Goal: Information Seeking & Learning: Learn about a topic

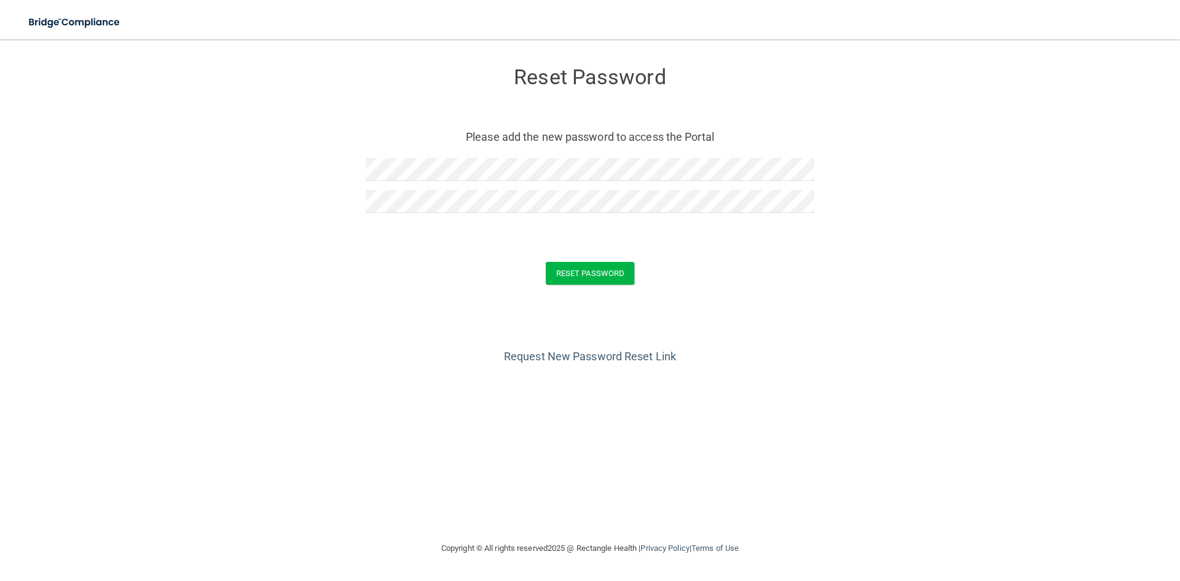
click at [759, 257] on form "Reset Password Please add the new password to access the Portal Reset Password …" at bounding box center [590, 178] width 1130 height 253
click at [602, 278] on button "Reset Password" at bounding box center [590, 273] width 88 height 23
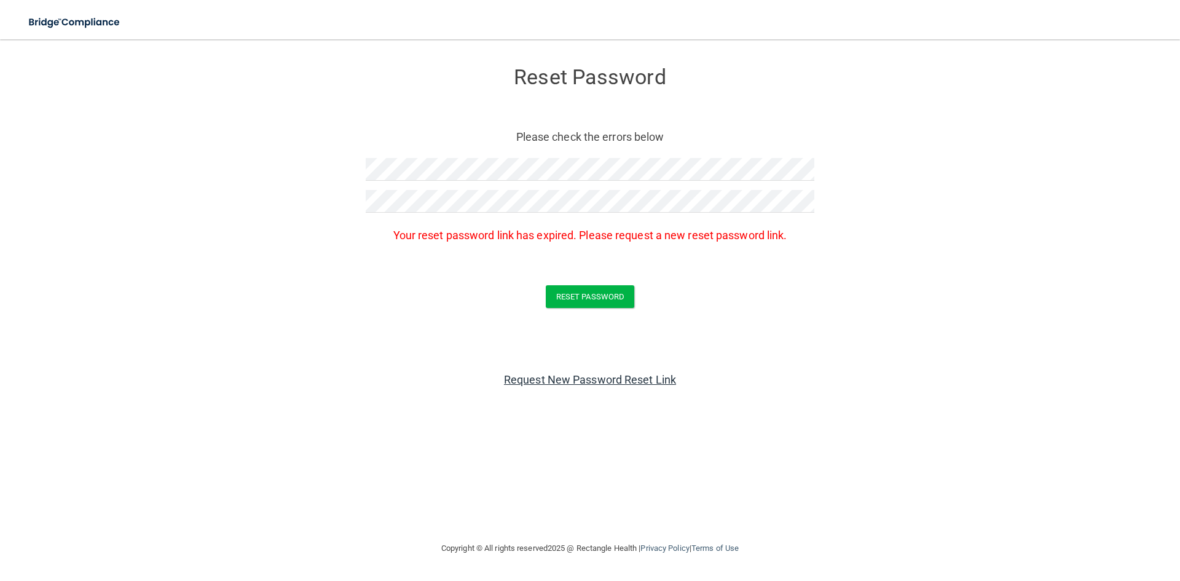
click at [605, 385] on link "Request New Password Reset Link" at bounding box center [590, 379] width 172 height 13
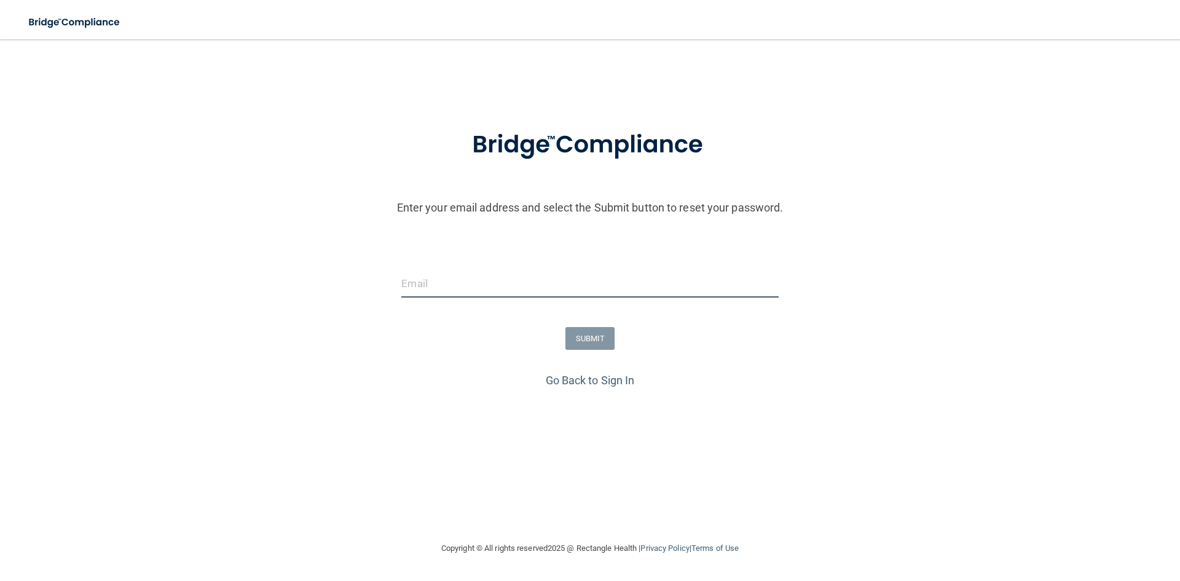
drag, startPoint x: 457, startPoint y: 289, endPoint x: 484, endPoint y: 275, distance: 30.0
click at [457, 289] on input "email" at bounding box center [589, 284] width 377 height 28
type input "[PERSON_NAME][EMAIL_ADDRESS][DOMAIN_NAME]"
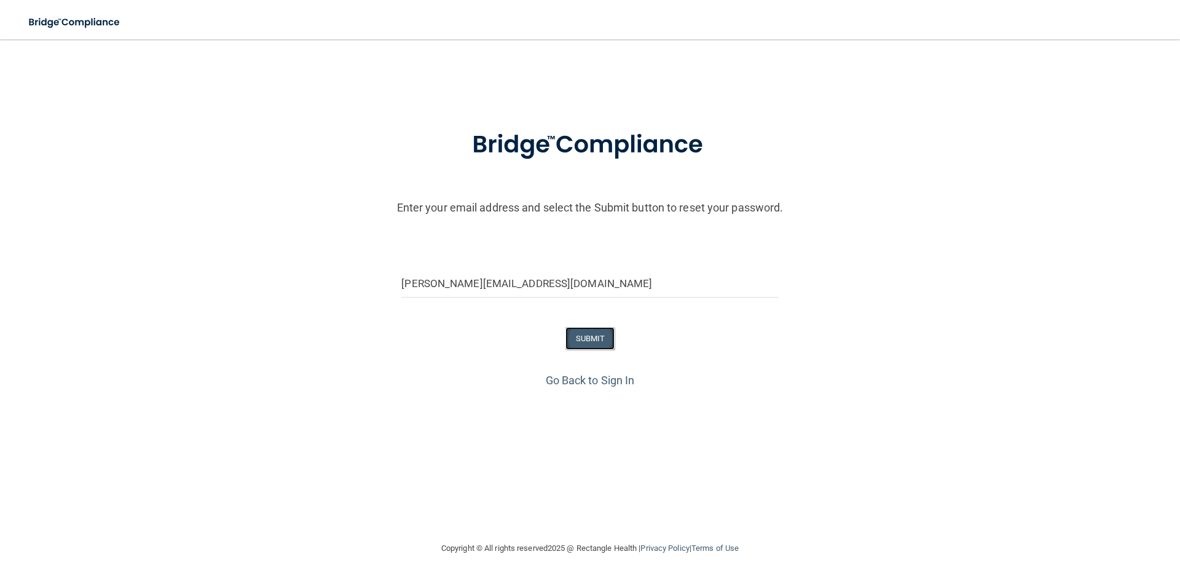
click at [590, 341] on button "SUBMIT" at bounding box center [590, 338] width 50 height 23
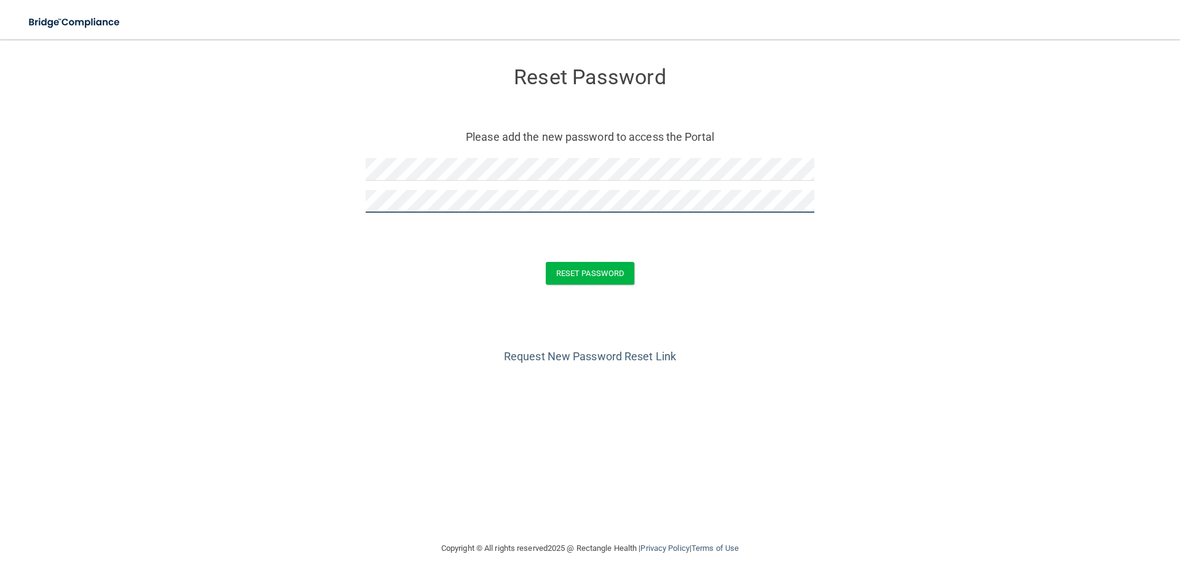
click at [546, 262] on button "Reset Password" at bounding box center [590, 273] width 88 height 23
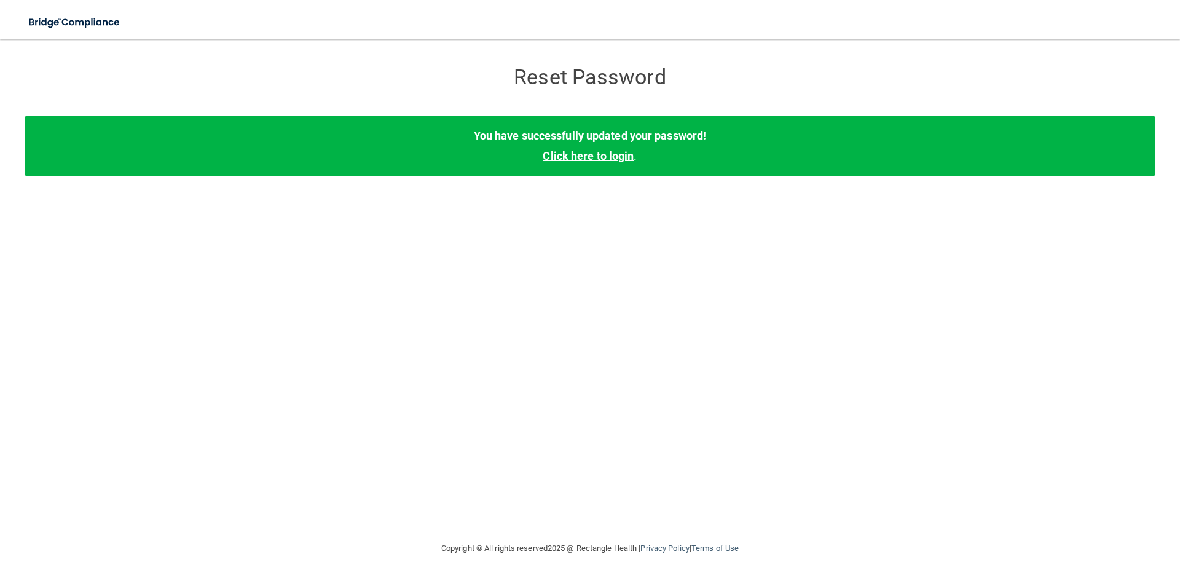
click at [601, 157] on link "Click here to login" at bounding box center [587, 155] width 91 height 13
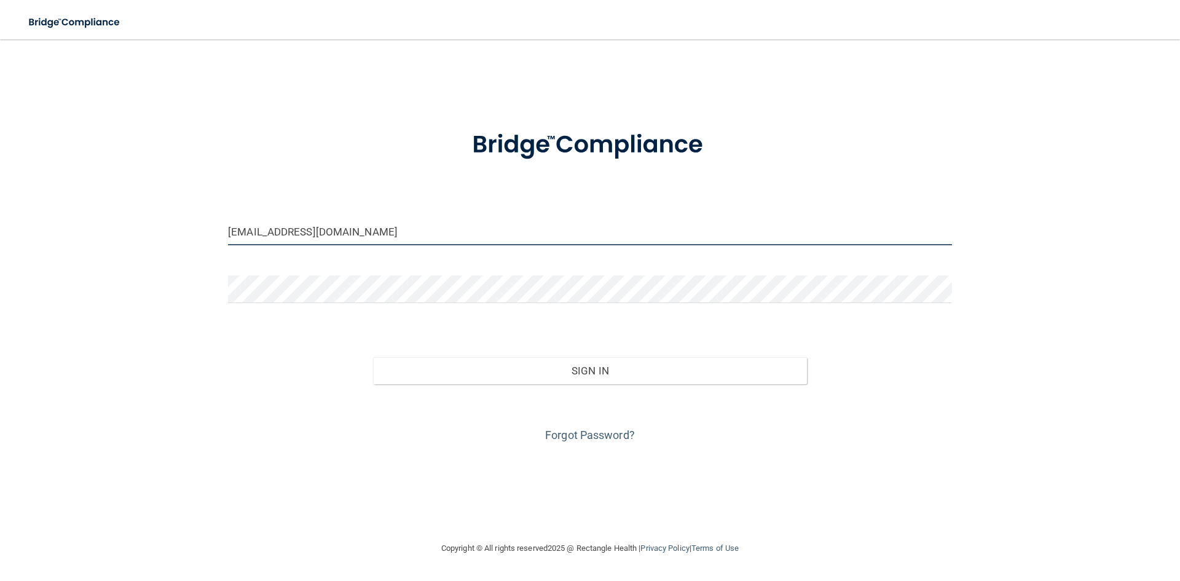
click at [351, 232] on input "[EMAIL_ADDRESS][DOMAIN_NAME]" at bounding box center [590, 231] width 724 height 28
drag, startPoint x: 420, startPoint y: 236, endPoint x: 0, endPoint y: 235, distance: 420.2
click at [0, 235] on main "[EMAIL_ADDRESS][DOMAIN_NAME] Invalid email/password. You don't have permission …" at bounding box center [590, 309] width 1180 height 541
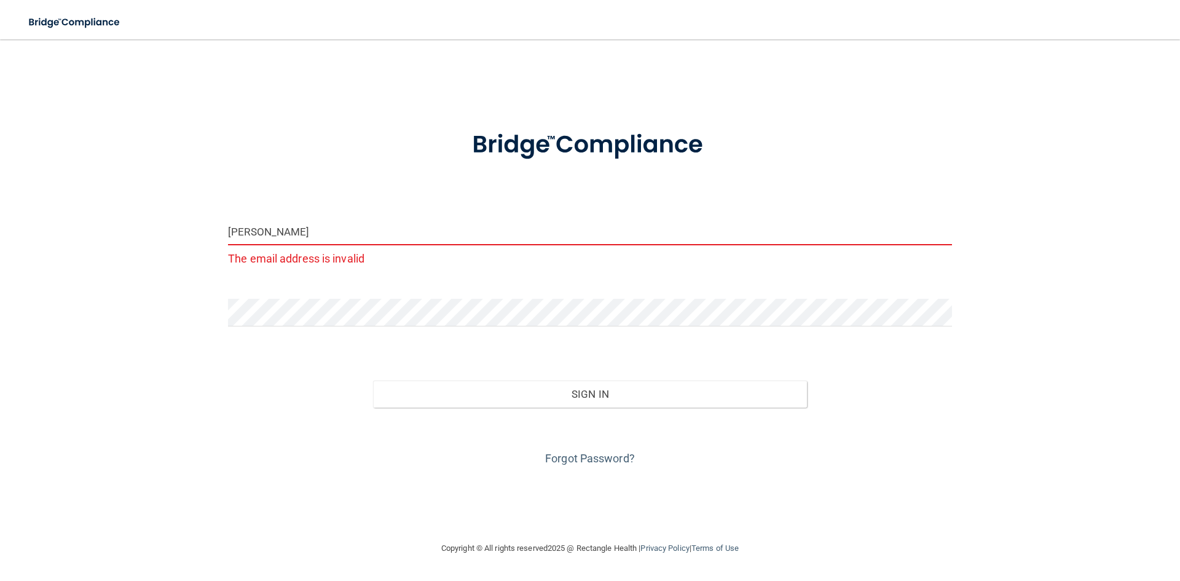
type input "[PERSON_NAME][EMAIL_ADDRESS][DOMAIN_NAME]"
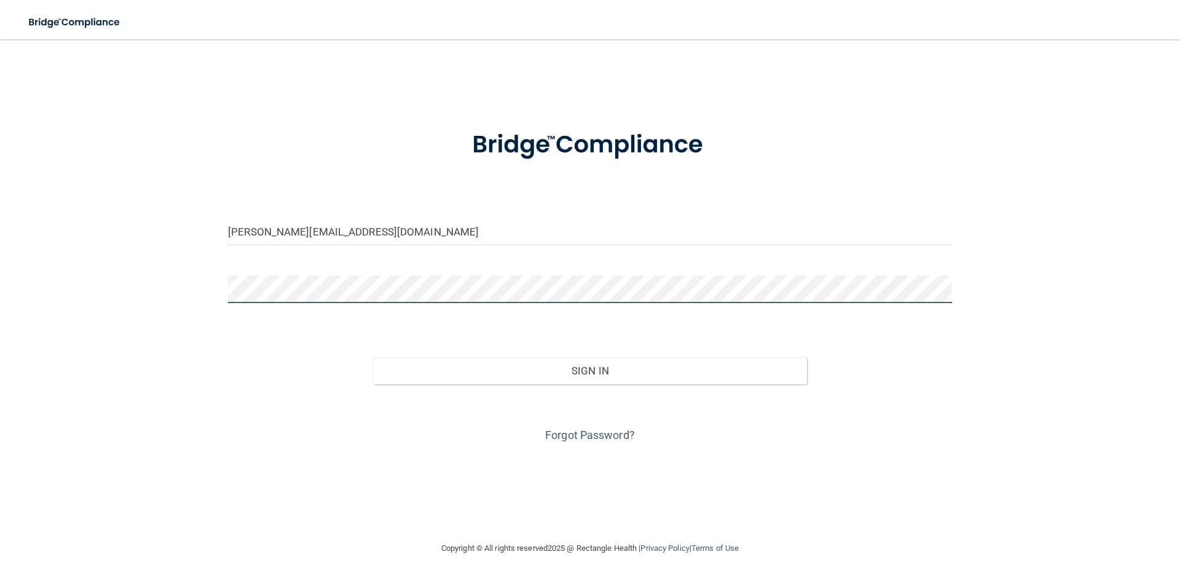
click at [115, 254] on div "[PERSON_NAME][EMAIL_ADDRESS][DOMAIN_NAME] Invalid email/password. You don't hav…" at bounding box center [590, 290] width 1130 height 477
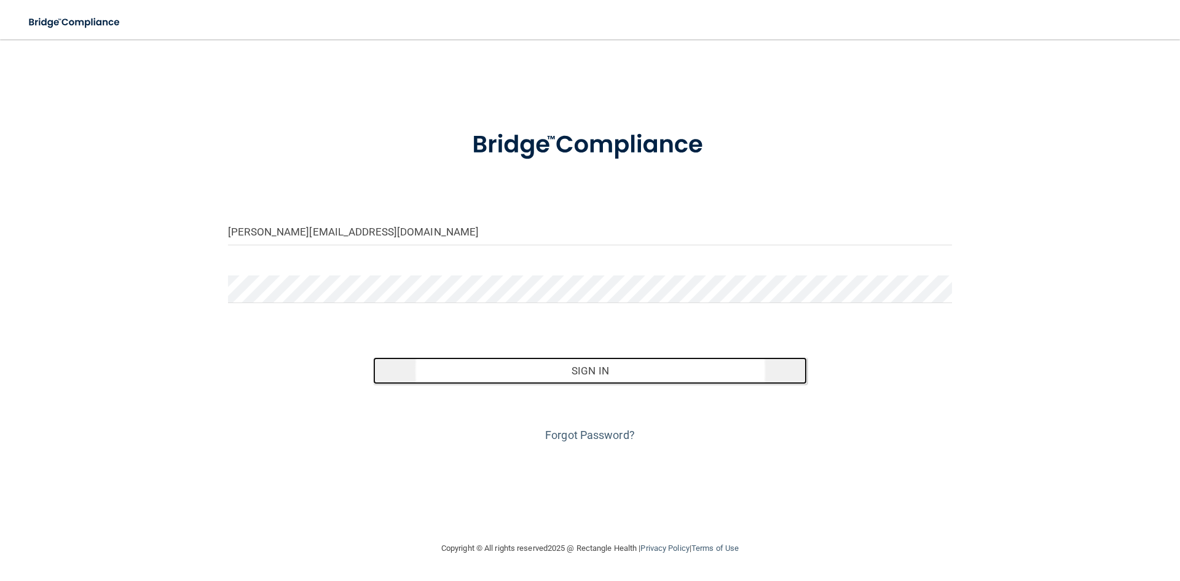
click at [624, 375] on button "Sign In" at bounding box center [590, 370] width 434 height 27
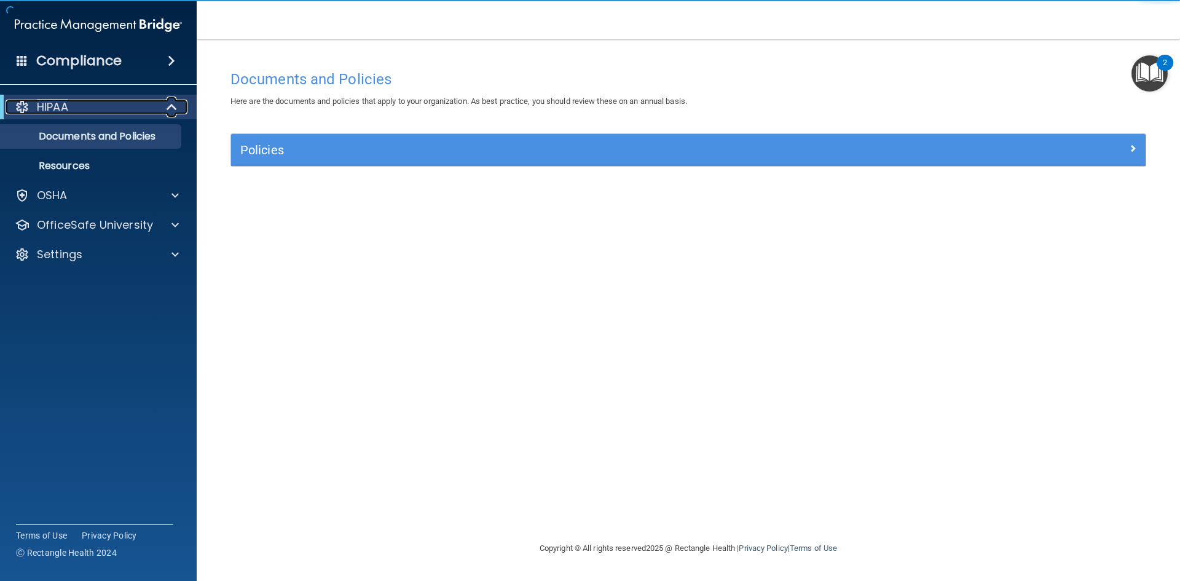
click at [31, 100] on div "HIPAA" at bounding box center [82, 107] width 152 height 15
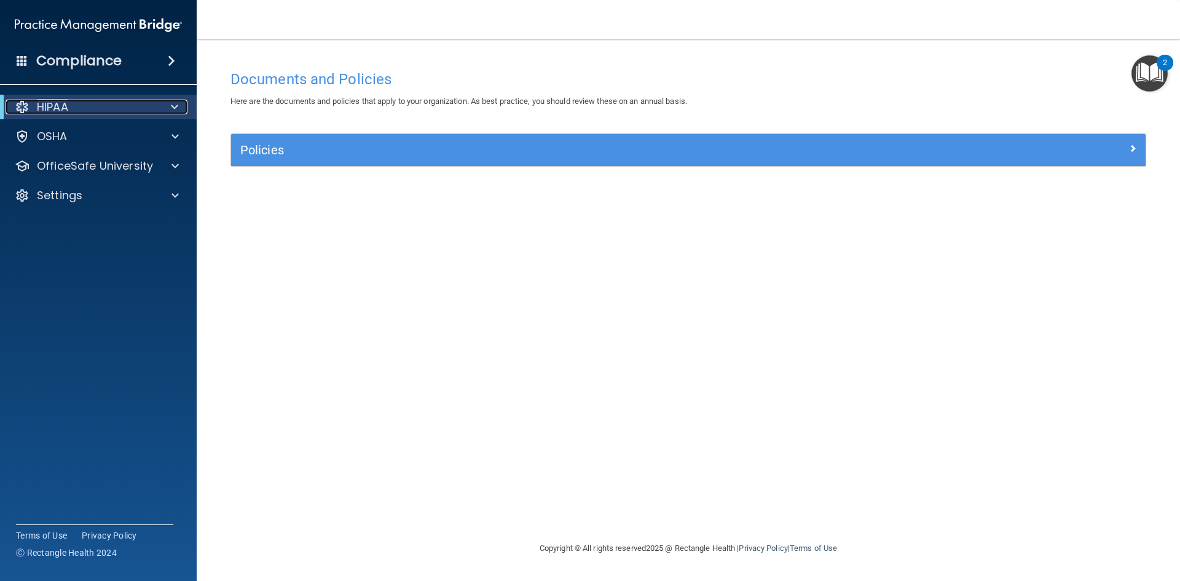
click at [33, 108] on div "HIPAA" at bounding box center [82, 107] width 152 height 15
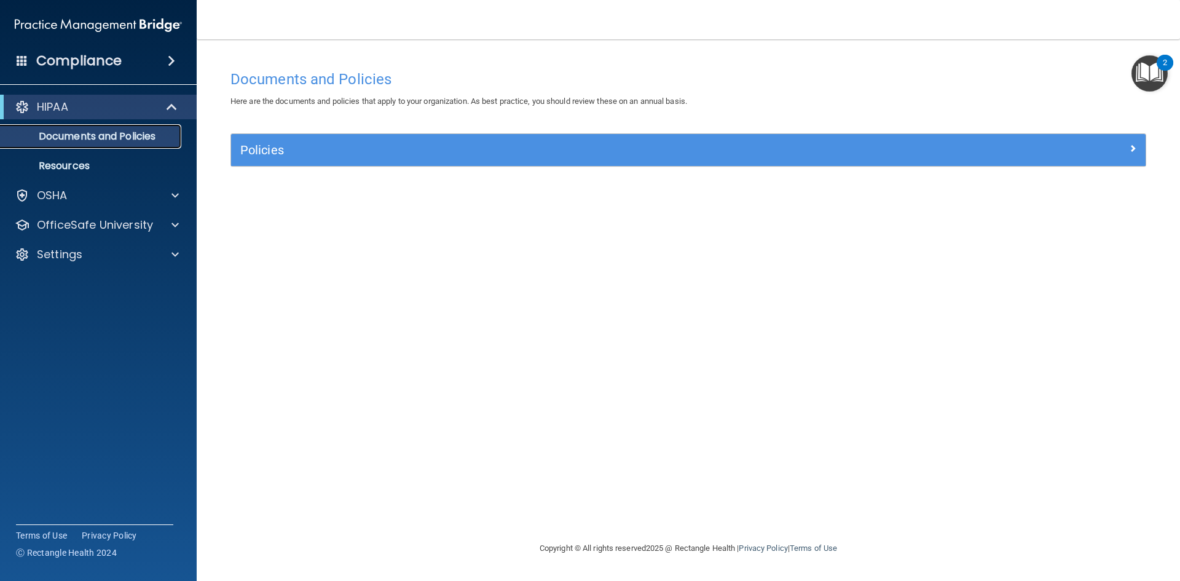
click at [58, 136] on p "Documents and Policies" at bounding box center [92, 136] width 168 height 12
click at [78, 226] on p "OfficeSafe University" at bounding box center [95, 224] width 116 height 15
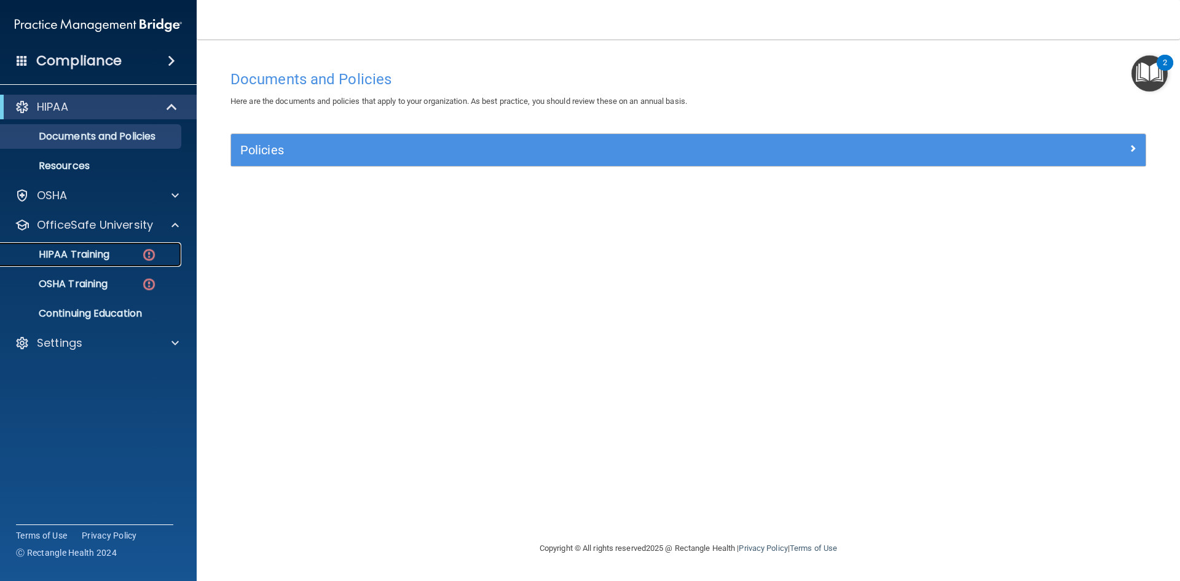
click at [78, 251] on p "HIPAA Training" at bounding box center [58, 254] width 101 height 12
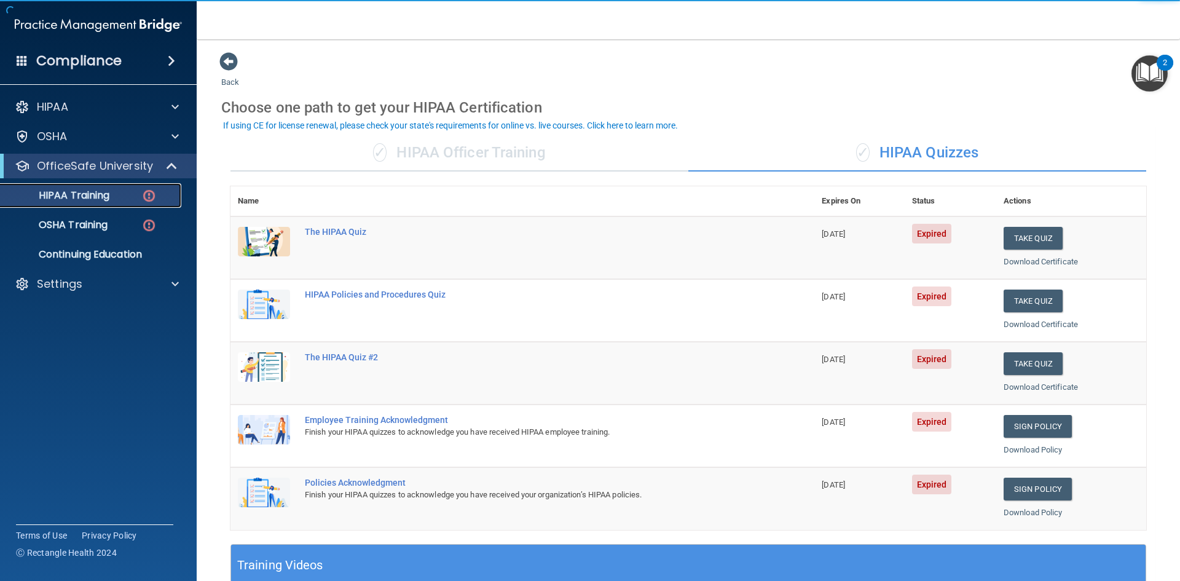
scroll to position [61, 0]
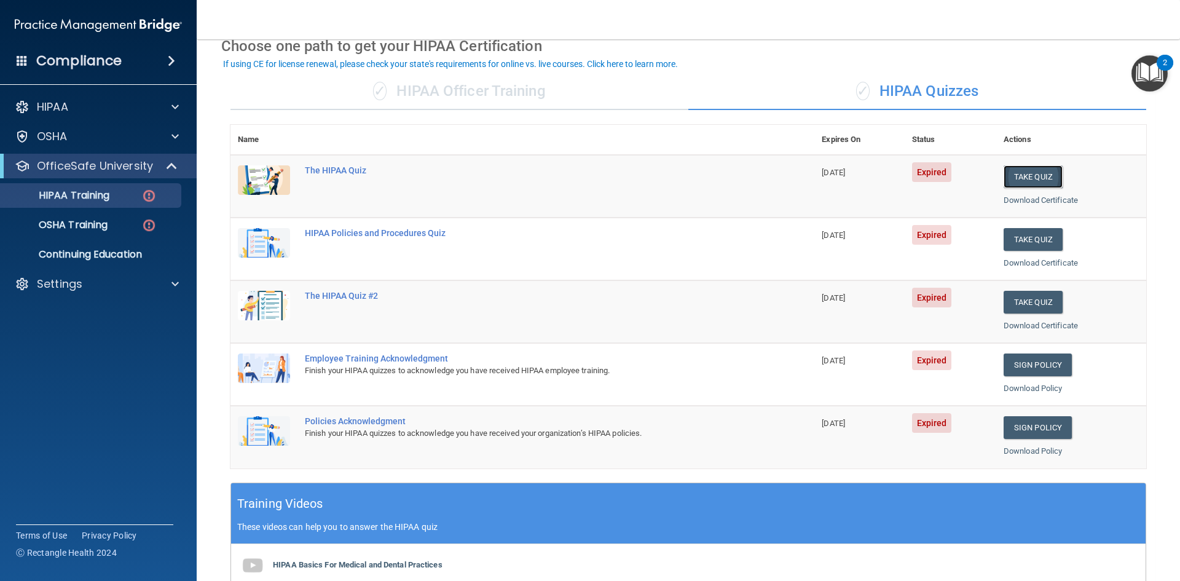
click at [1006, 176] on button "Take Quiz" at bounding box center [1032, 176] width 59 height 23
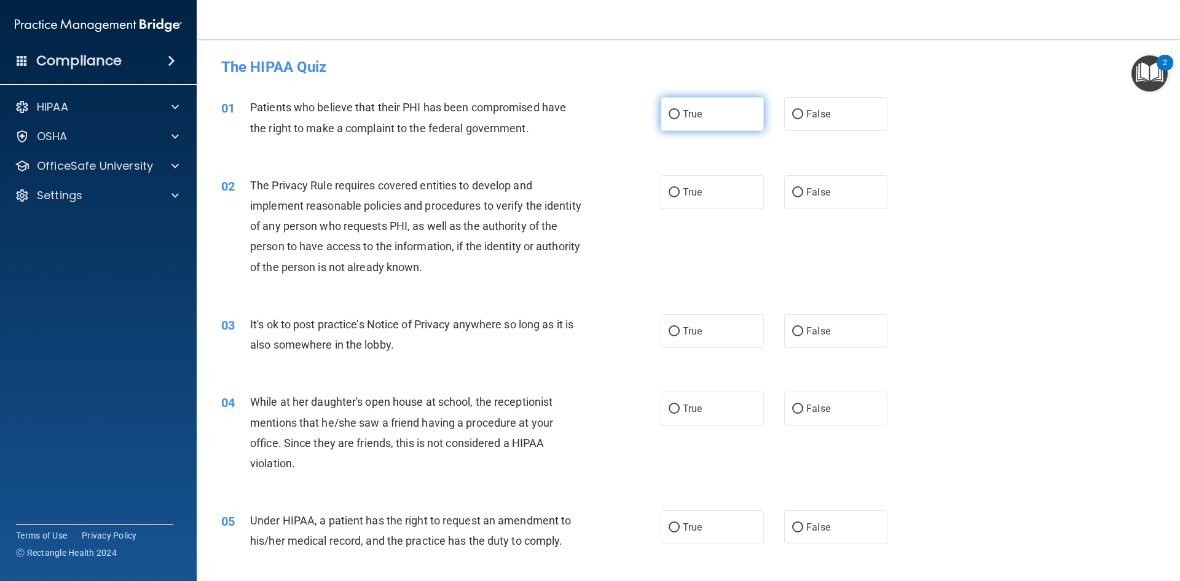
click at [699, 122] on label "True" at bounding box center [711, 114] width 103 height 34
click at [679, 119] on input "True" at bounding box center [673, 114] width 11 height 9
radio input "true"
click at [695, 199] on label "True" at bounding box center [711, 192] width 103 height 34
click at [679, 197] on input "True" at bounding box center [673, 192] width 11 height 9
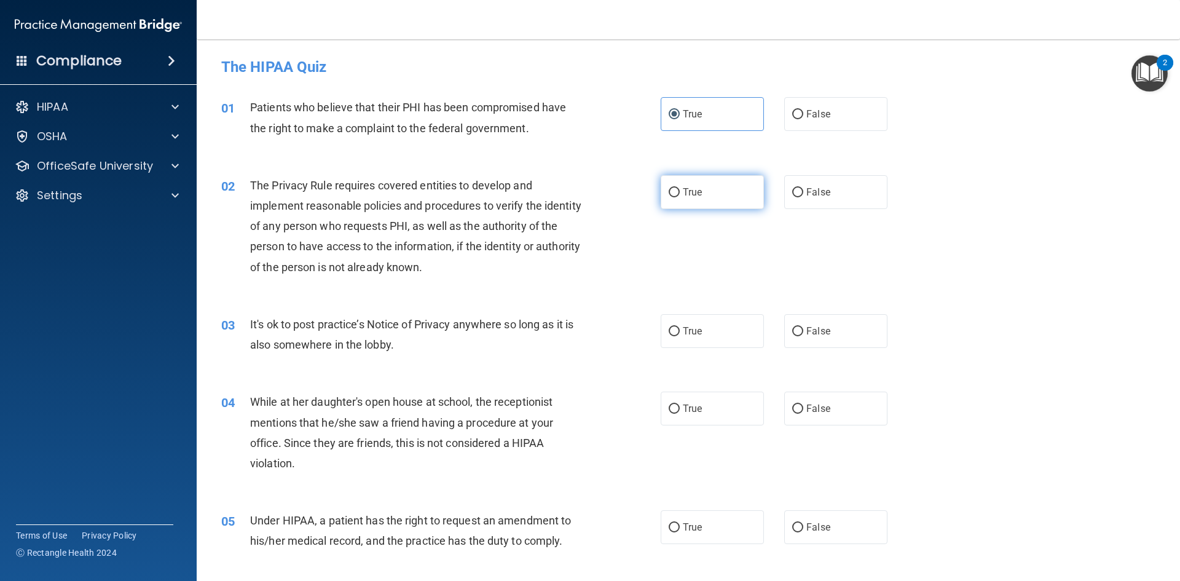
radio input "true"
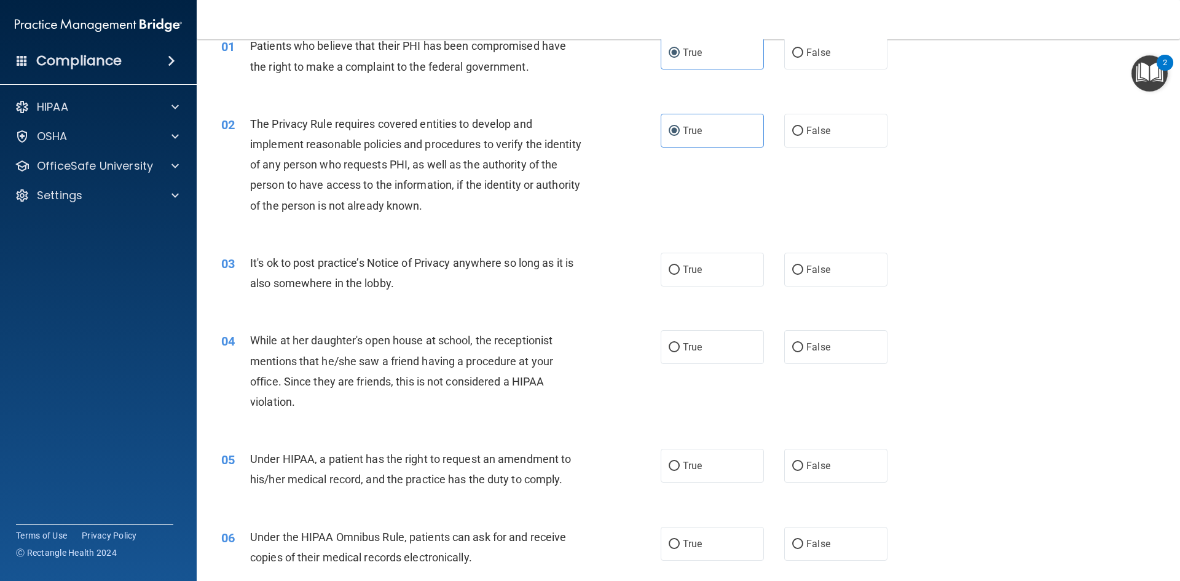
scroll to position [123, 0]
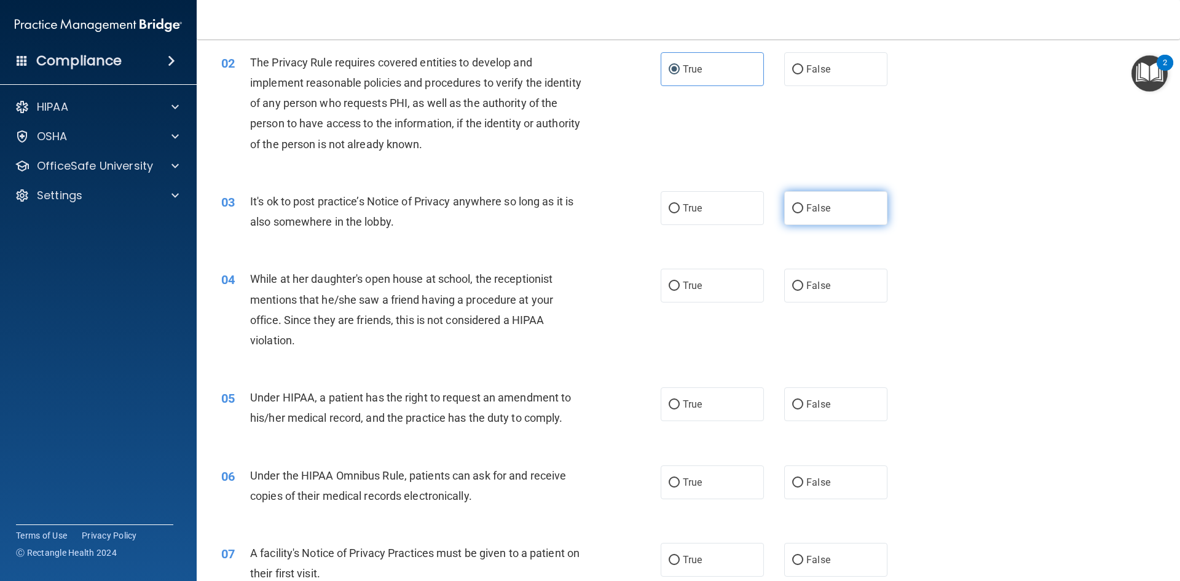
click at [813, 206] on span "False" at bounding box center [818, 208] width 24 height 12
click at [803, 206] on input "False" at bounding box center [797, 208] width 11 height 9
radio input "true"
click at [801, 273] on label "False" at bounding box center [835, 285] width 103 height 34
click at [801, 281] on input "False" at bounding box center [797, 285] width 11 height 9
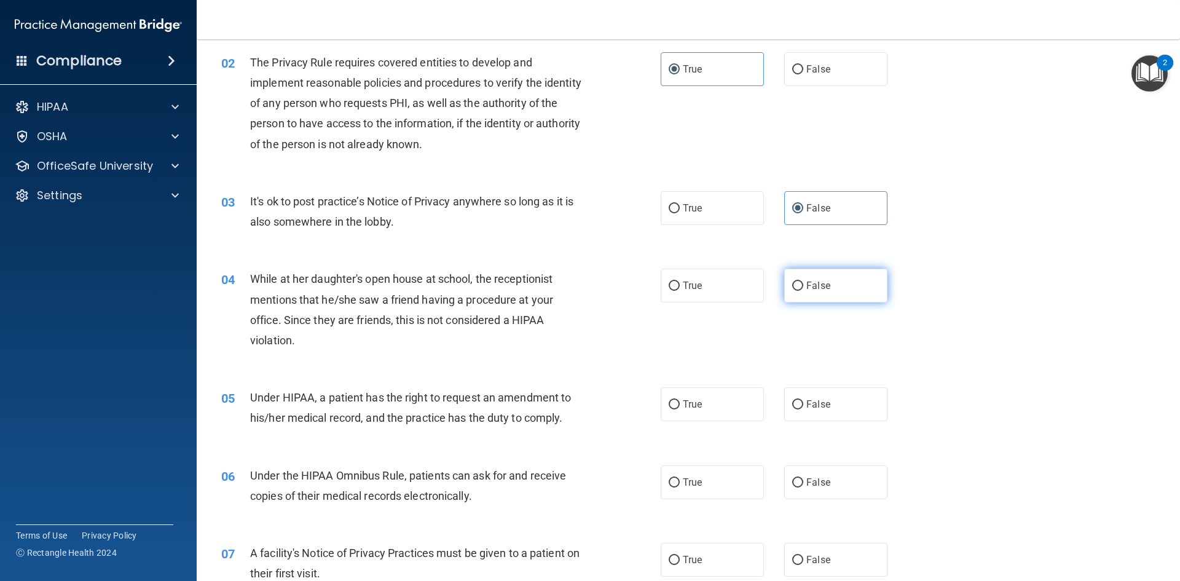
radio input "true"
click at [818, 413] on label "False" at bounding box center [835, 404] width 103 height 34
click at [803, 409] on input "False" at bounding box center [797, 404] width 11 height 9
radio input "true"
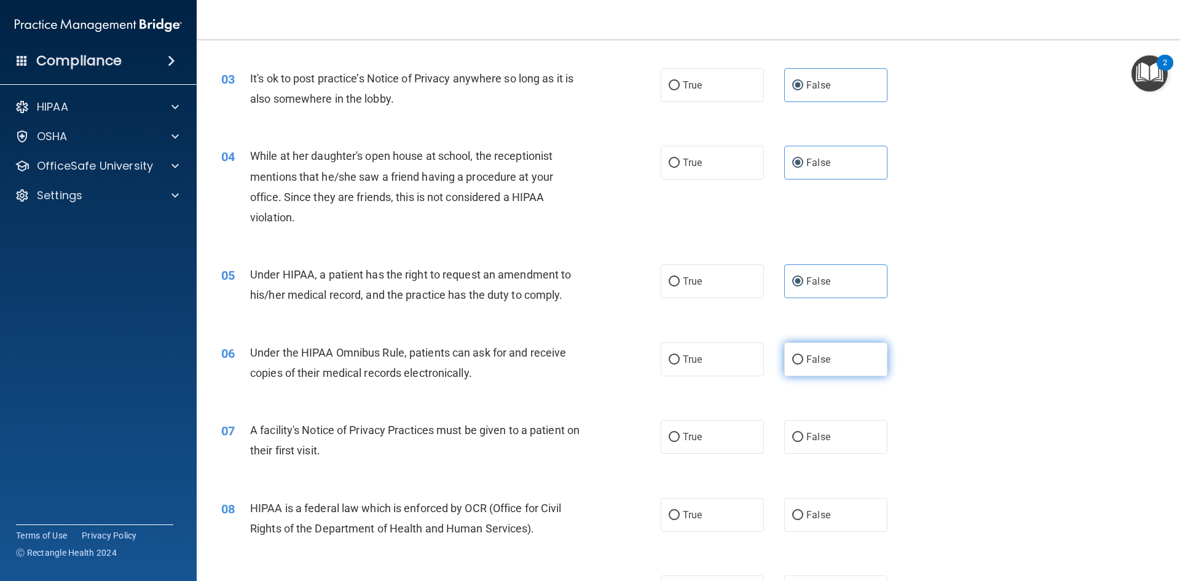
scroll to position [307, 0]
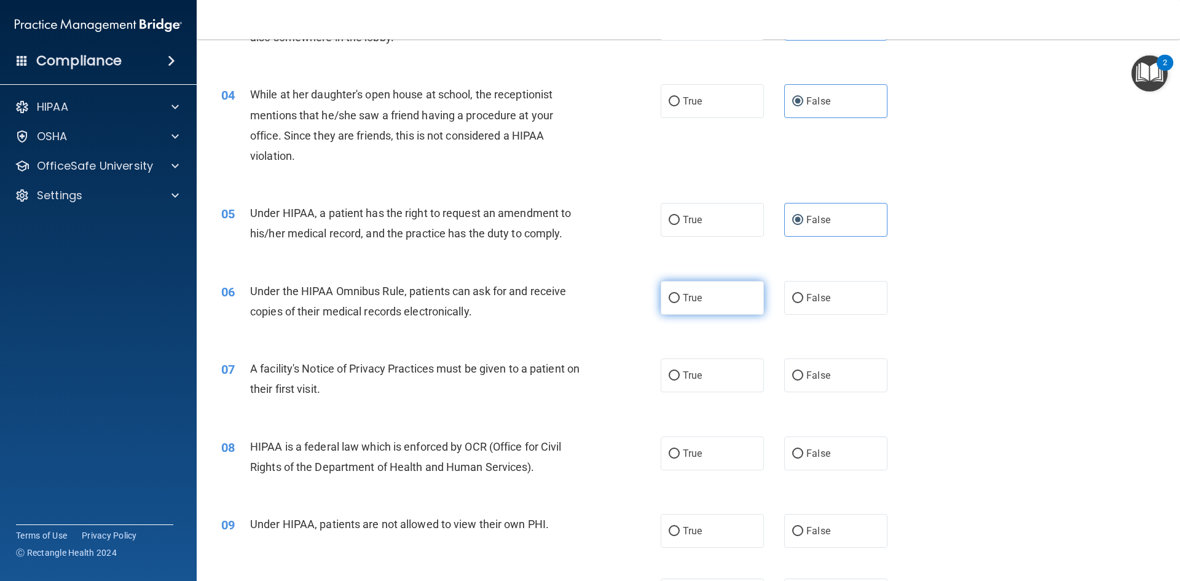
click at [702, 302] on label "True" at bounding box center [711, 298] width 103 height 34
click at [679, 302] on input "True" at bounding box center [673, 298] width 11 height 9
radio input "true"
click at [695, 371] on span "True" at bounding box center [692, 375] width 19 height 12
click at [679, 371] on input "True" at bounding box center [673, 375] width 11 height 9
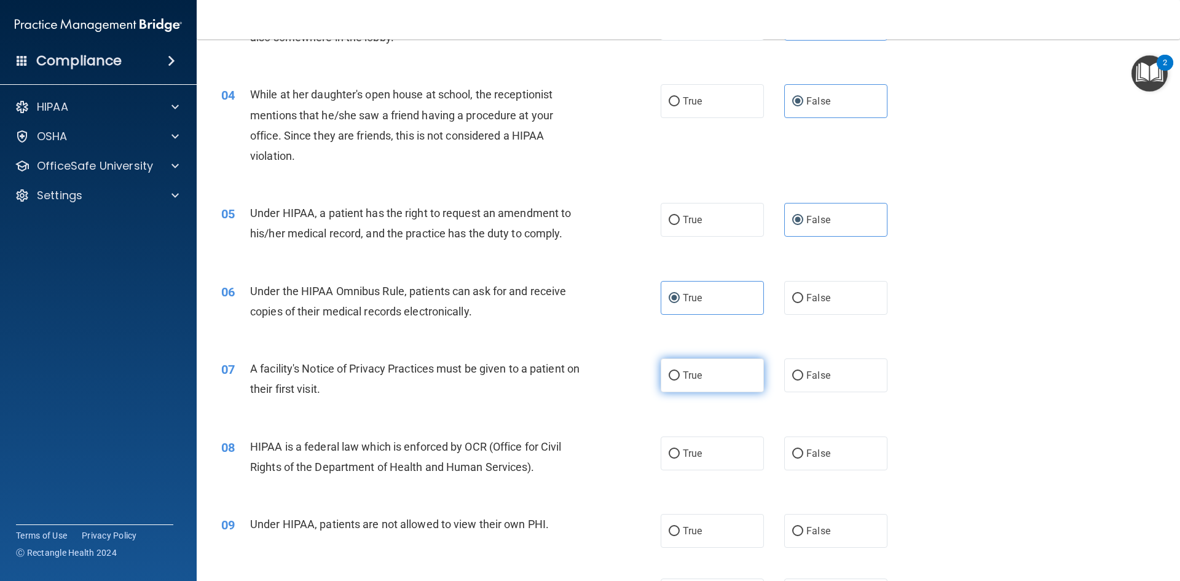
radio input "true"
click at [685, 440] on label "True" at bounding box center [711, 453] width 103 height 34
click at [679, 449] on input "True" at bounding box center [673, 453] width 11 height 9
radio input "true"
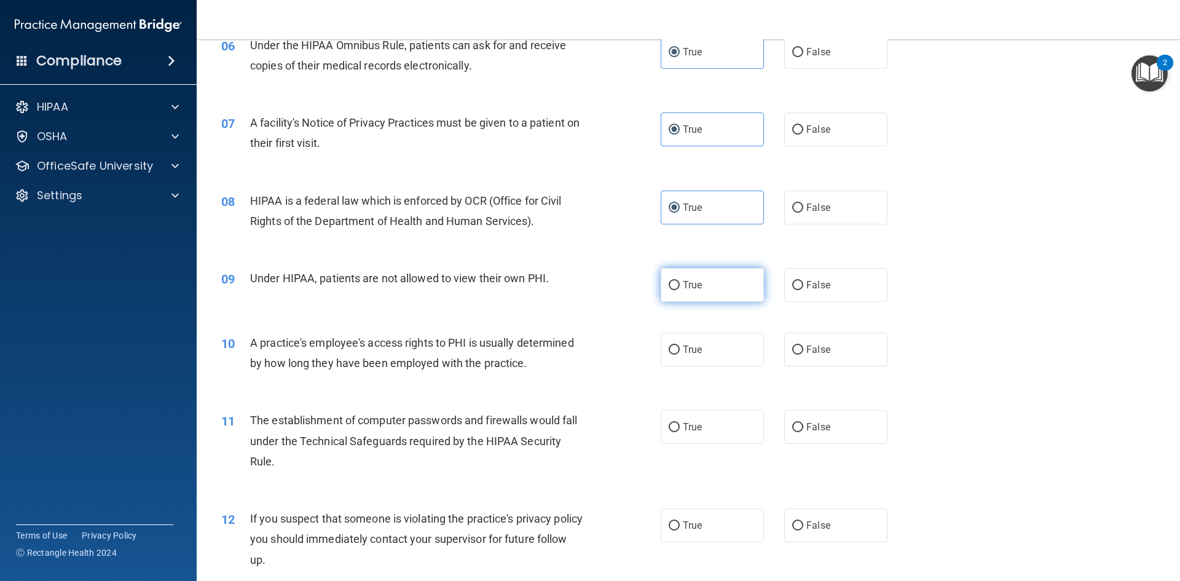
scroll to position [676, 0]
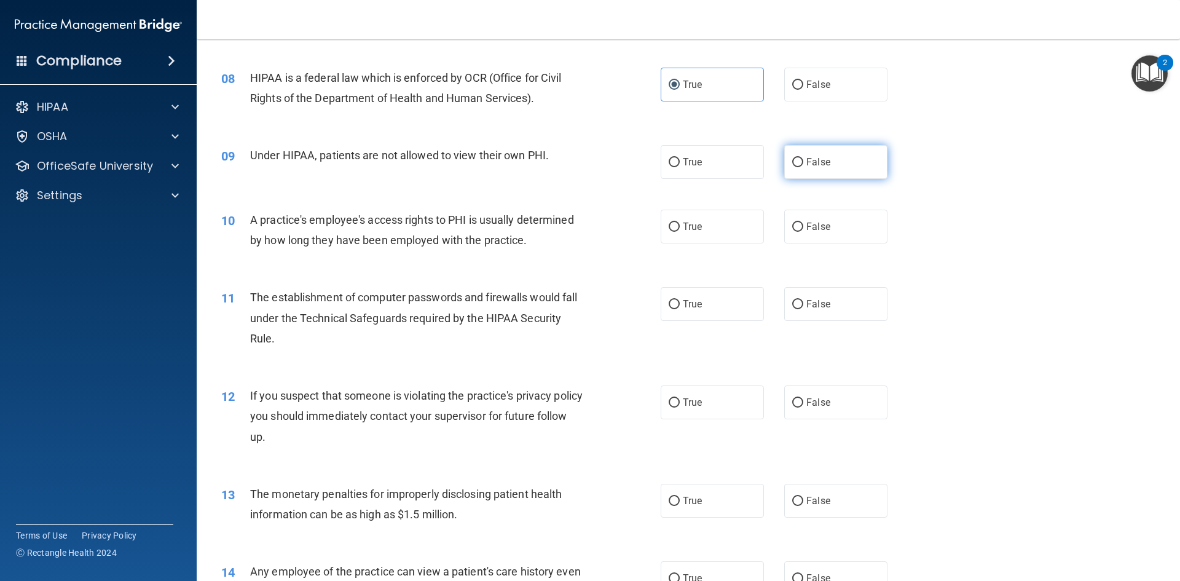
click at [836, 160] on label "False" at bounding box center [835, 162] width 103 height 34
click at [803, 160] on input "False" at bounding box center [797, 162] width 11 height 9
radio input "true"
click at [828, 236] on label "False" at bounding box center [835, 227] width 103 height 34
click at [803, 232] on input "False" at bounding box center [797, 226] width 11 height 9
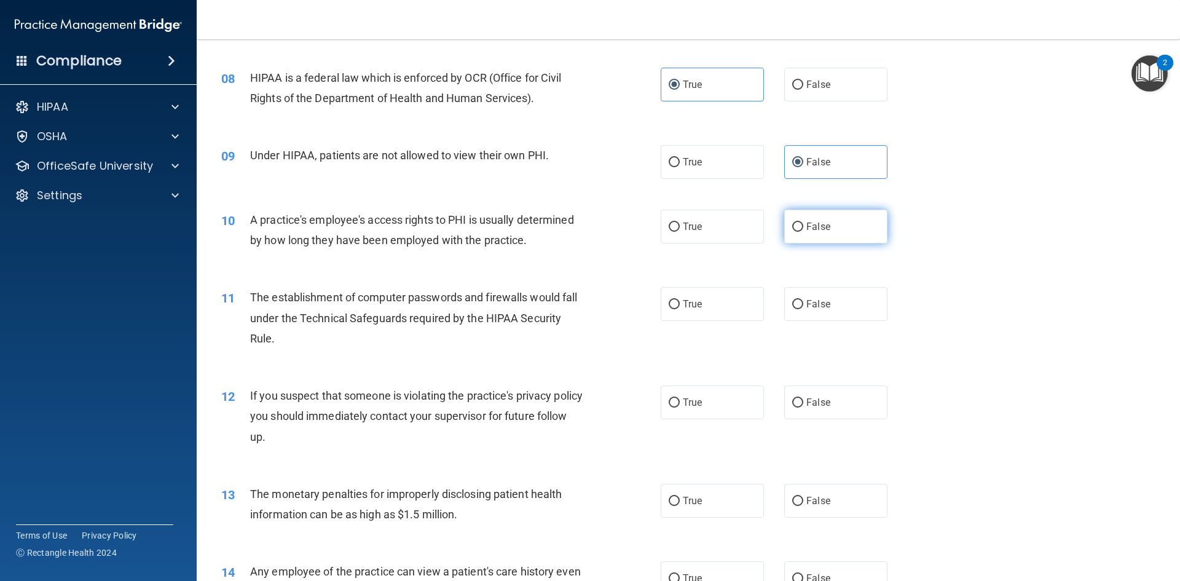
radio input "true"
click at [699, 311] on label "True" at bounding box center [711, 304] width 103 height 34
click at [679, 309] on input "True" at bounding box center [673, 304] width 11 height 9
radio input "true"
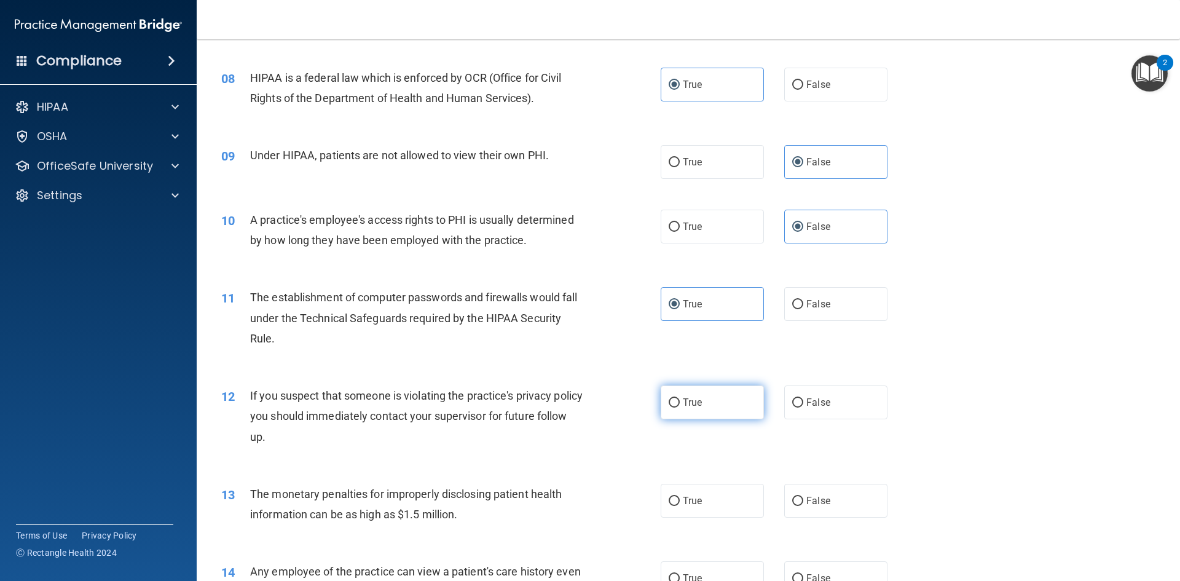
click at [697, 399] on span "True" at bounding box center [692, 402] width 19 height 12
click at [679, 399] on input "True" at bounding box center [673, 402] width 11 height 9
radio input "true"
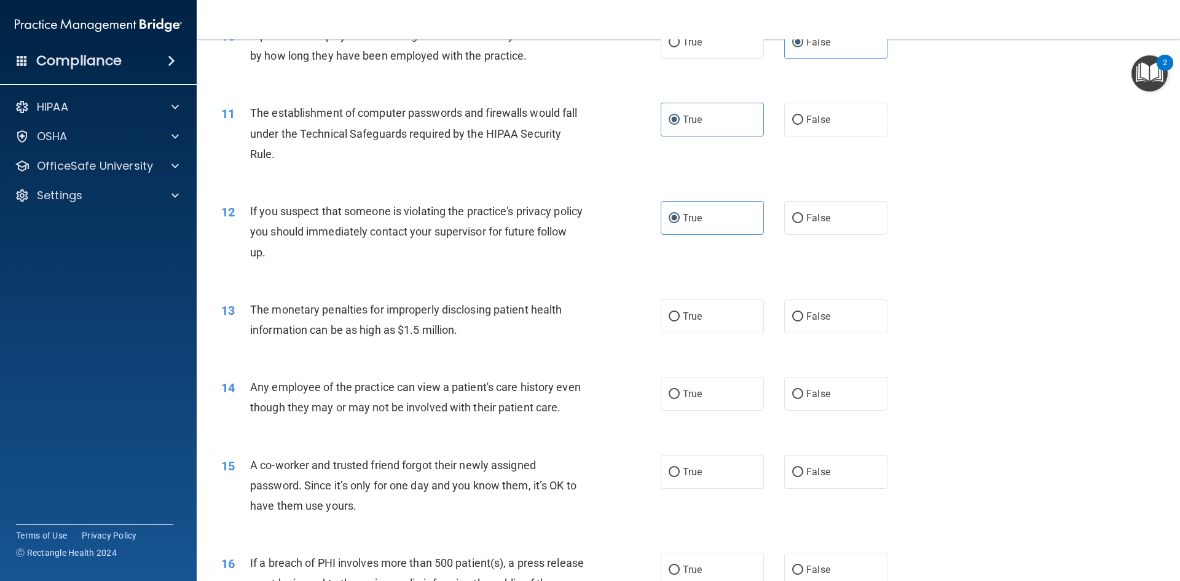
scroll to position [983, 0]
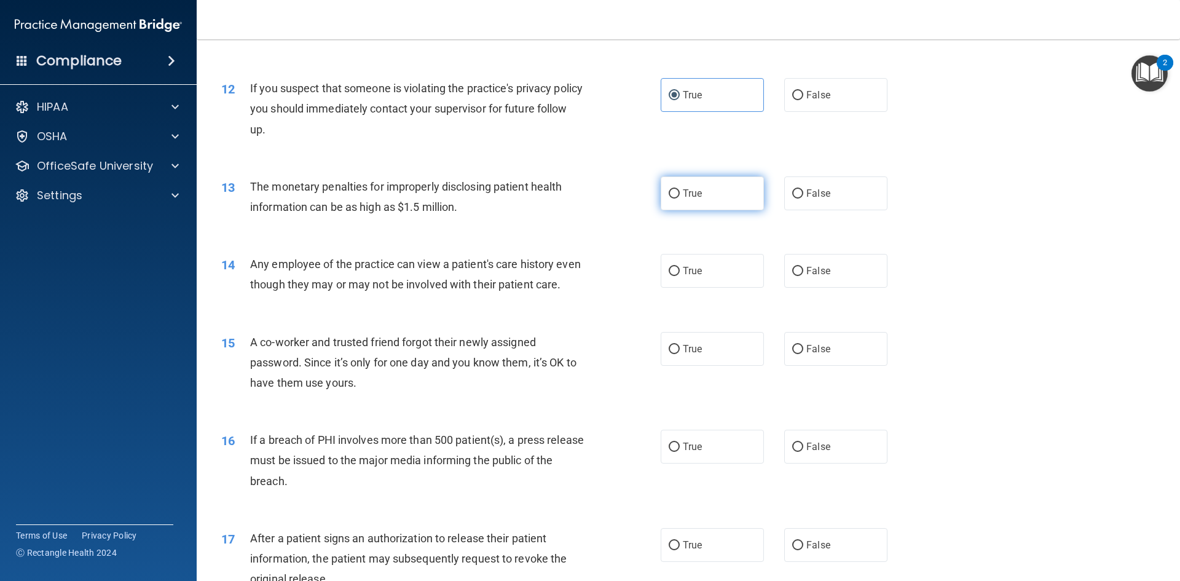
click at [697, 194] on span "True" at bounding box center [692, 193] width 19 height 12
click at [679, 194] on input "True" at bounding box center [673, 193] width 11 height 9
radio input "true"
click at [829, 278] on label "False" at bounding box center [835, 271] width 103 height 34
click at [803, 276] on input "False" at bounding box center [797, 271] width 11 height 9
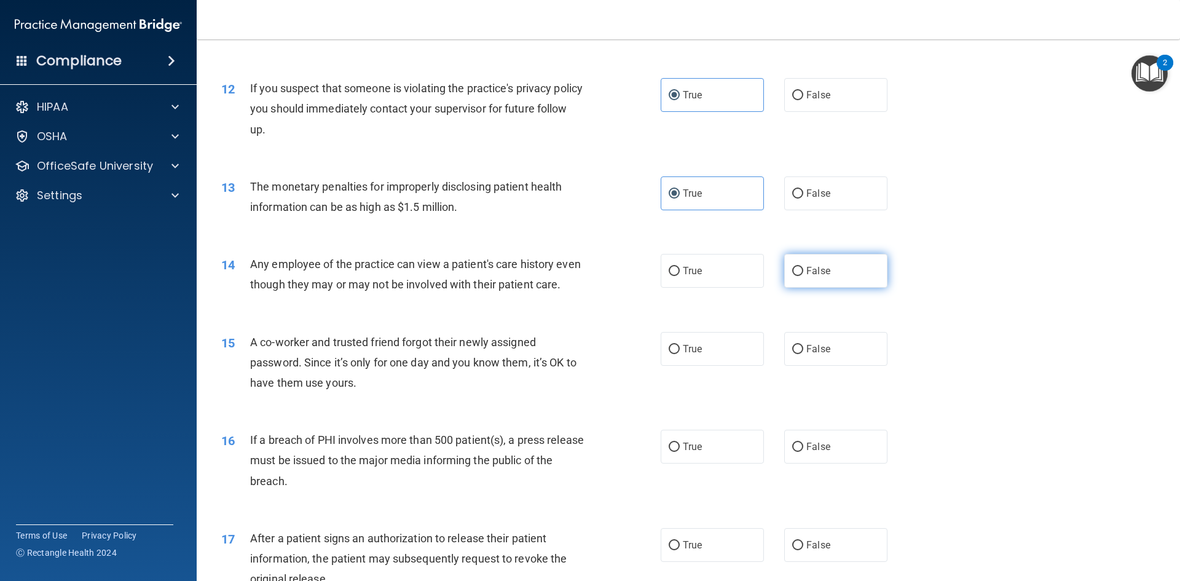
radio input "true"
click at [796, 354] on input "False" at bounding box center [797, 349] width 11 height 9
radio input "true"
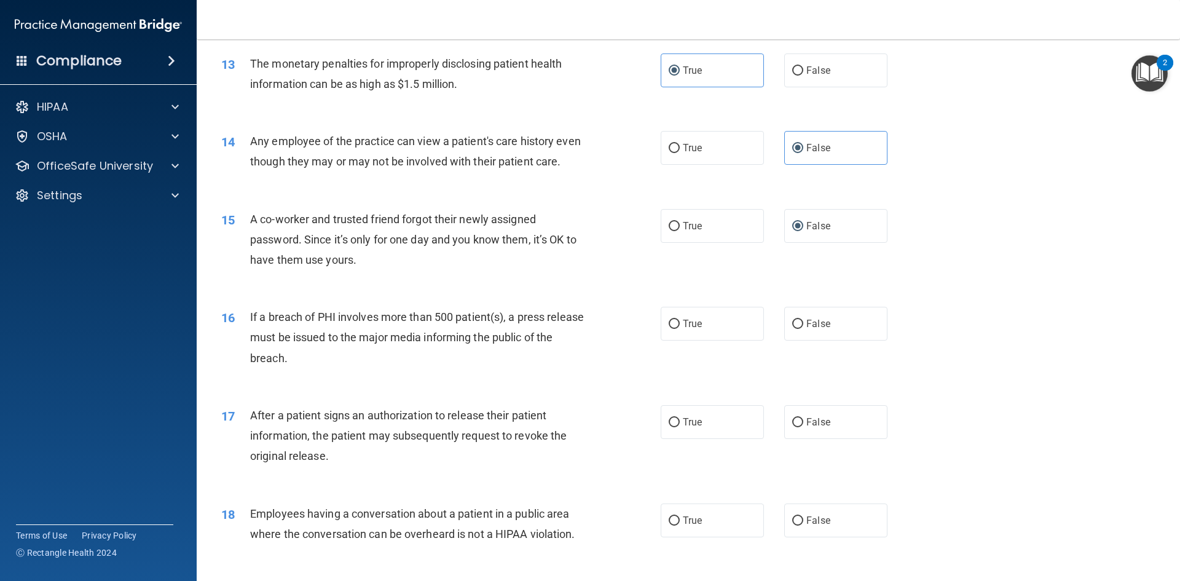
scroll to position [1167, 0]
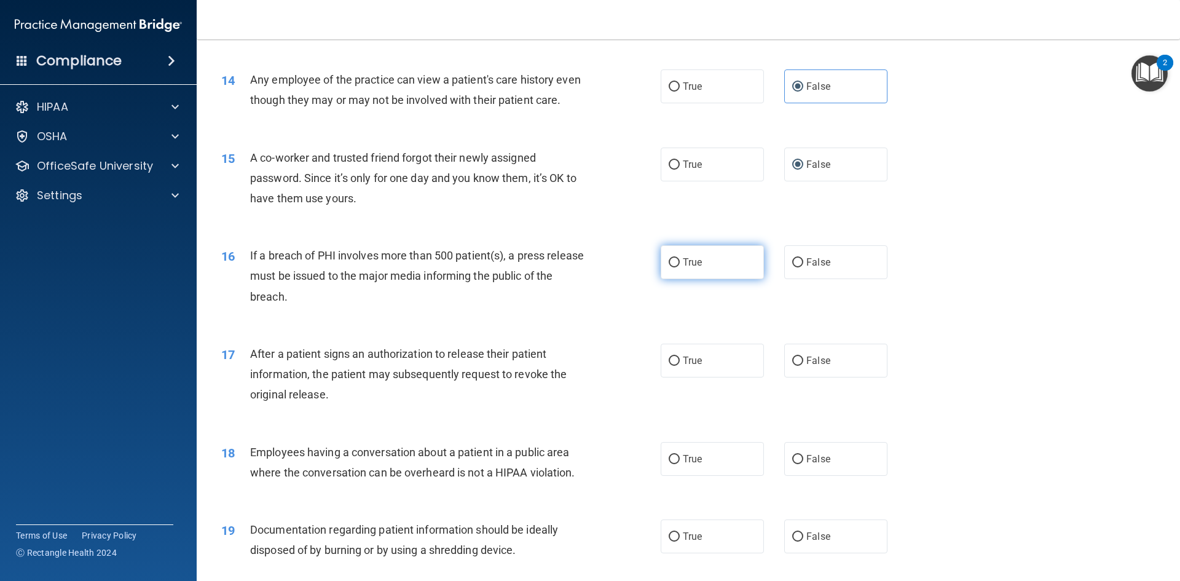
click at [674, 279] on label "True" at bounding box center [711, 262] width 103 height 34
click at [674, 267] on input "True" at bounding box center [673, 262] width 11 height 9
radio input "true"
click at [683, 366] on span "True" at bounding box center [692, 360] width 19 height 12
click at [679, 366] on input "True" at bounding box center [673, 360] width 11 height 9
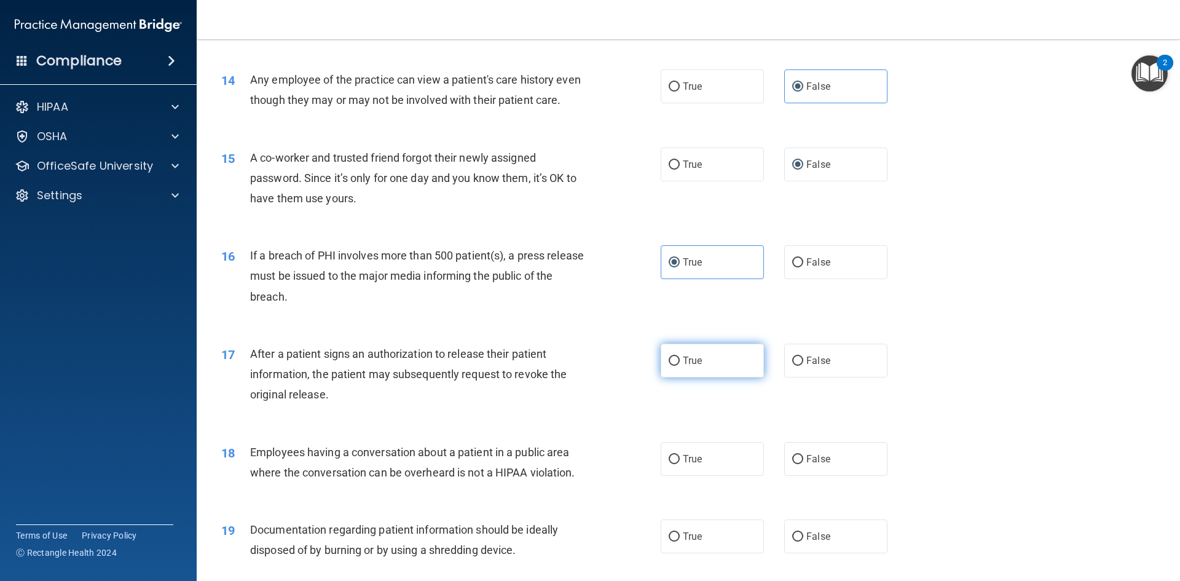
radio input "true"
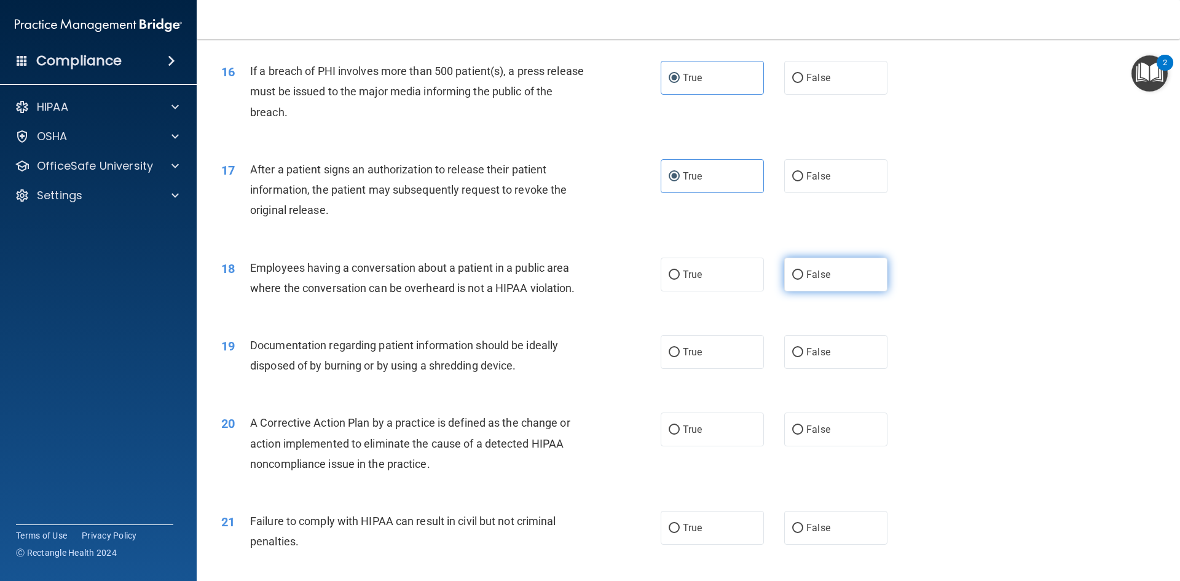
click at [819, 291] on label "False" at bounding box center [835, 274] width 103 height 34
click at [803, 280] on input "False" at bounding box center [797, 274] width 11 height 9
radio input "true"
click at [692, 369] on label "True" at bounding box center [711, 352] width 103 height 34
click at [679, 357] on input "True" at bounding box center [673, 352] width 11 height 9
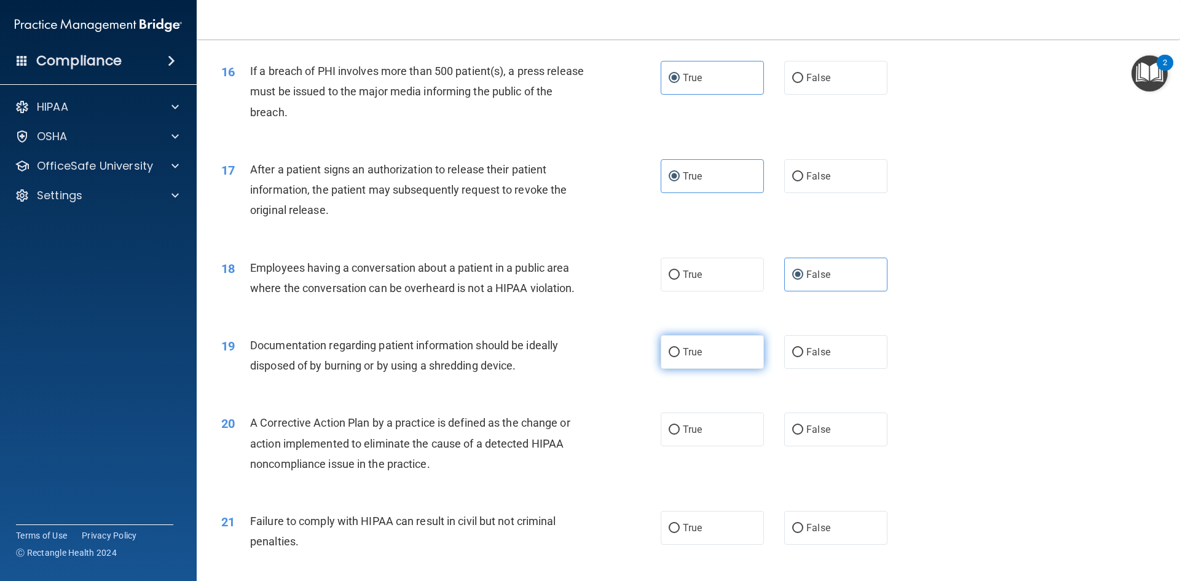
radio input "true"
click at [693, 435] on label "True" at bounding box center [711, 429] width 103 height 34
click at [679, 434] on input "True" at bounding box center [673, 429] width 11 height 9
radio input "true"
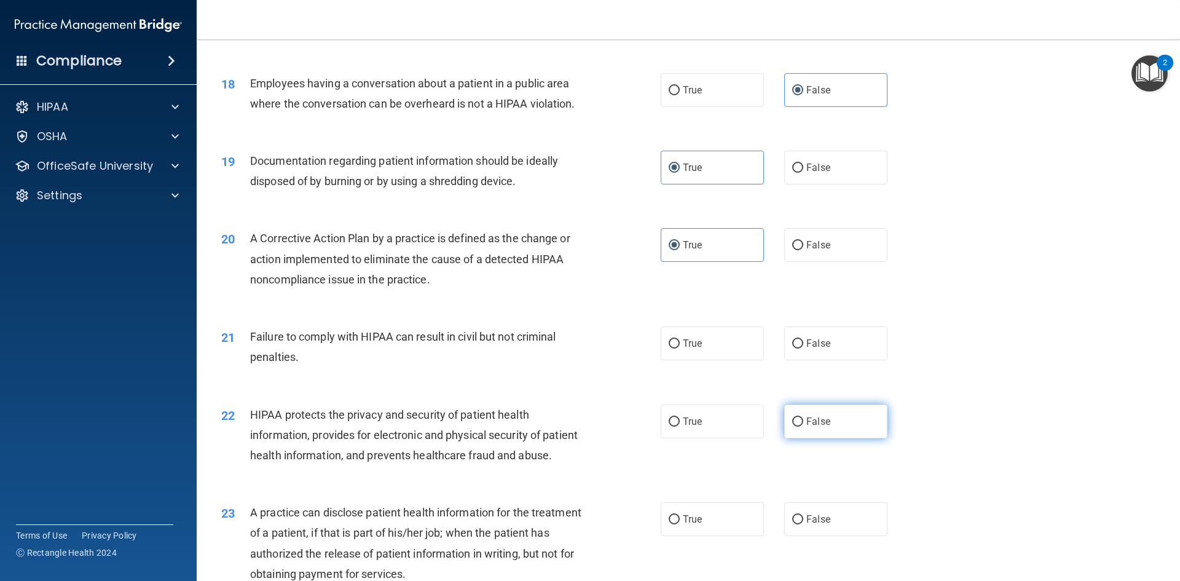
scroll to position [1597, 0]
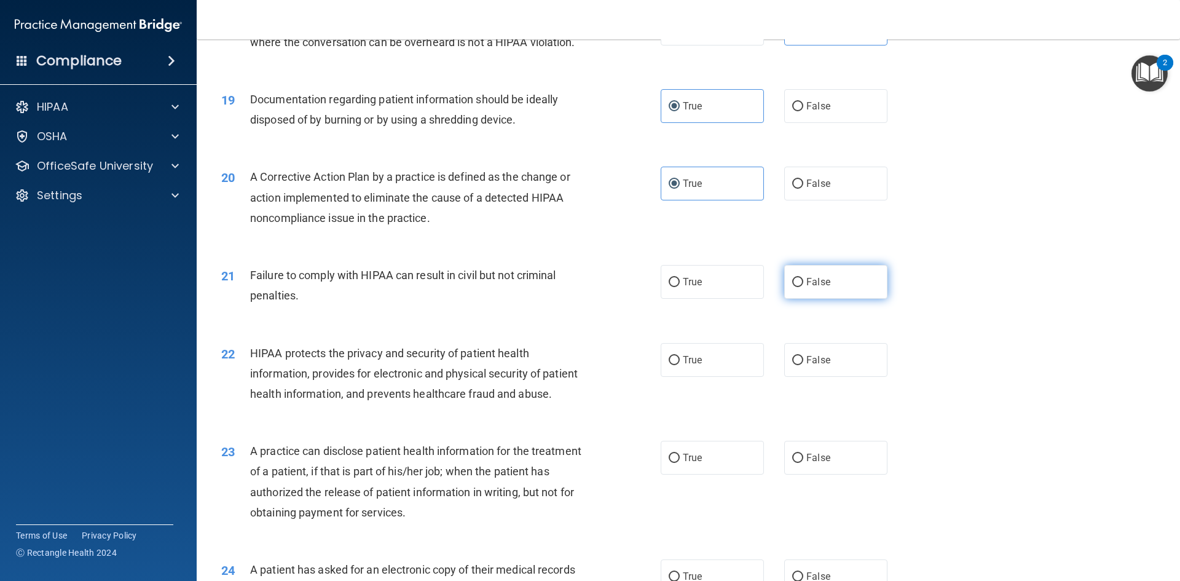
click at [839, 299] on label "False" at bounding box center [835, 282] width 103 height 34
click at [803, 287] on input "False" at bounding box center [797, 282] width 11 height 9
radio input "true"
click at [686, 377] on label "True" at bounding box center [711, 360] width 103 height 34
click at [679, 365] on input "True" at bounding box center [673, 360] width 11 height 9
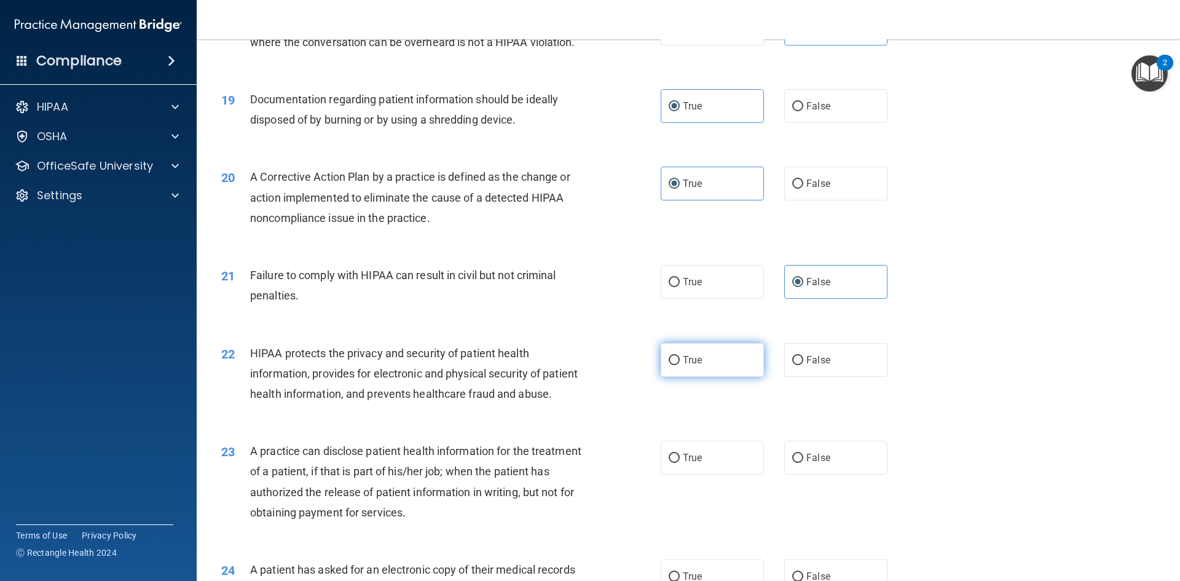
radio input "true"
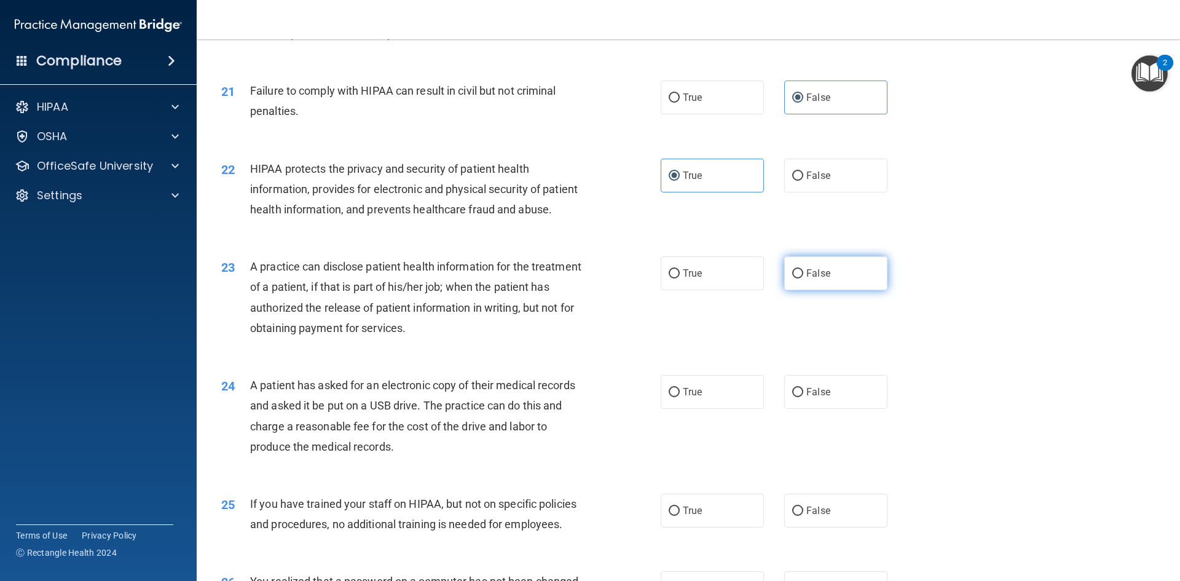
scroll to position [1843, 0]
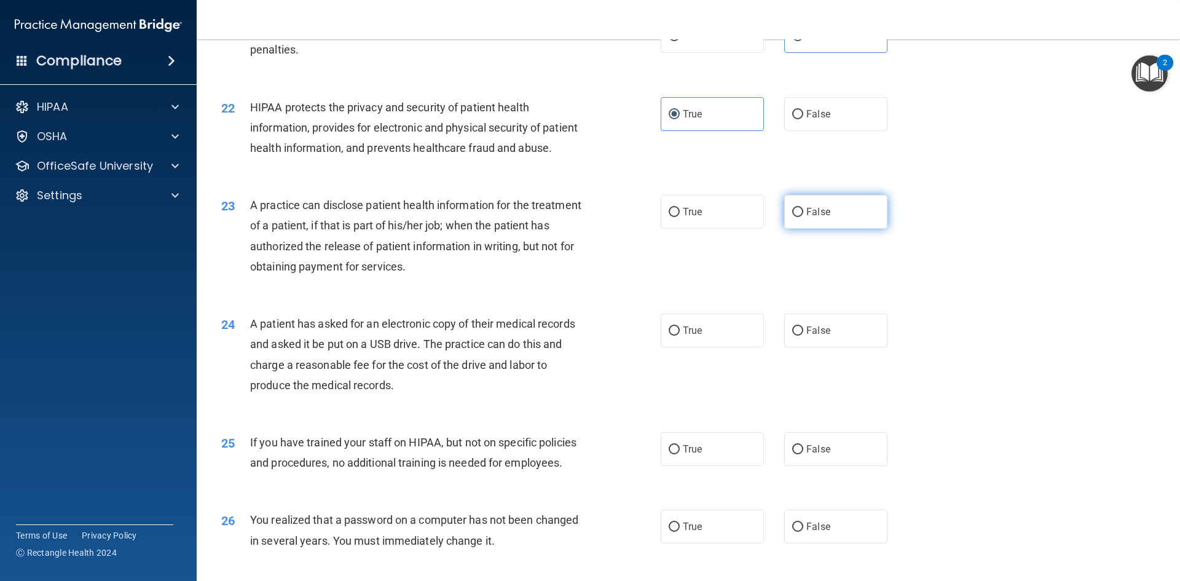
click at [817, 217] on span "False" at bounding box center [818, 212] width 24 height 12
click at [803, 217] on input "False" at bounding box center [797, 212] width 11 height 9
radio input "true"
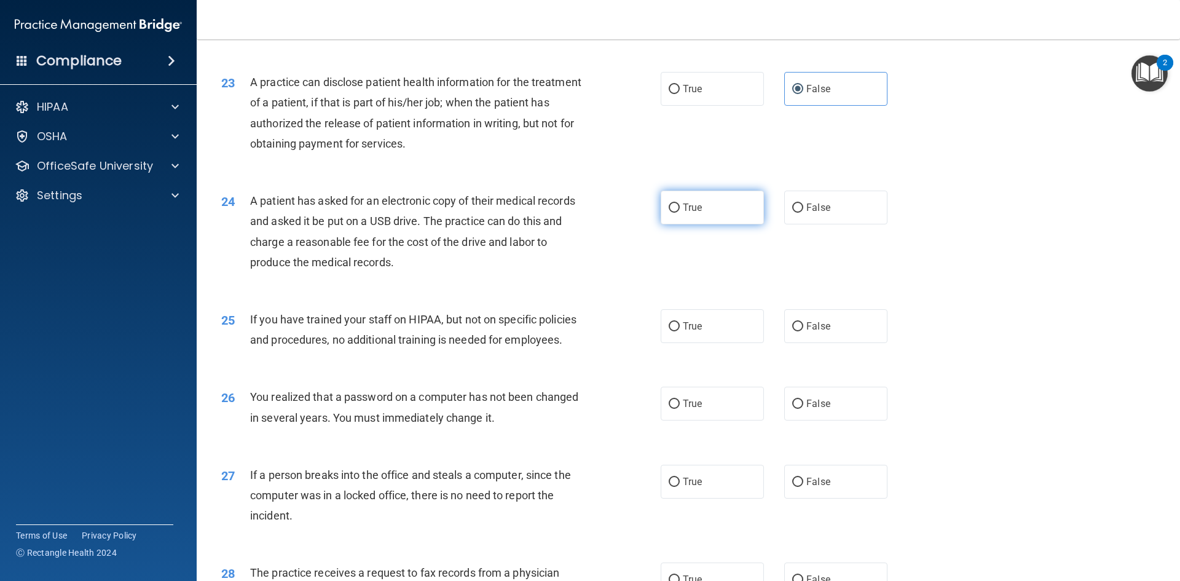
click at [716, 224] on label "True" at bounding box center [711, 207] width 103 height 34
click at [679, 213] on input "True" at bounding box center [673, 207] width 11 height 9
radio input "true"
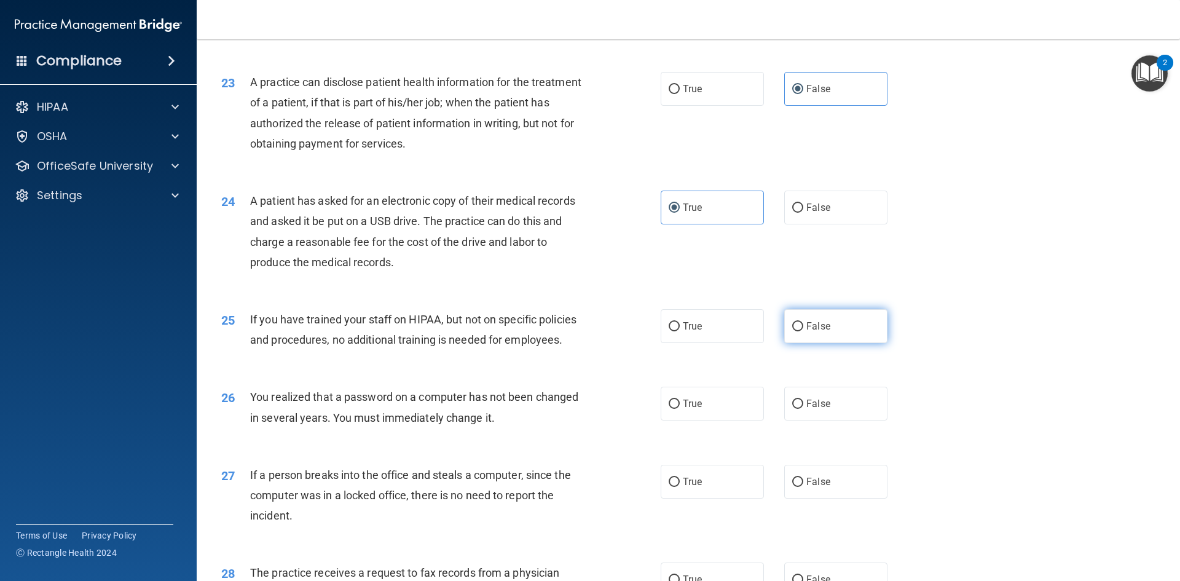
click at [828, 343] on label "False" at bounding box center [835, 326] width 103 height 34
click at [803, 331] on input "False" at bounding box center [797, 326] width 11 height 9
radio input "true"
click at [691, 409] on span "True" at bounding box center [692, 403] width 19 height 12
click at [679, 409] on input "True" at bounding box center [673, 403] width 11 height 9
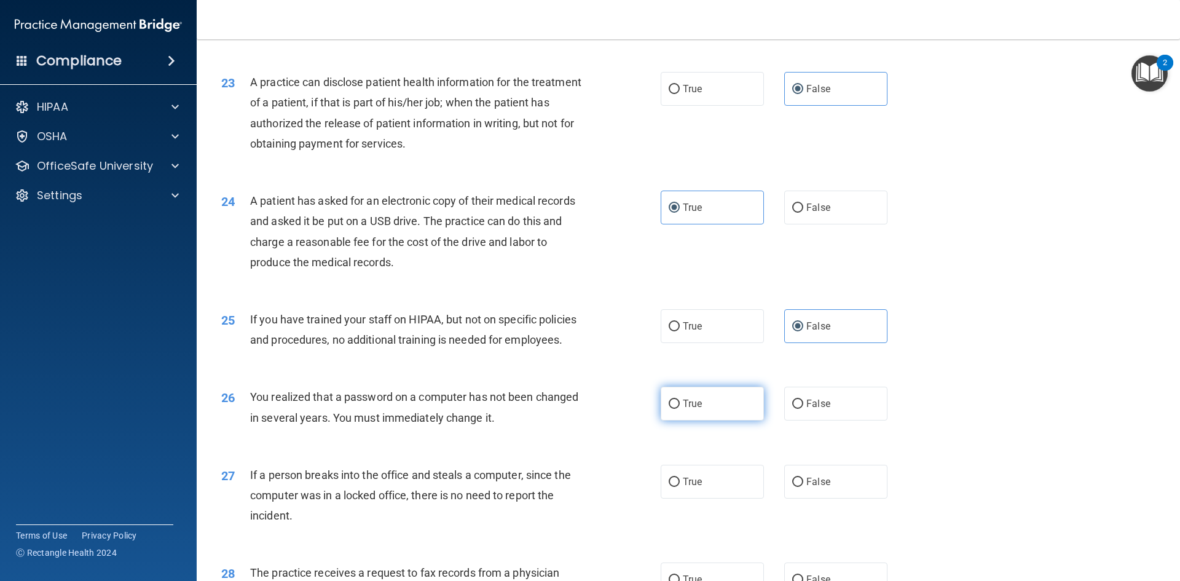
radio input "true"
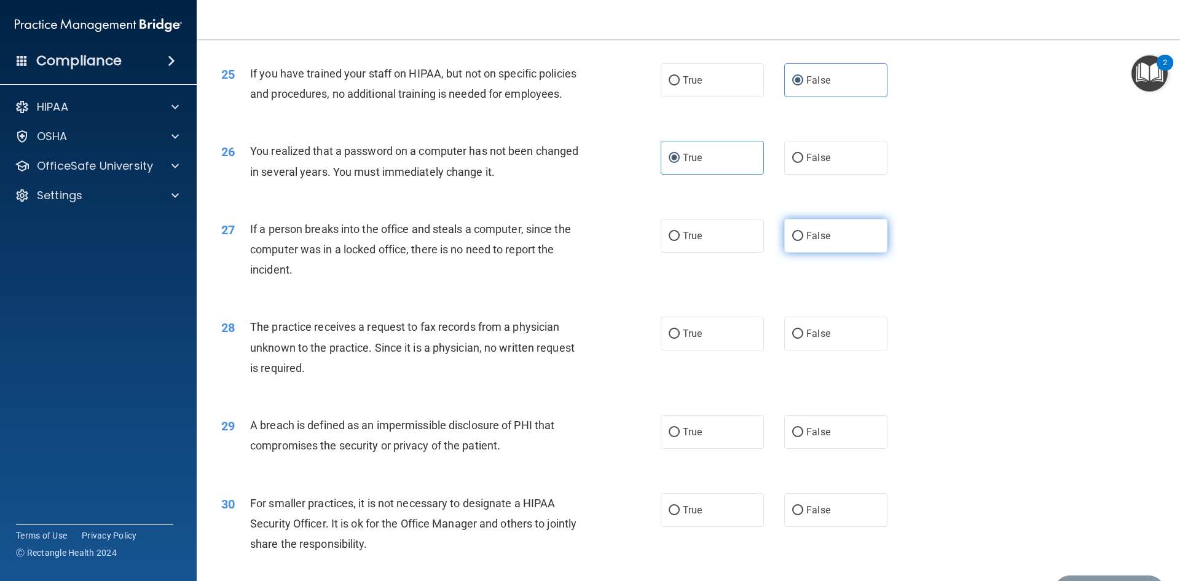
click at [822, 241] on span "False" at bounding box center [818, 236] width 24 height 12
click at [803, 241] on input "False" at bounding box center [797, 236] width 11 height 9
radio input "true"
click at [816, 350] on label "False" at bounding box center [835, 333] width 103 height 34
click at [803, 339] on input "False" at bounding box center [797, 333] width 11 height 9
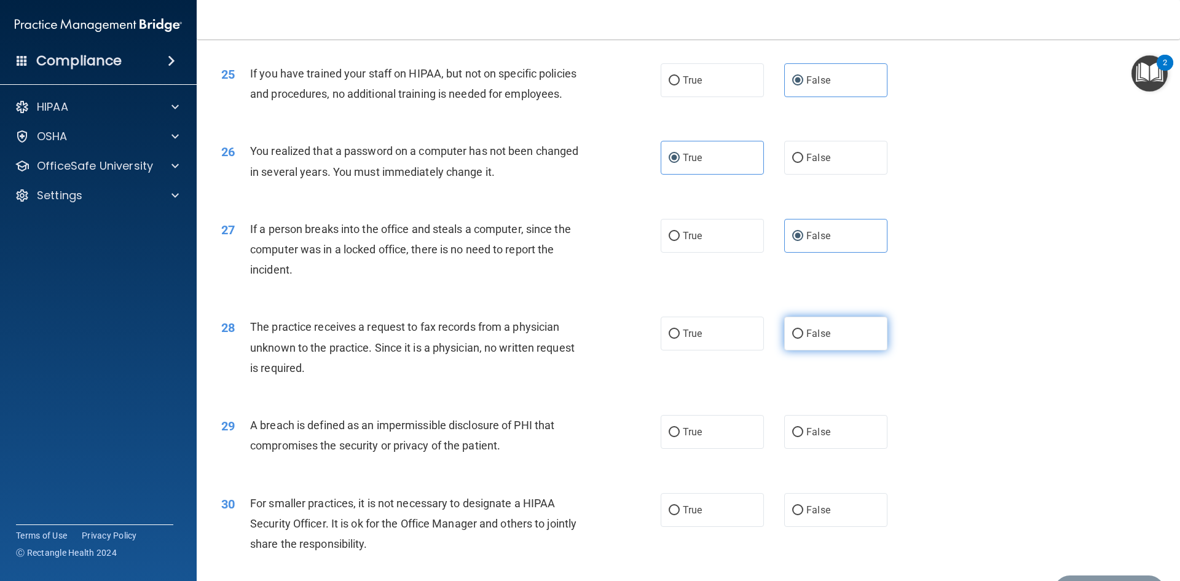
radio input "true"
click at [697, 448] on label "True" at bounding box center [711, 432] width 103 height 34
click at [679, 437] on input "True" at bounding box center [673, 432] width 11 height 9
radio input "true"
click at [836, 527] on label "False" at bounding box center [835, 510] width 103 height 34
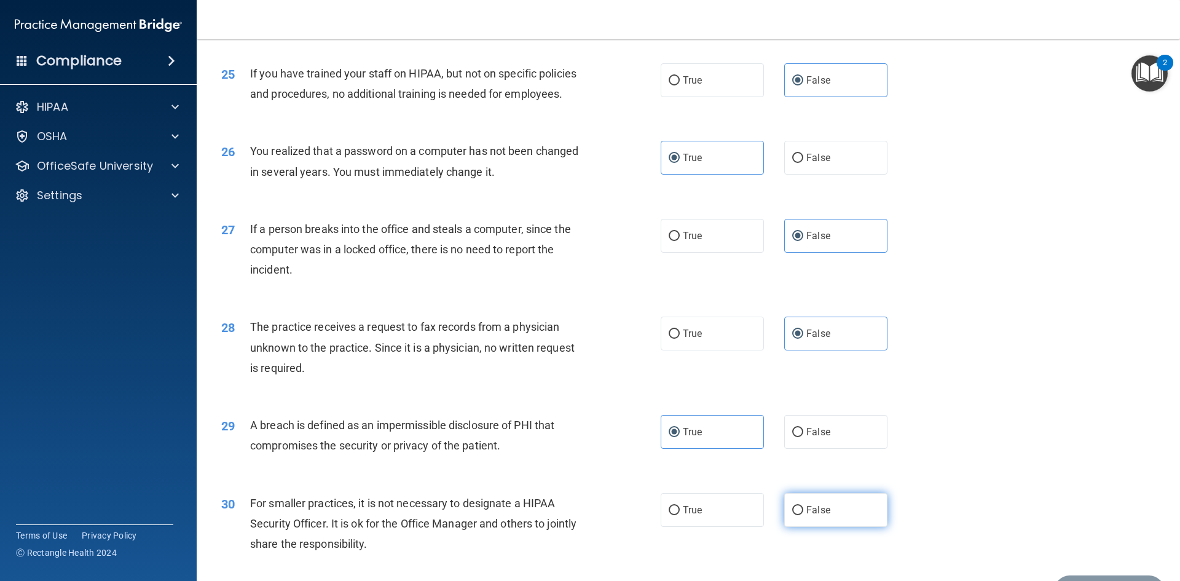
click at [803, 515] on input "False" at bounding box center [797, 510] width 11 height 9
radio input "true"
drag, startPoint x: 845, startPoint y: 516, endPoint x: 863, endPoint y: 506, distance: 20.3
drag, startPoint x: 863, startPoint y: 506, endPoint x: 997, endPoint y: 128, distance: 401.5
click at [997, 125] on div "25 If you have trained your staff on HIPAA, but not on specific policies and pr…" at bounding box center [688, 86] width 952 height 77
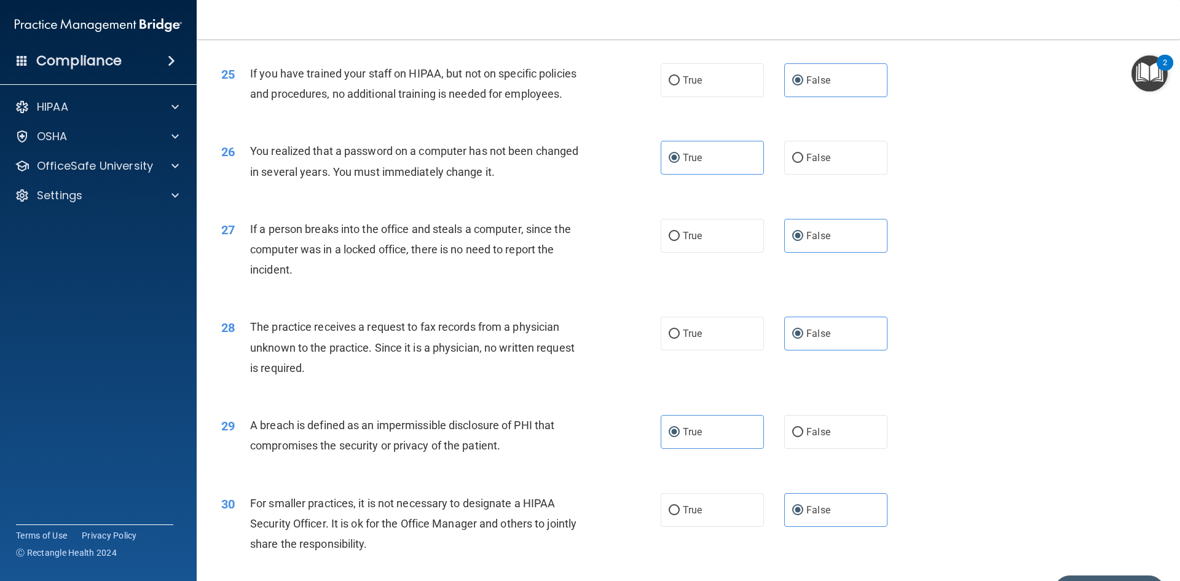
scroll to position [2327, 0]
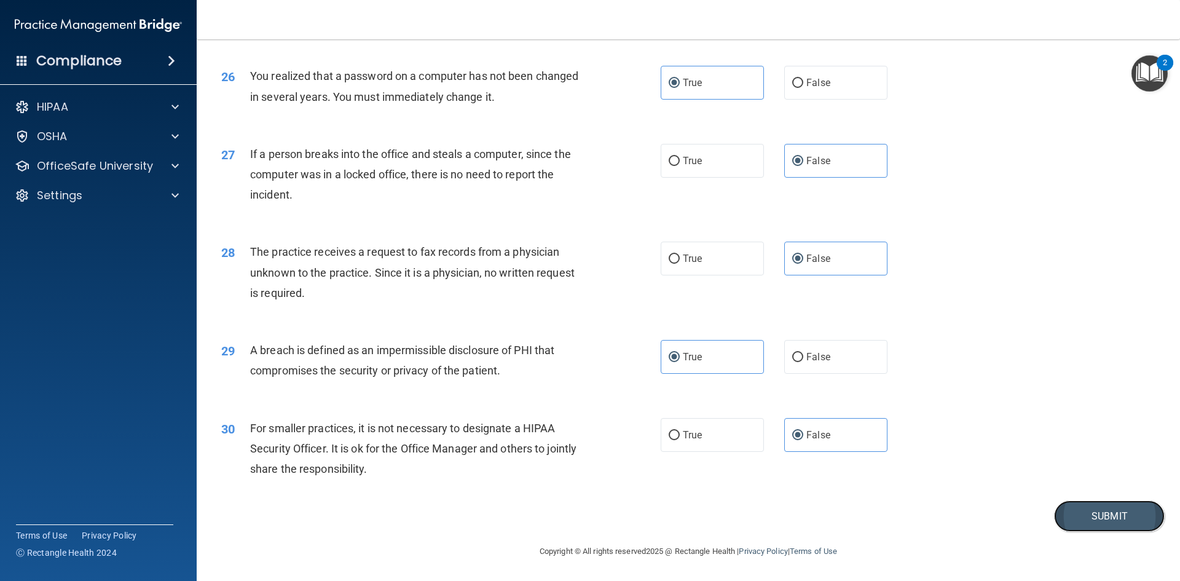
click at [1083, 531] on button "Submit" at bounding box center [1109, 515] width 111 height 31
click at [1091, 520] on button "Submit" at bounding box center [1109, 515] width 111 height 31
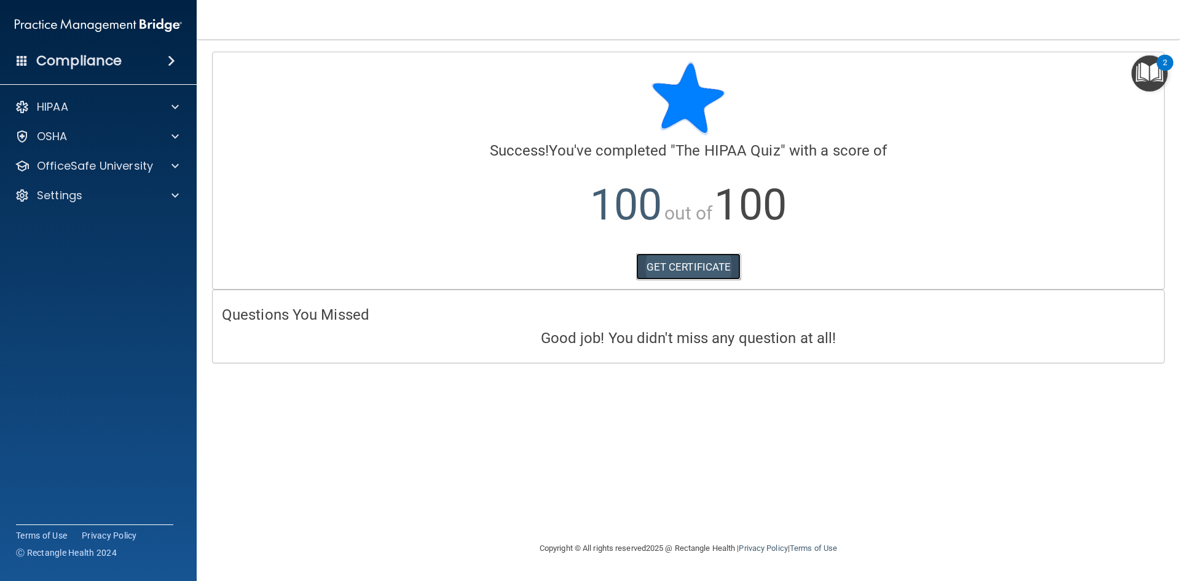
click at [685, 261] on link "GET CERTIFICATE" at bounding box center [688, 266] width 105 height 27
click at [176, 168] on span at bounding box center [174, 166] width 7 height 15
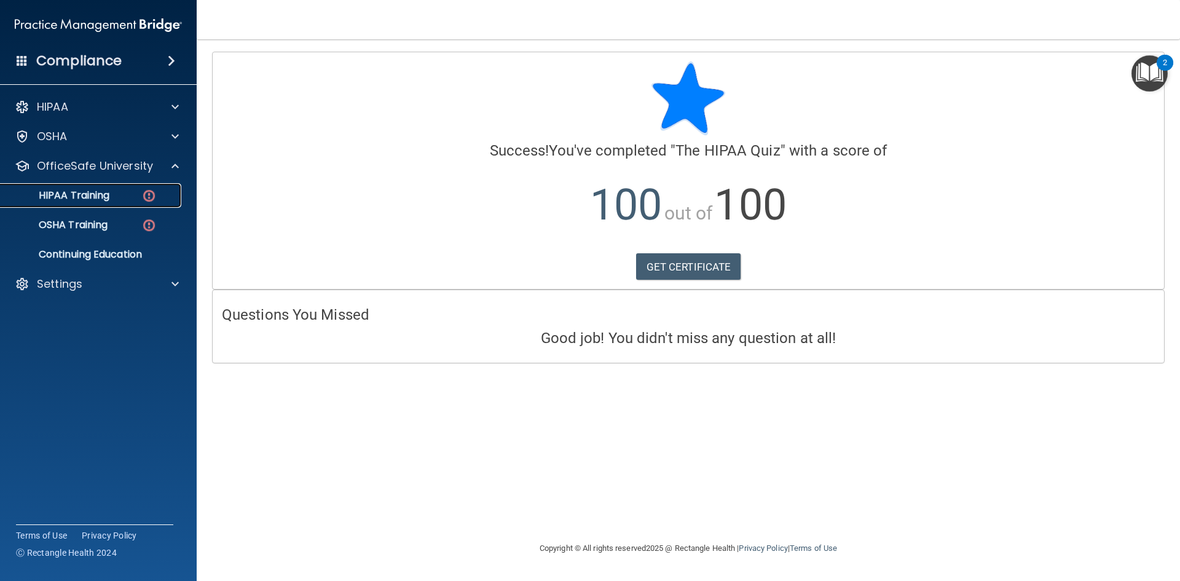
click at [105, 195] on p "HIPAA Training" at bounding box center [58, 195] width 101 height 12
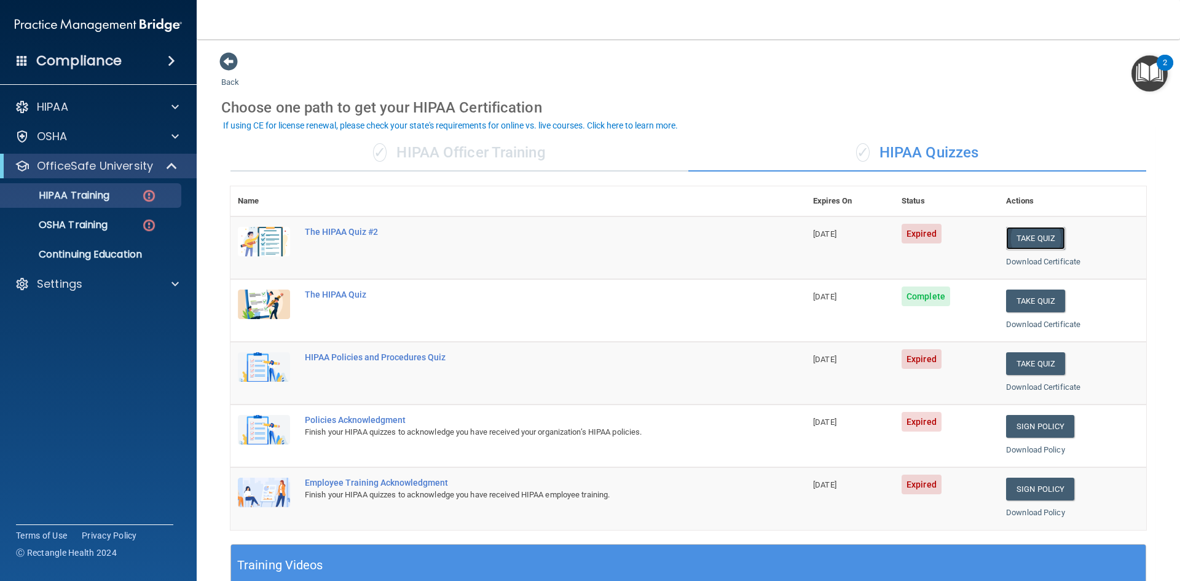
click at [1008, 230] on button "Take Quiz" at bounding box center [1035, 238] width 59 height 23
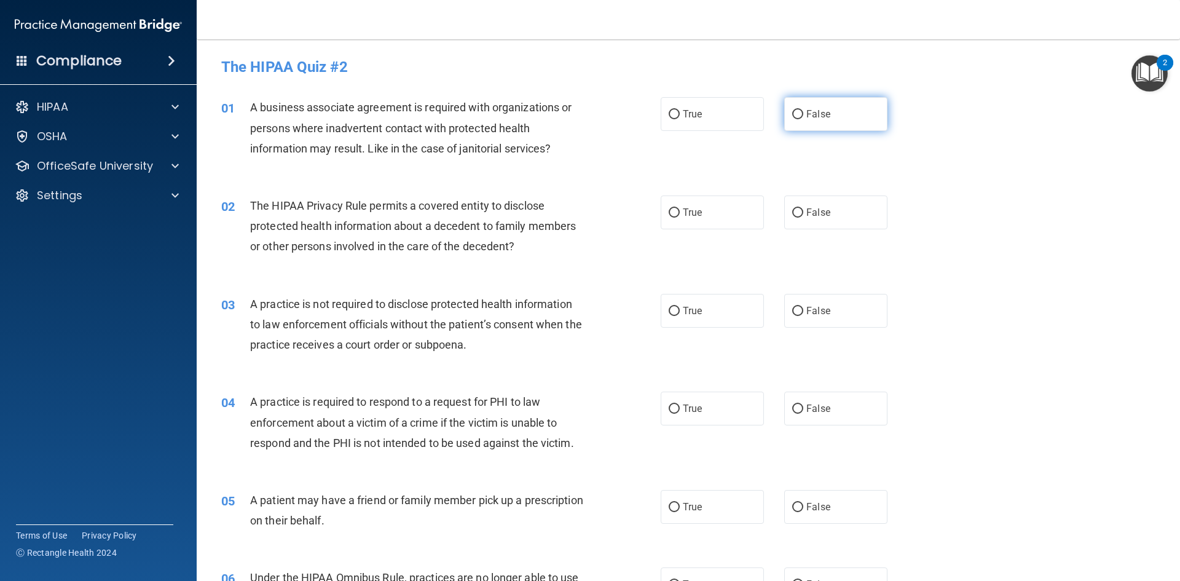
click at [836, 117] on label "False" at bounding box center [835, 114] width 103 height 34
click at [803, 117] on input "False" at bounding box center [797, 114] width 11 height 9
radio input "true"
click at [724, 204] on label "True" at bounding box center [711, 212] width 103 height 34
click at [679, 208] on input "True" at bounding box center [673, 212] width 11 height 9
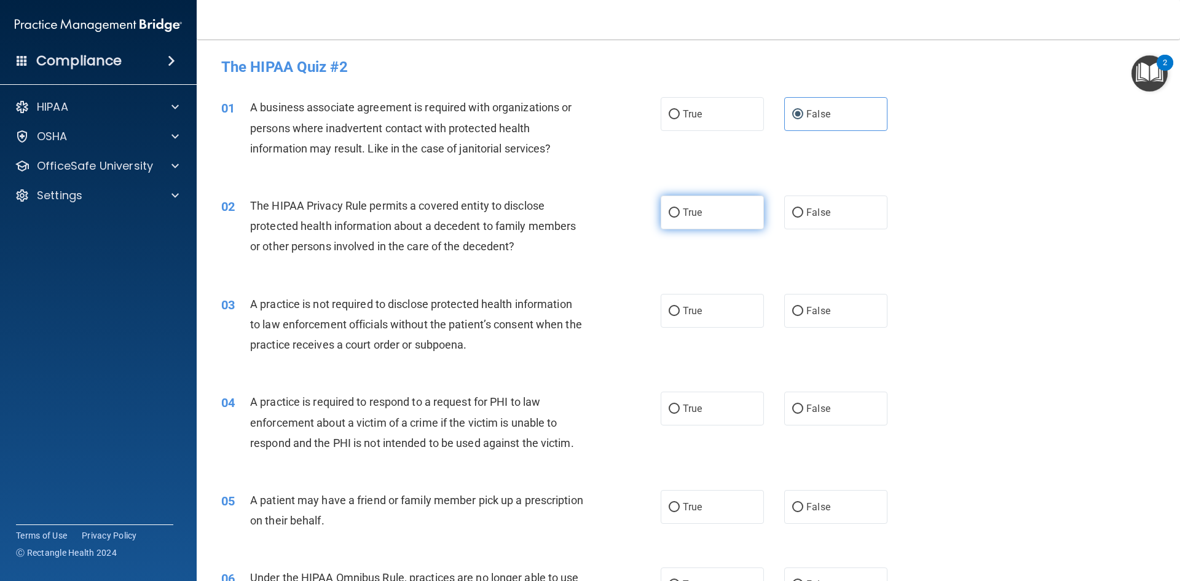
radio input "true"
click at [819, 307] on span "False" at bounding box center [818, 311] width 24 height 12
click at [803, 307] on input "False" at bounding box center [797, 311] width 11 height 9
radio input "true"
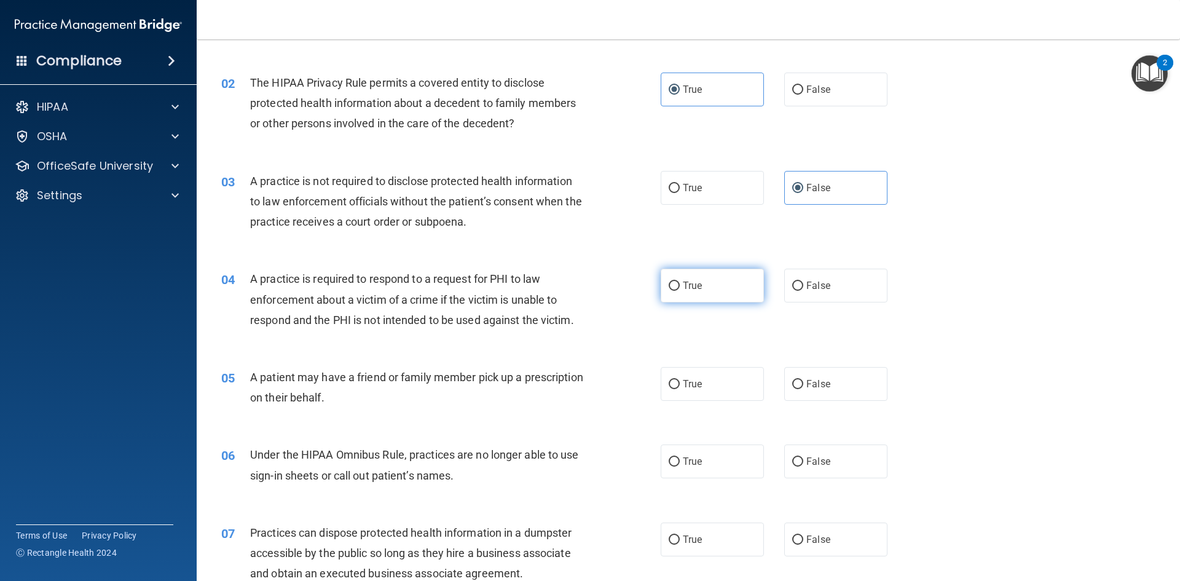
click at [714, 283] on label "True" at bounding box center [711, 285] width 103 height 34
click at [679, 283] on input "True" at bounding box center [673, 285] width 11 height 9
radio input "true"
click at [705, 386] on label "True" at bounding box center [711, 384] width 103 height 34
click at [679, 386] on input "True" at bounding box center [673, 384] width 11 height 9
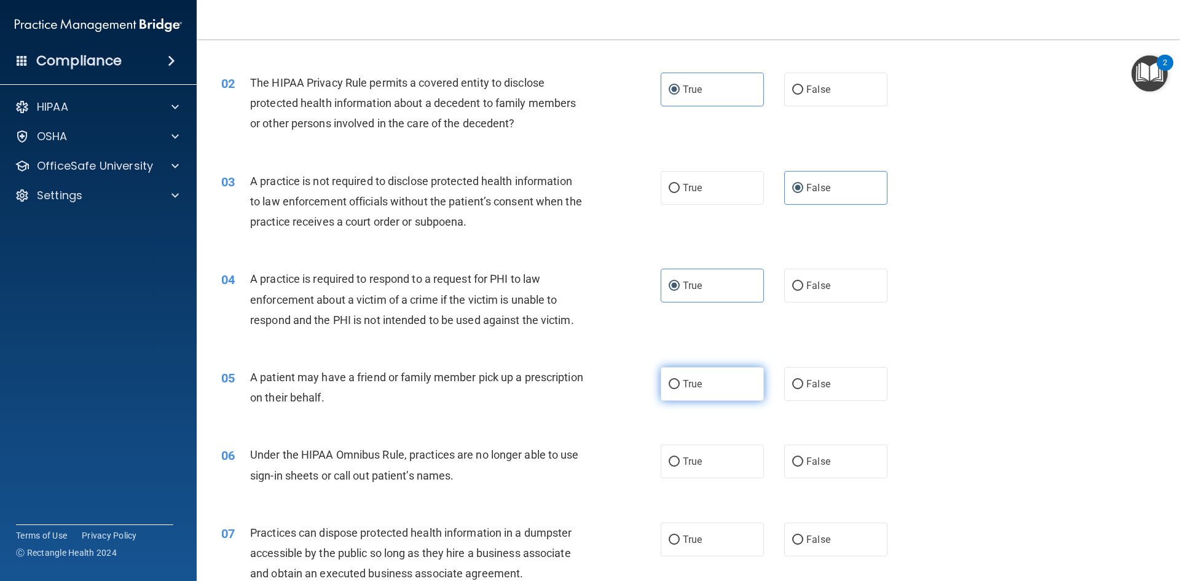
radio input "true"
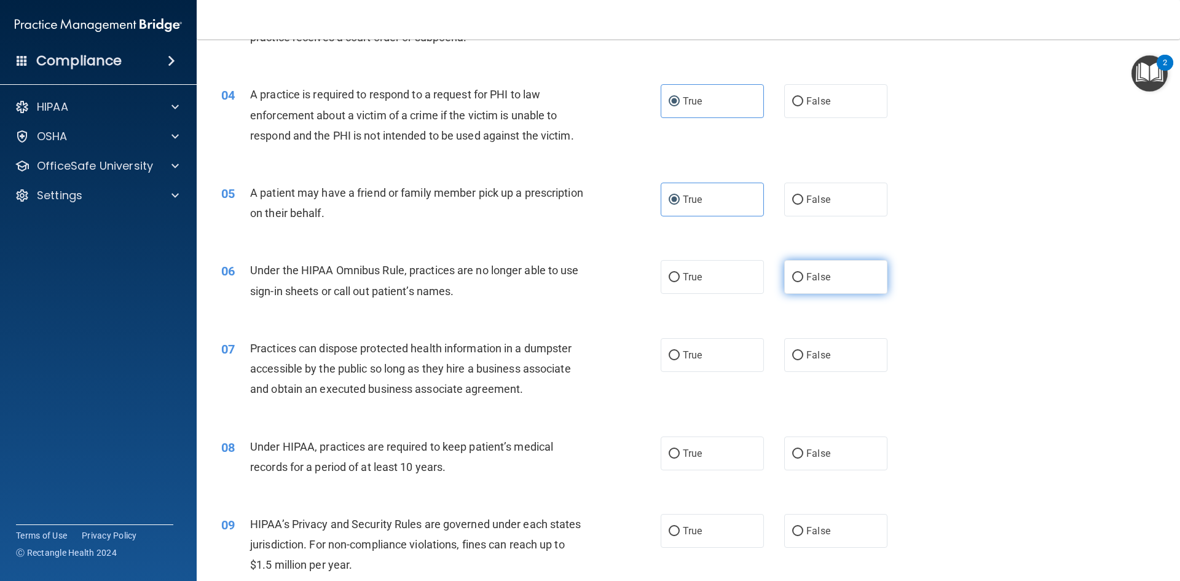
click at [806, 275] on span "False" at bounding box center [818, 277] width 24 height 12
click at [801, 275] on input "False" at bounding box center [797, 277] width 11 height 9
radio input "true"
click at [808, 366] on label "False" at bounding box center [835, 355] width 103 height 34
click at [803, 360] on input "False" at bounding box center [797, 355] width 11 height 9
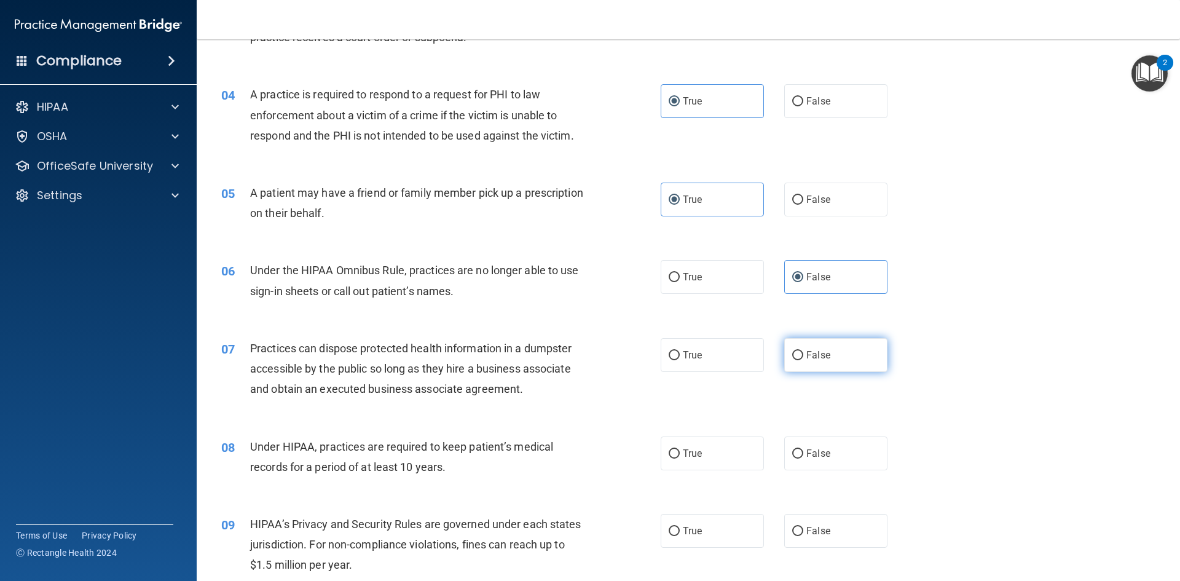
radio input "true"
click at [797, 459] on label "False" at bounding box center [835, 453] width 103 height 34
click at [797, 458] on input "False" at bounding box center [797, 453] width 11 height 9
radio input "true"
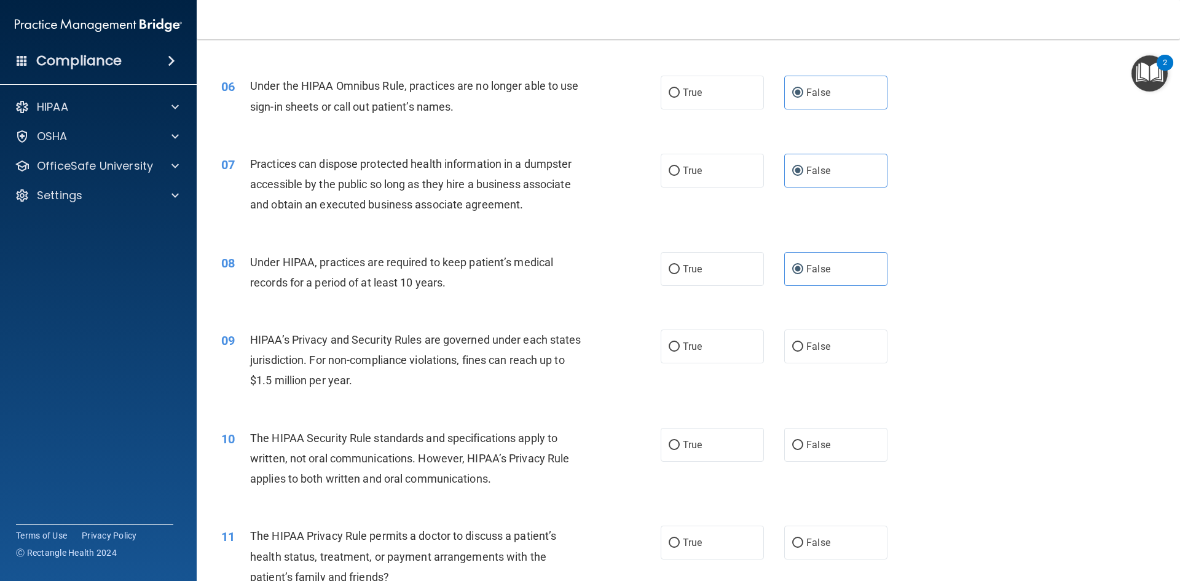
scroll to position [553, 0]
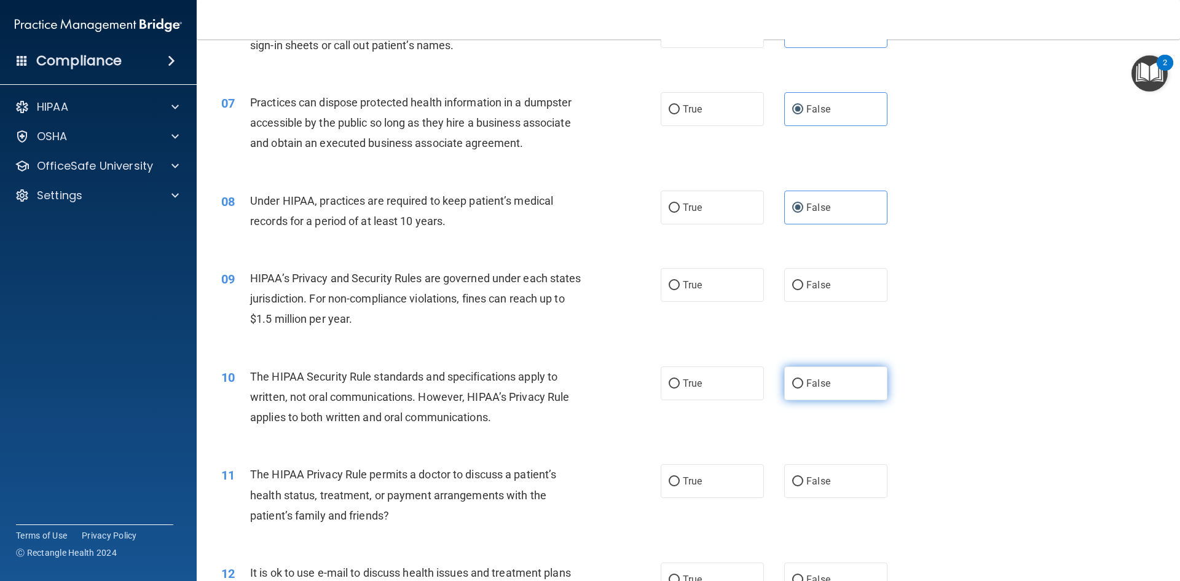
click at [817, 390] on label "False" at bounding box center [835, 383] width 103 height 34
click at [803, 388] on input "False" at bounding box center [797, 383] width 11 height 9
radio input "true"
drag, startPoint x: 716, startPoint y: 391, endPoint x: 796, endPoint y: 320, distance: 107.1
click at [716, 391] on label "True" at bounding box center [711, 383] width 103 height 34
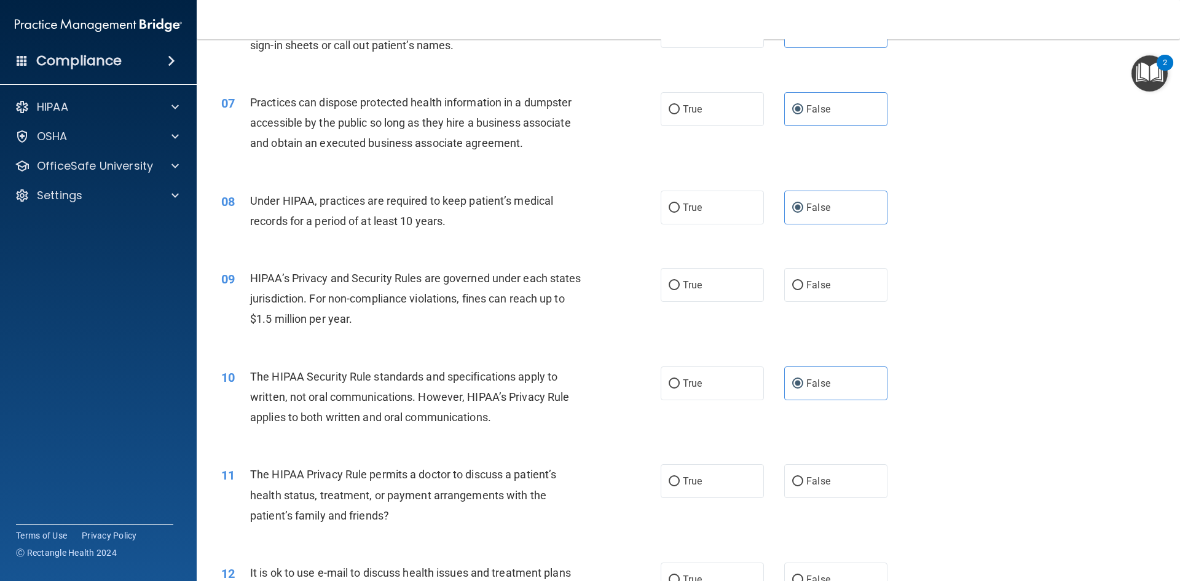
click at [679, 388] on input "True" at bounding box center [673, 383] width 11 height 9
radio input "true"
radio input "false"
click at [799, 295] on label "False" at bounding box center [835, 285] width 103 height 34
click at [799, 290] on input "False" at bounding box center [797, 285] width 11 height 9
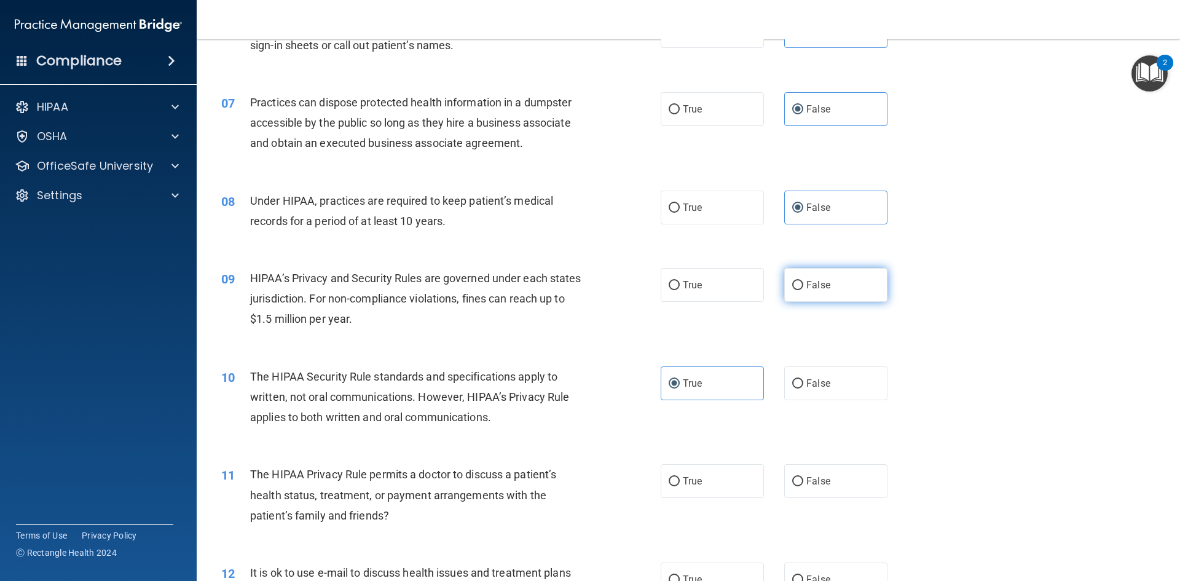
radio input "true"
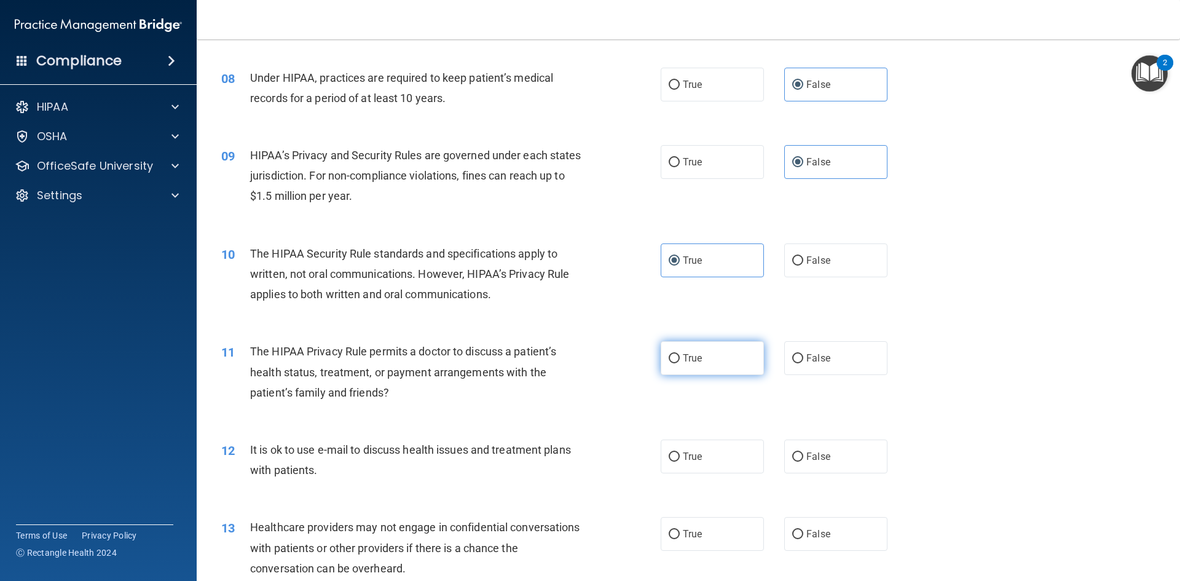
click at [685, 359] on span "True" at bounding box center [692, 358] width 19 height 12
click at [679, 359] on input "True" at bounding box center [673, 358] width 11 height 9
radio input "true"
click at [683, 460] on span "True" at bounding box center [692, 456] width 19 height 12
click at [679, 460] on input "True" at bounding box center [673, 456] width 11 height 9
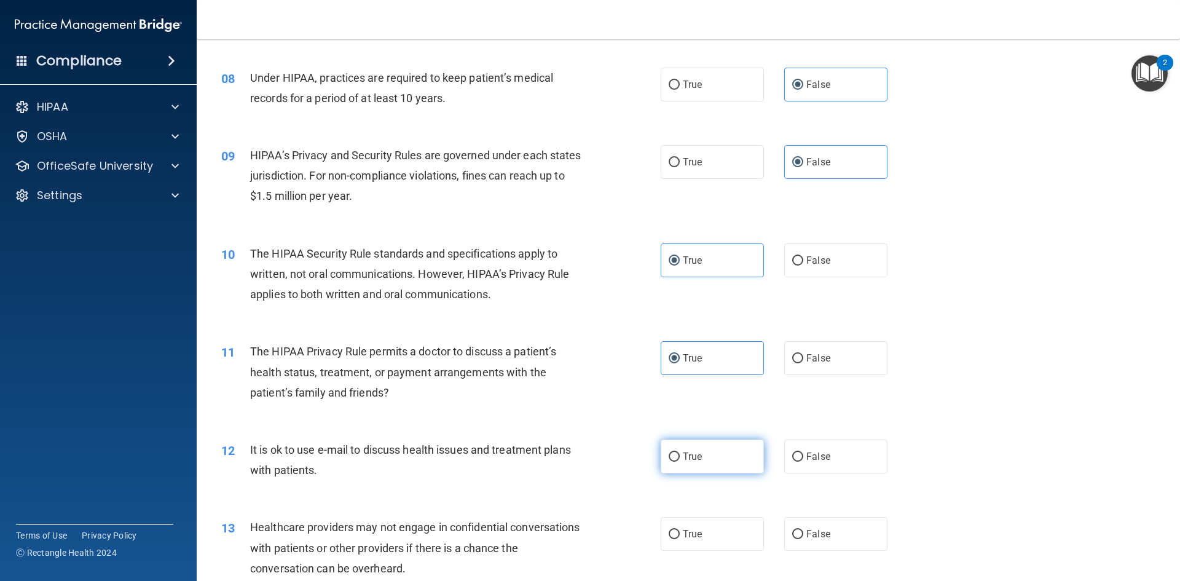
radio input "true"
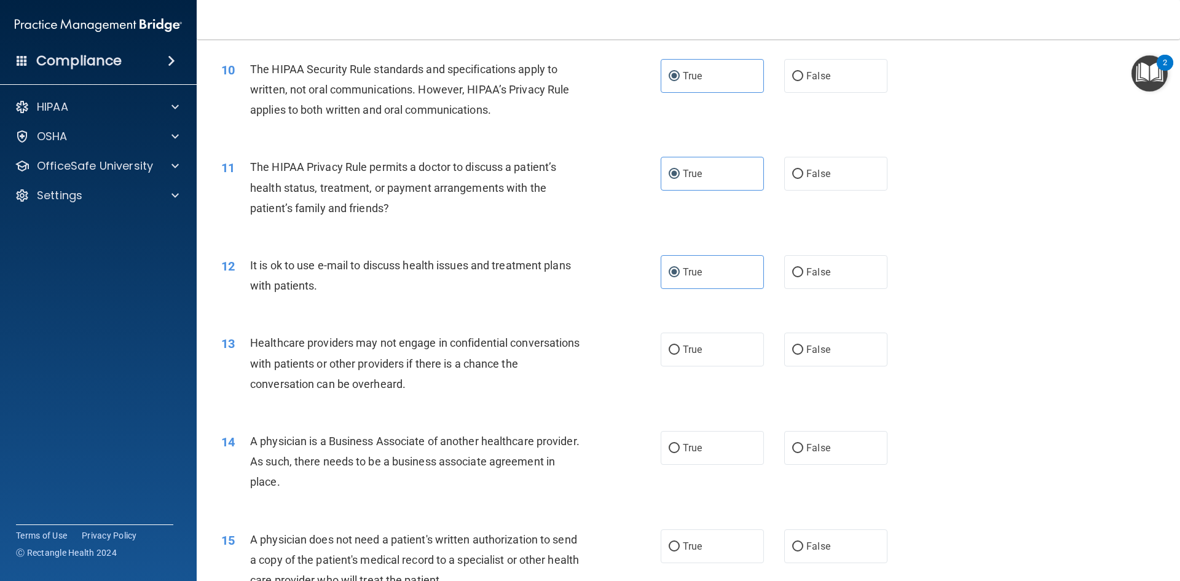
scroll to position [922, 0]
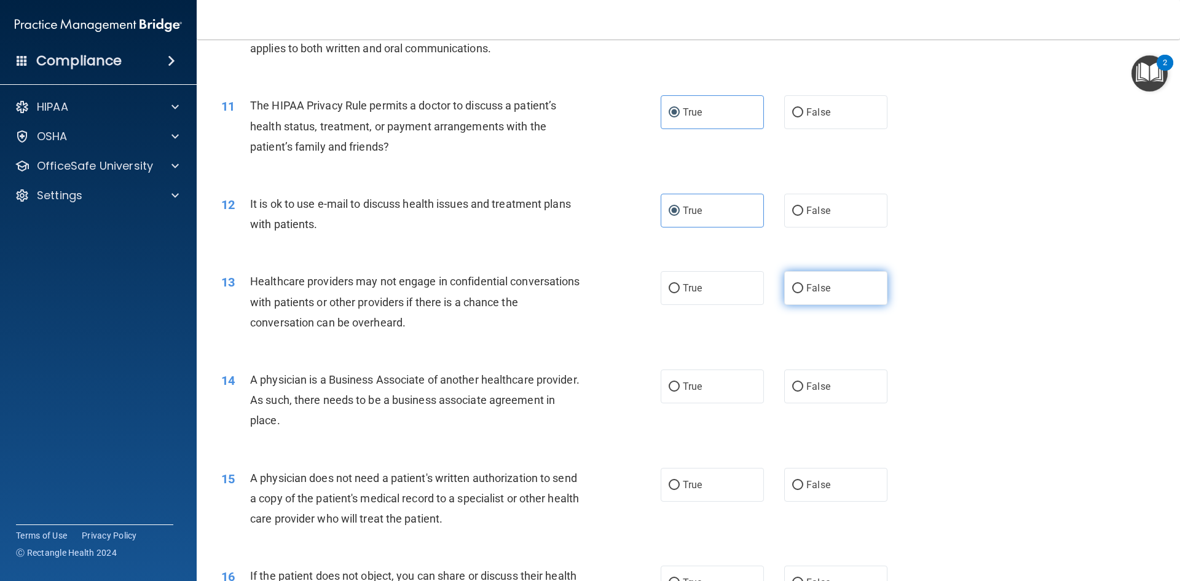
click at [819, 290] on span "False" at bounding box center [818, 288] width 24 height 12
click at [803, 290] on input "False" at bounding box center [797, 288] width 11 height 9
radio input "true"
click at [819, 385] on span "False" at bounding box center [818, 386] width 24 height 12
click at [803, 385] on input "False" at bounding box center [797, 386] width 11 height 9
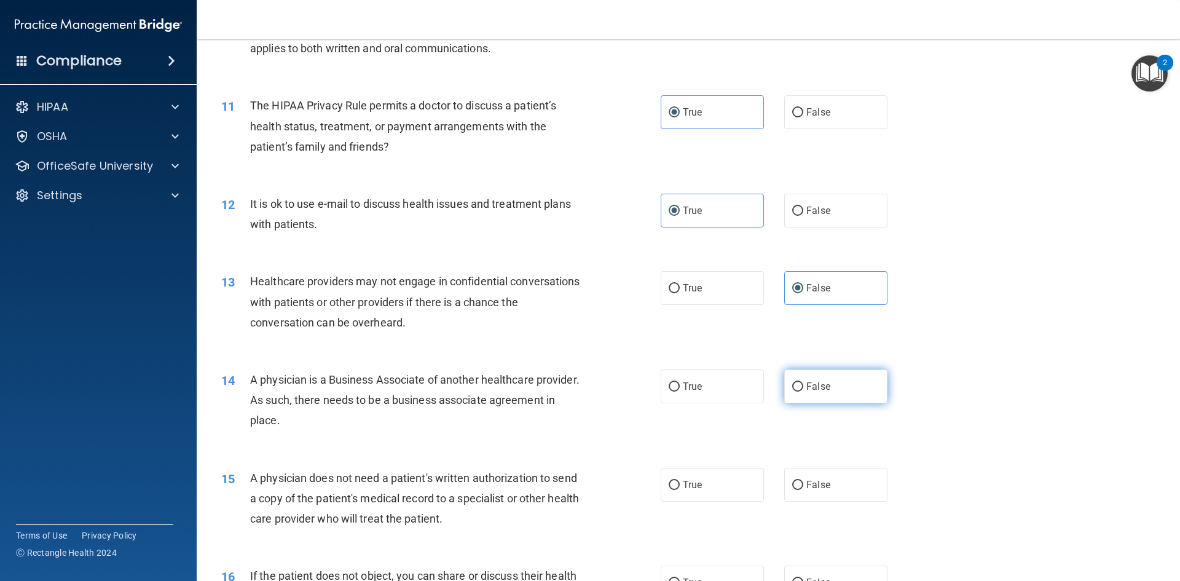
radio input "true"
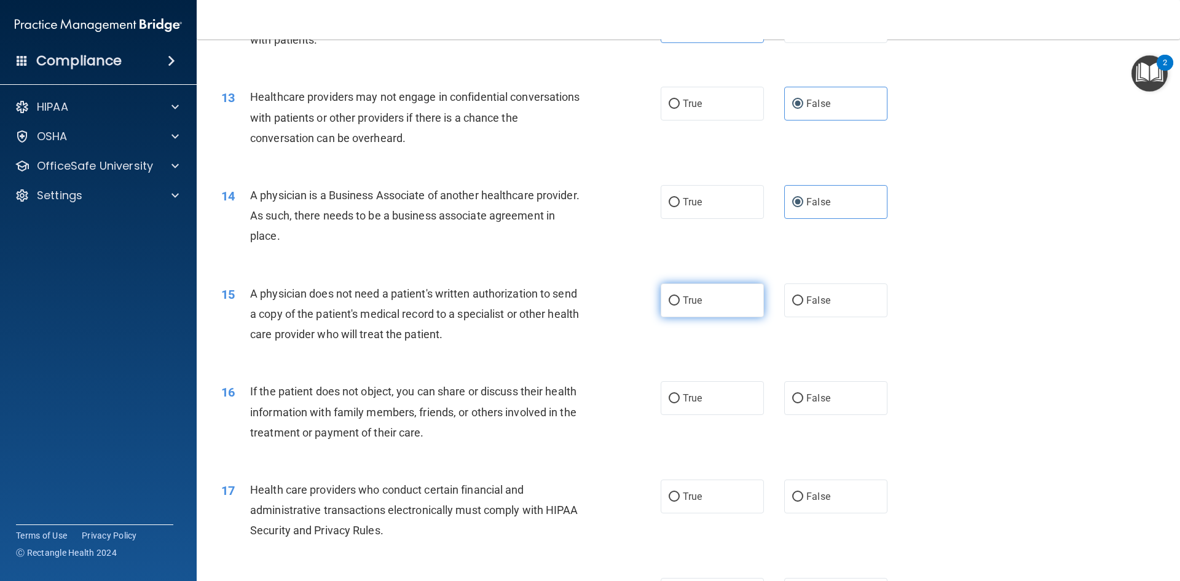
click at [701, 303] on label "True" at bounding box center [711, 300] width 103 height 34
click at [679, 303] on input "True" at bounding box center [673, 300] width 11 height 9
radio input "true"
click at [719, 399] on label "True" at bounding box center [711, 398] width 103 height 34
click at [679, 399] on input "True" at bounding box center [673, 398] width 11 height 9
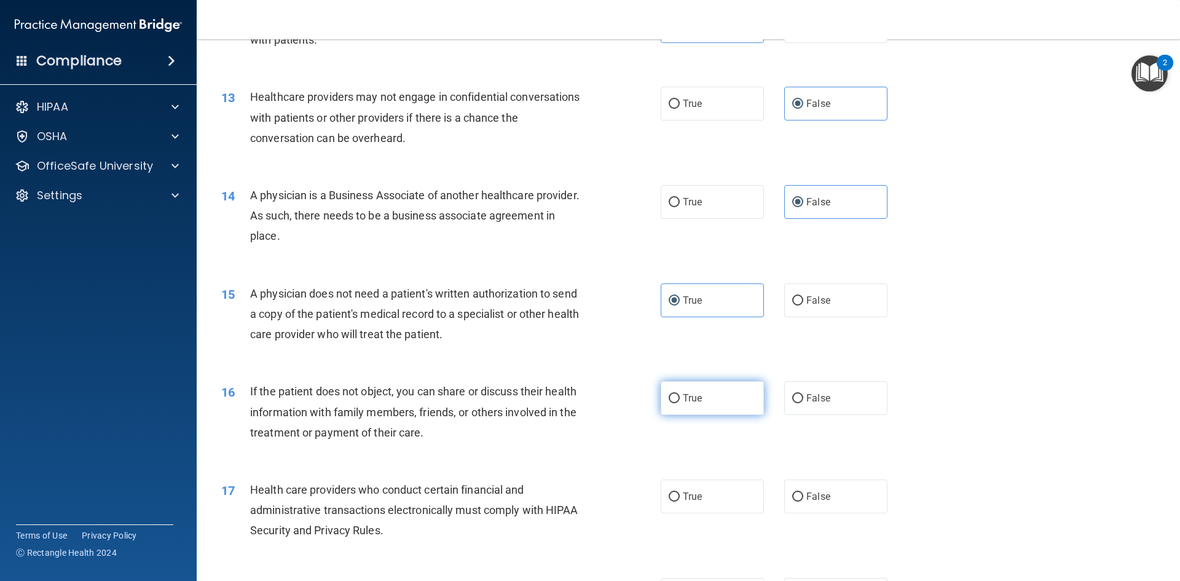
radio input "true"
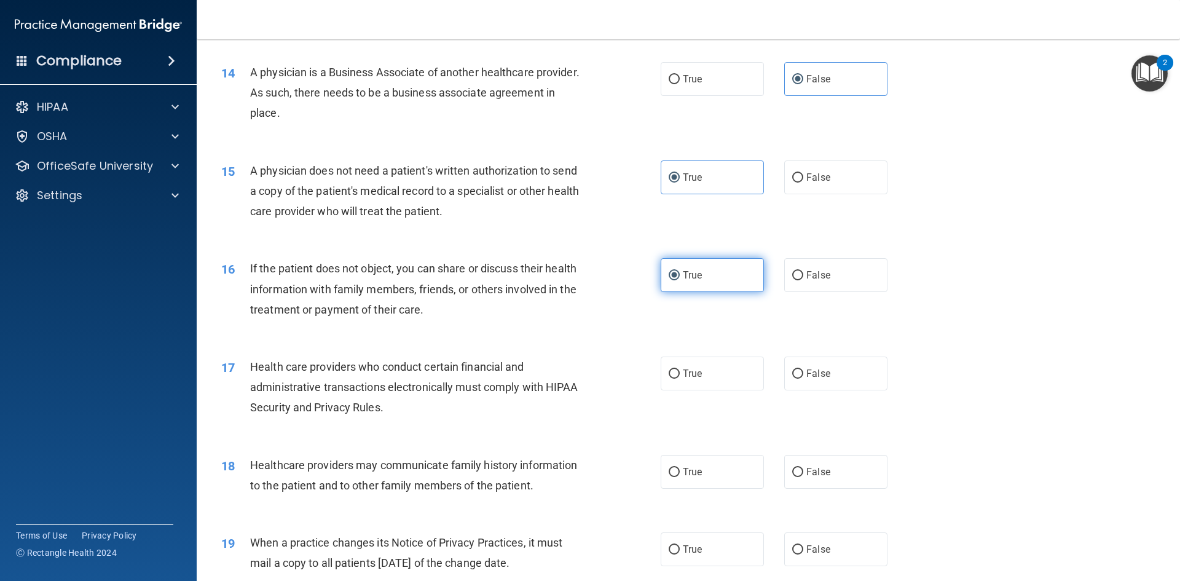
scroll to position [1290, 0]
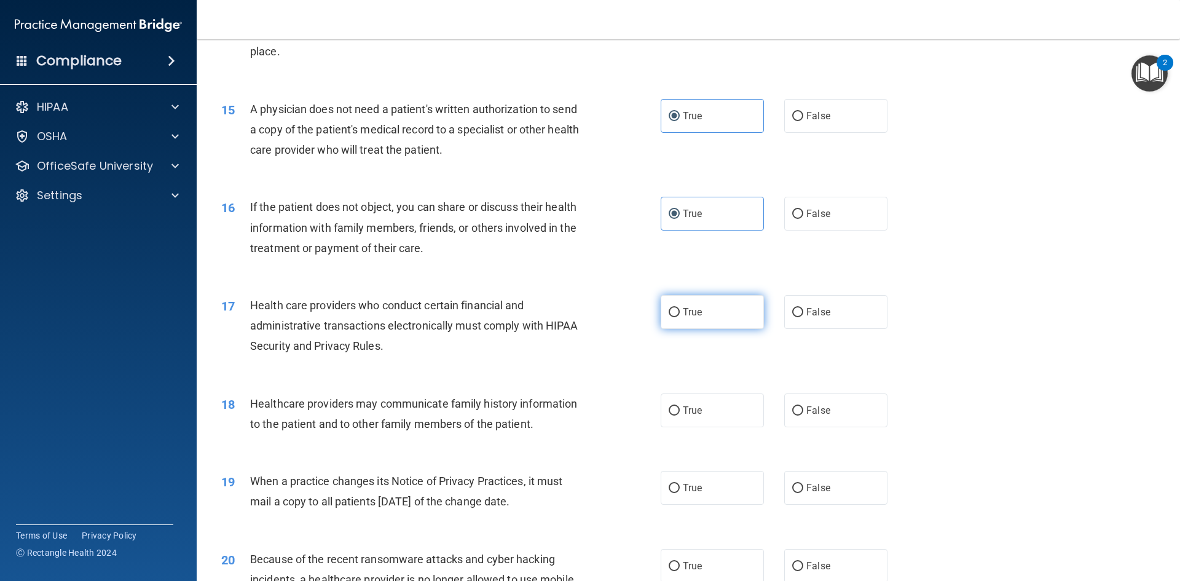
click at [699, 319] on label "True" at bounding box center [711, 312] width 103 height 34
click at [679, 317] on input "True" at bounding box center [673, 312] width 11 height 9
radio input "true"
click at [853, 417] on label "False" at bounding box center [835, 410] width 103 height 34
click at [803, 415] on input "False" at bounding box center [797, 410] width 11 height 9
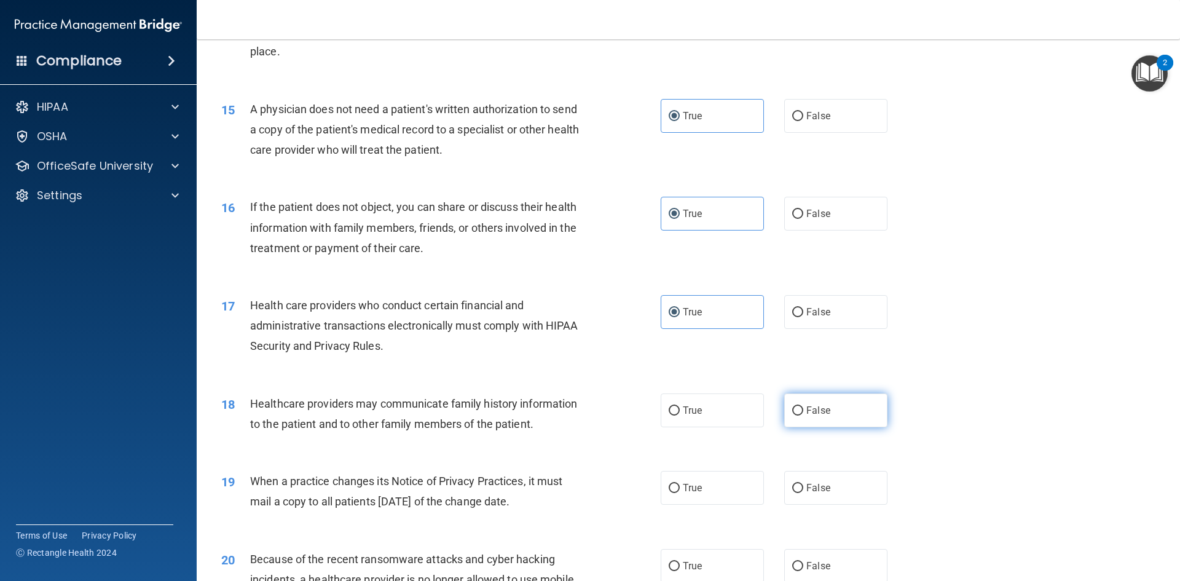
radio input "true"
click at [842, 501] on label "False" at bounding box center [835, 488] width 103 height 34
click at [803, 493] on input "False" at bounding box center [797, 488] width 11 height 9
radio input "true"
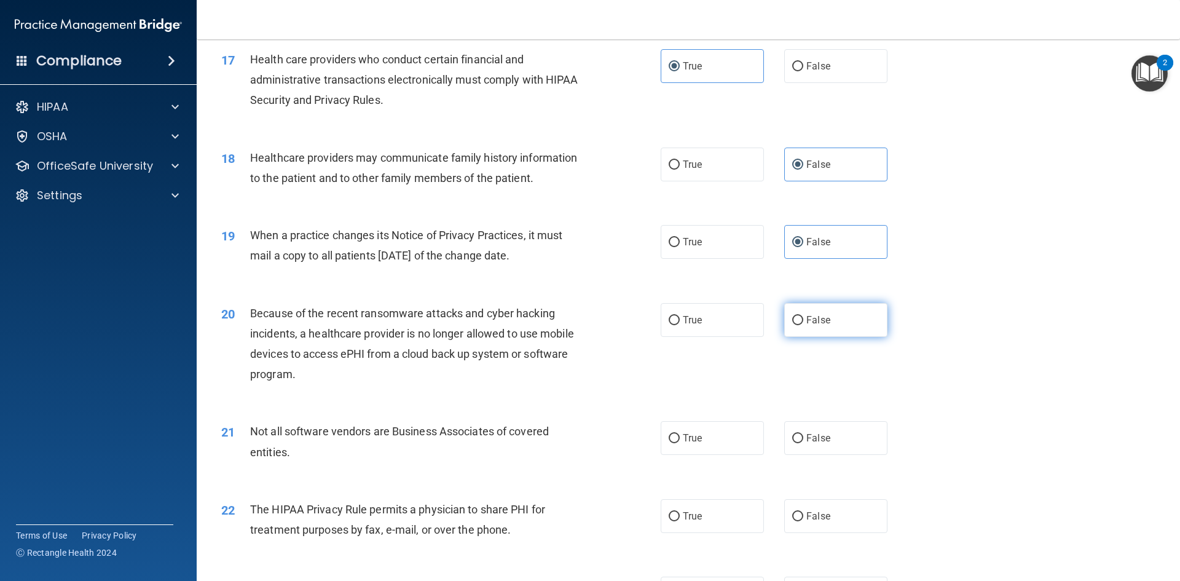
click at [829, 321] on label "False" at bounding box center [835, 320] width 103 height 34
click at [803, 321] on input "False" at bounding box center [797, 320] width 11 height 9
radio input "true"
click at [666, 452] on label "True" at bounding box center [711, 438] width 103 height 34
click at [668, 443] on input "True" at bounding box center [673, 438] width 11 height 9
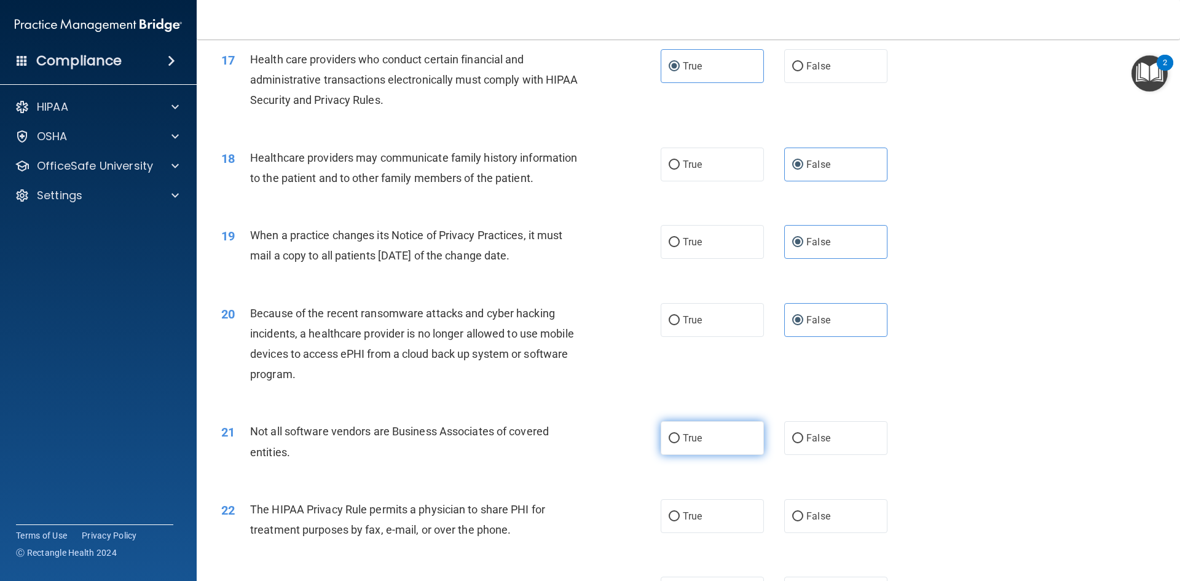
radio input "true"
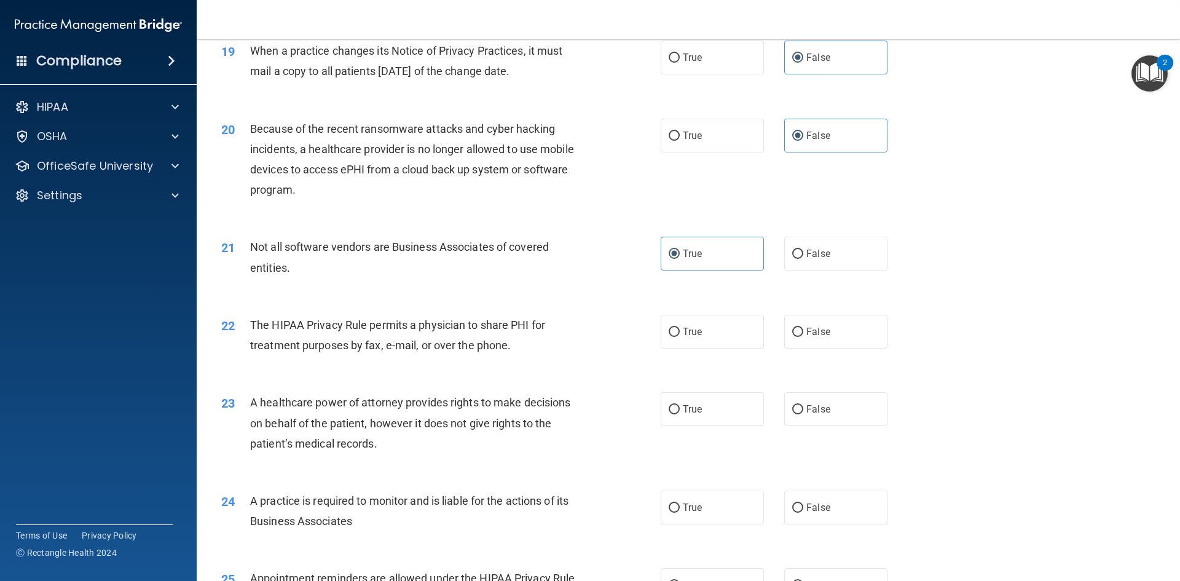
scroll to position [1782, 0]
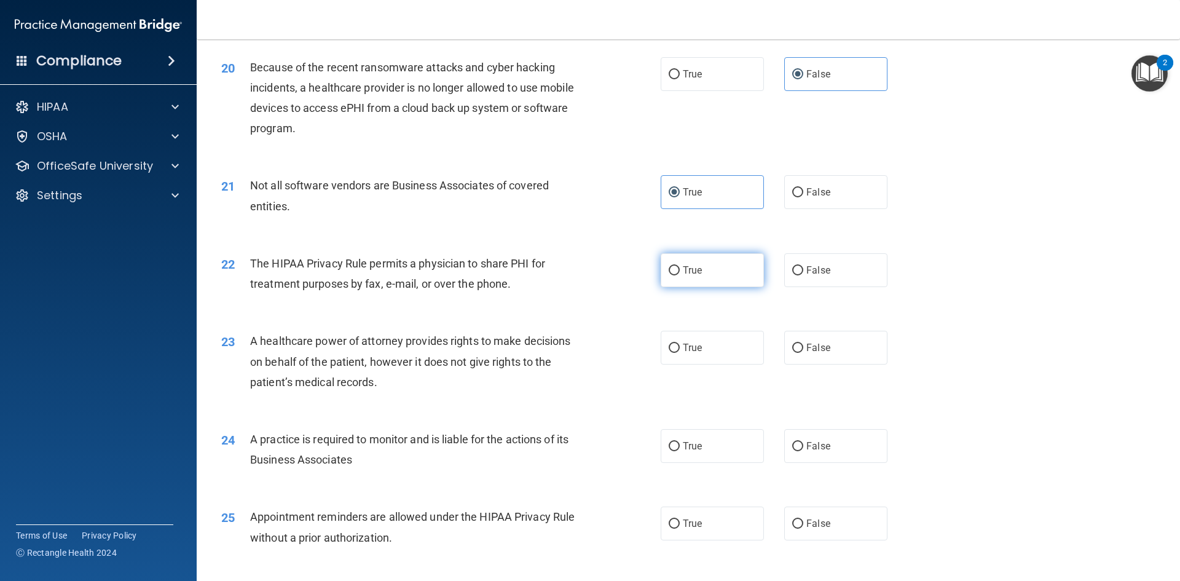
click at [696, 274] on span "True" at bounding box center [692, 270] width 19 height 12
click at [679, 274] on input "True" at bounding box center [673, 270] width 11 height 9
radio input "true"
click at [820, 349] on span "False" at bounding box center [818, 348] width 24 height 12
click at [803, 349] on input "False" at bounding box center [797, 347] width 11 height 9
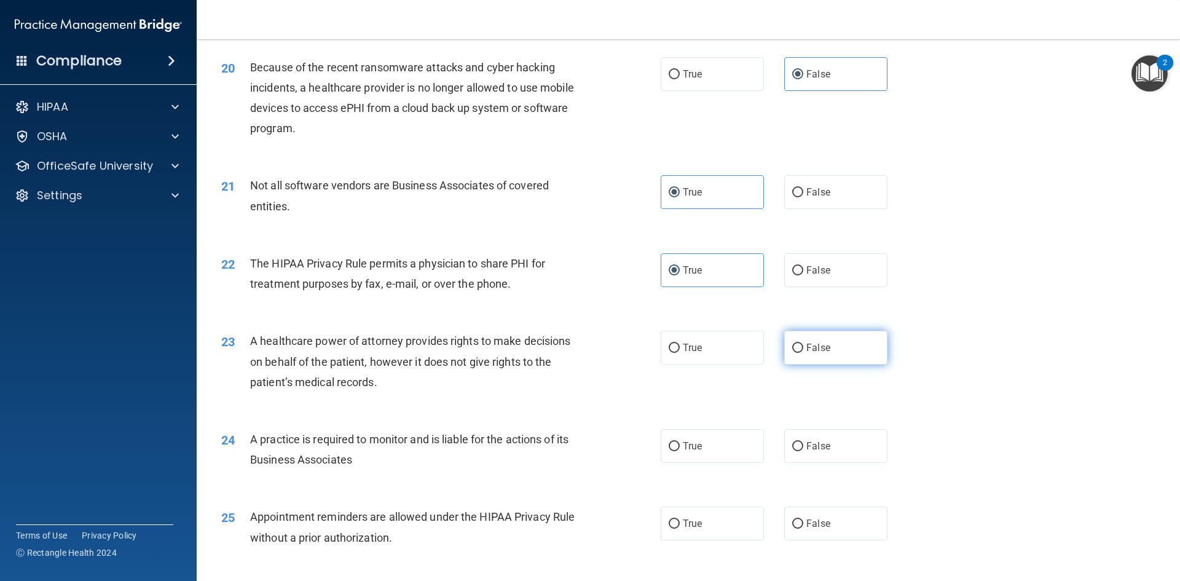
radio input "true"
click at [806, 449] on span "False" at bounding box center [818, 446] width 24 height 12
click at [803, 449] on input "False" at bounding box center [797, 446] width 11 height 9
radio input "true"
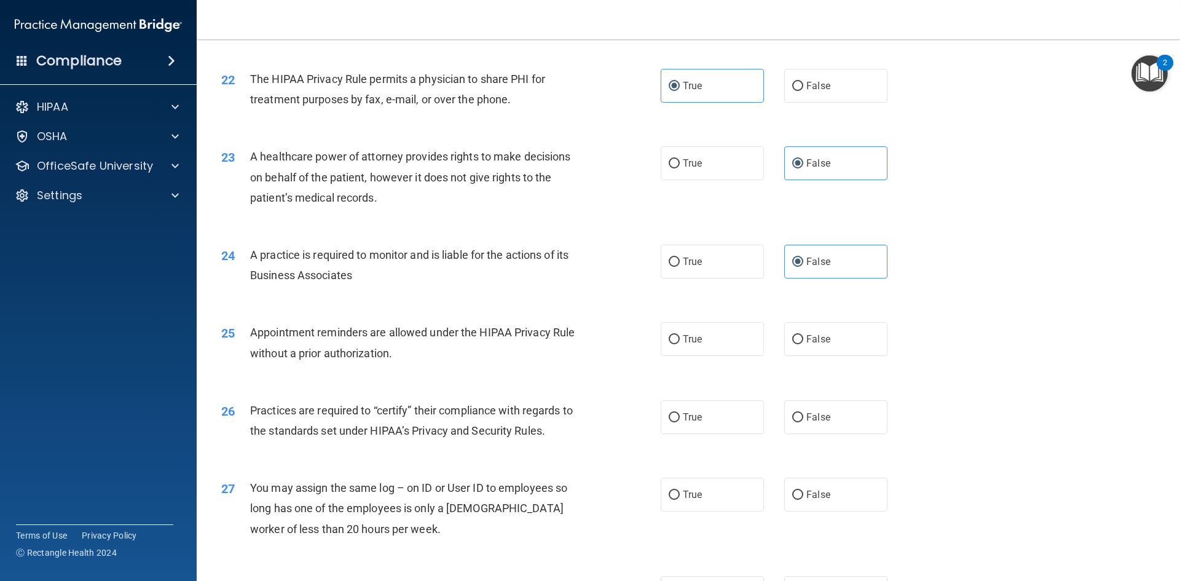
scroll to position [2089, 0]
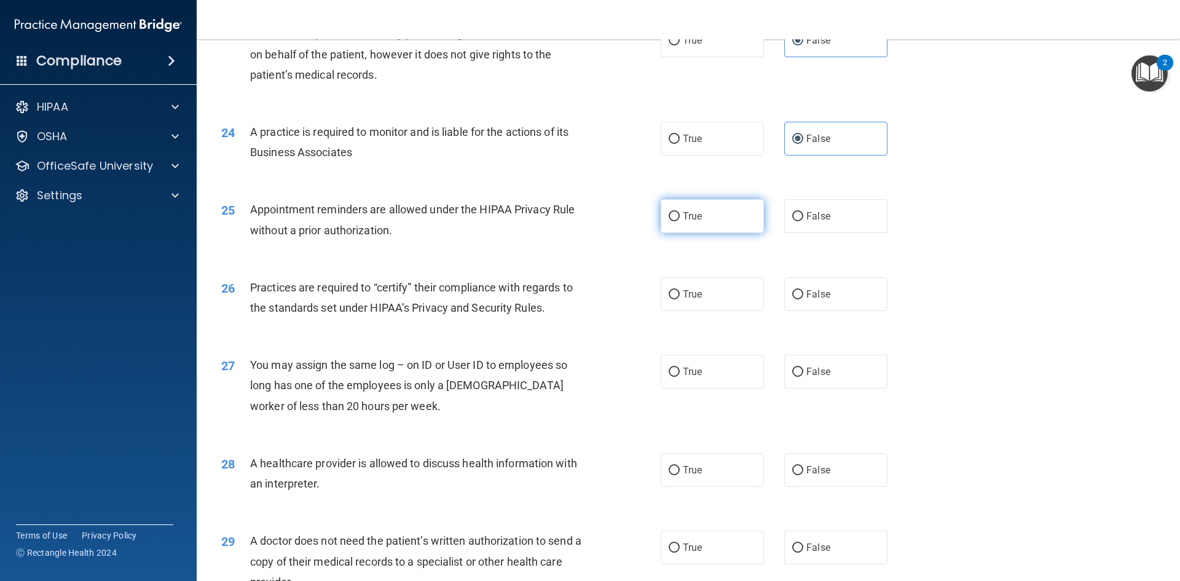
click at [684, 223] on label "True" at bounding box center [711, 216] width 103 height 34
click at [679, 221] on input "True" at bounding box center [673, 216] width 11 height 9
radio input "true"
click at [826, 302] on label "False" at bounding box center [835, 294] width 103 height 34
click at [803, 299] on input "False" at bounding box center [797, 294] width 11 height 9
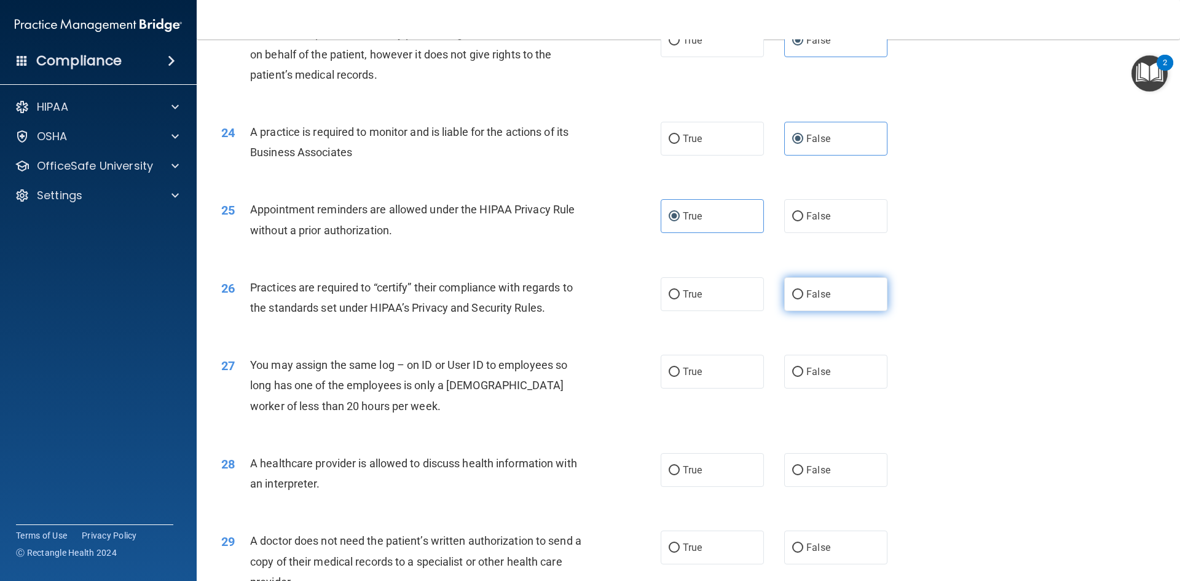
radio input "true"
click at [824, 361] on label "False" at bounding box center [835, 371] width 103 height 34
click at [803, 367] on input "False" at bounding box center [797, 371] width 11 height 9
radio input "true"
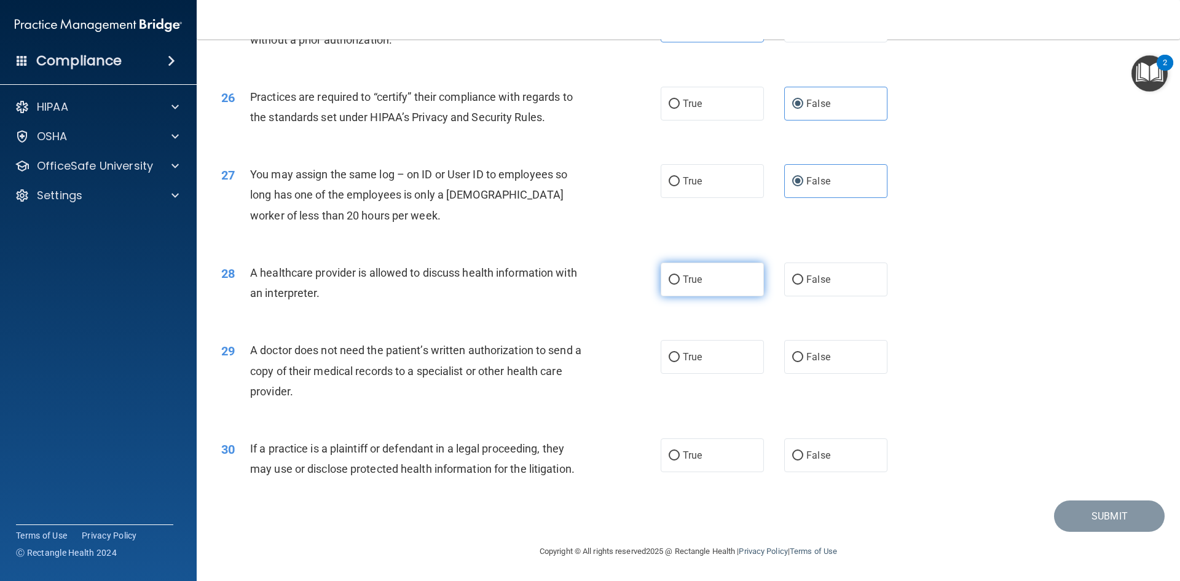
click at [683, 284] on span "True" at bounding box center [692, 279] width 19 height 12
click at [679, 284] on input "True" at bounding box center [673, 279] width 11 height 9
radio input "true"
click at [691, 353] on span "True" at bounding box center [692, 357] width 19 height 12
click at [679, 353] on input "True" at bounding box center [673, 357] width 11 height 9
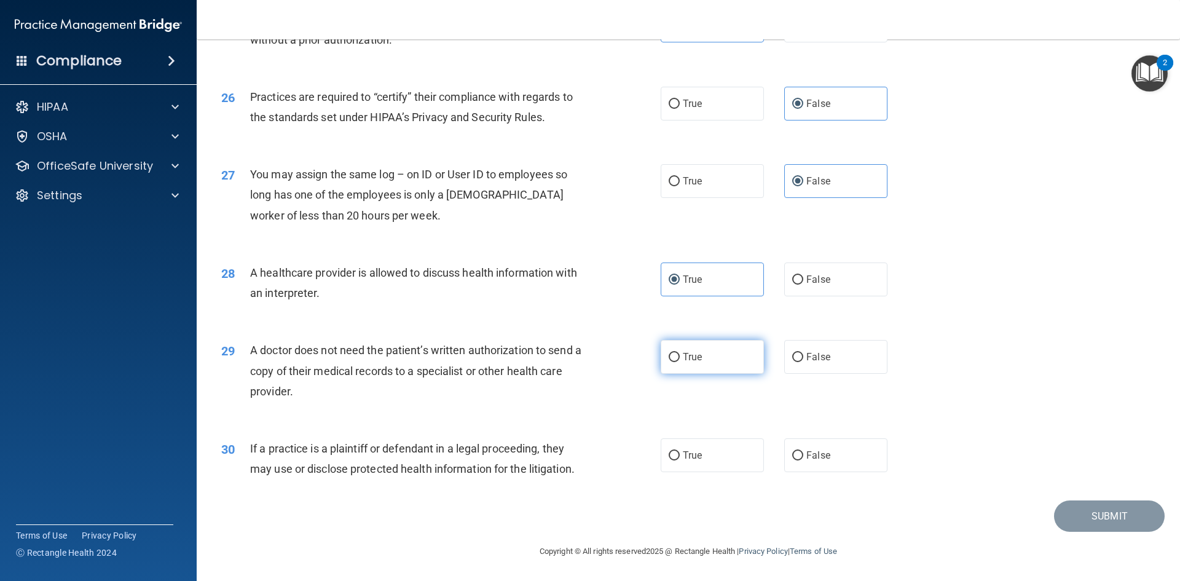
radio input "true"
click at [702, 438] on label "True" at bounding box center [711, 455] width 103 height 34
click at [679, 451] on input "True" at bounding box center [673, 455] width 11 height 9
radio input "true"
click at [1060, 513] on button "Submit" at bounding box center [1109, 515] width 111 height 31
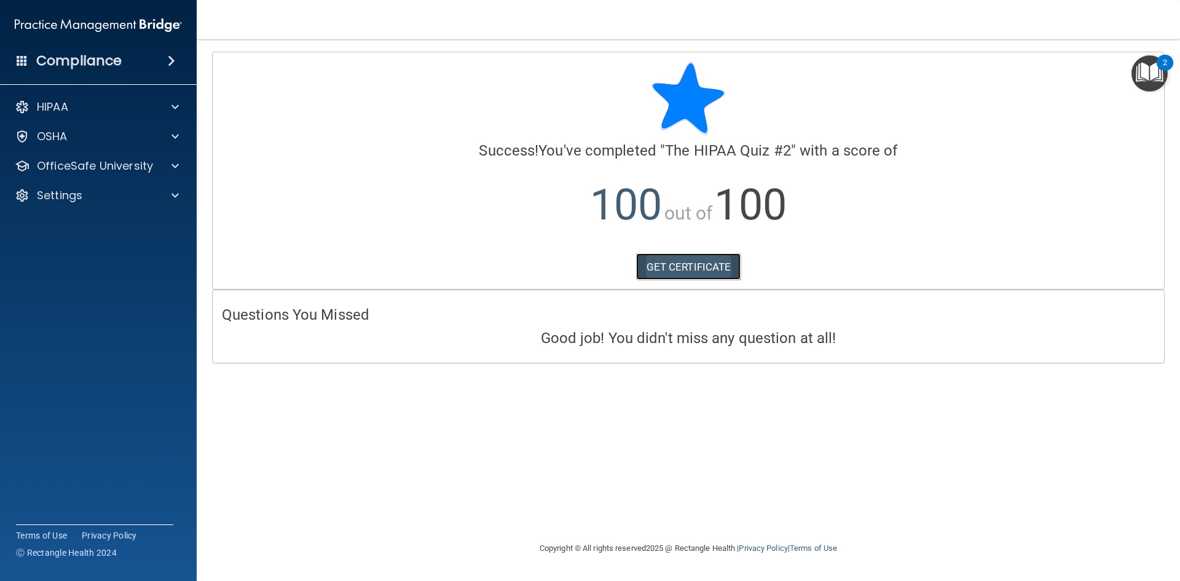
click at [685, 269] on link "GET CERTIFICATE" at bounding box center [688, 266] width 105 height 27
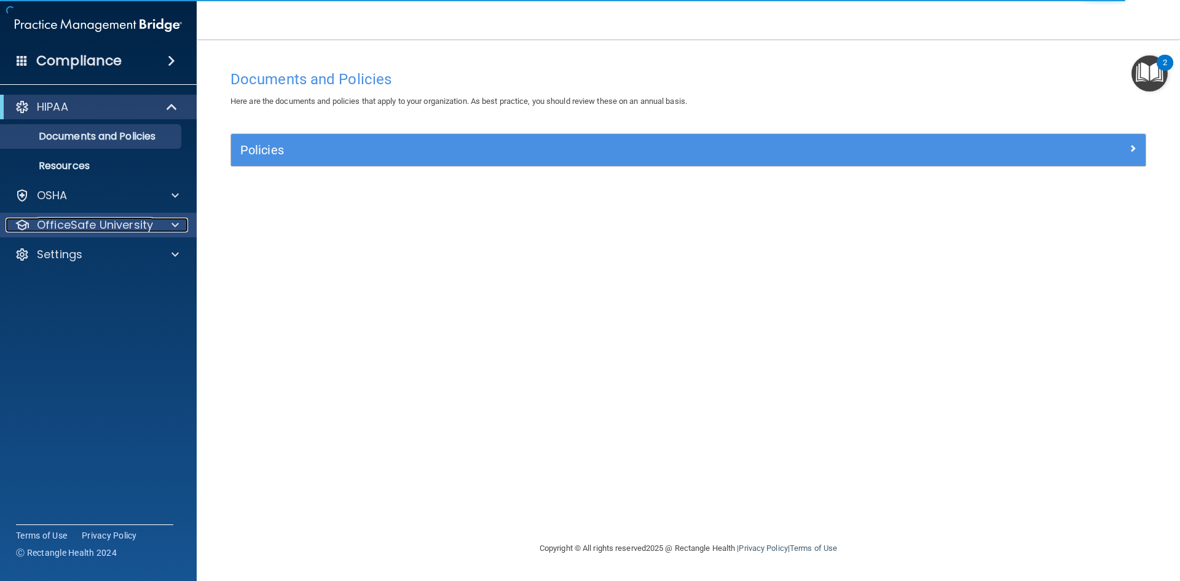
click at [142, 230] on p "OfficeSafe University" at bounding box center [95, 224] width 116 height 15
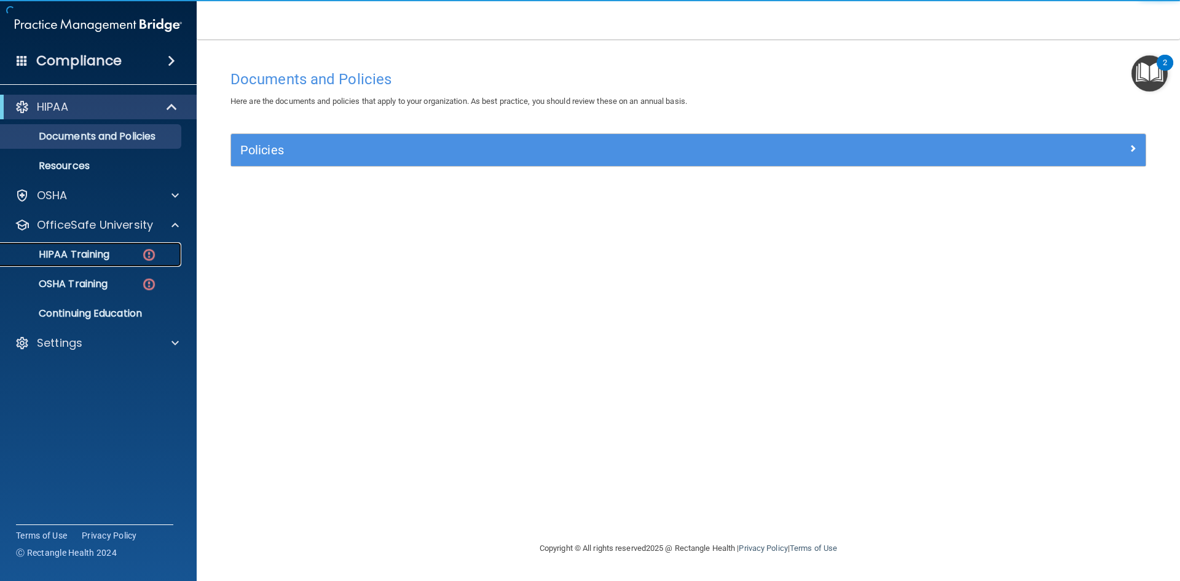
click at [112, 253] on div "HIPAA Training" at bounding box center [92, 254] width 168 height 12
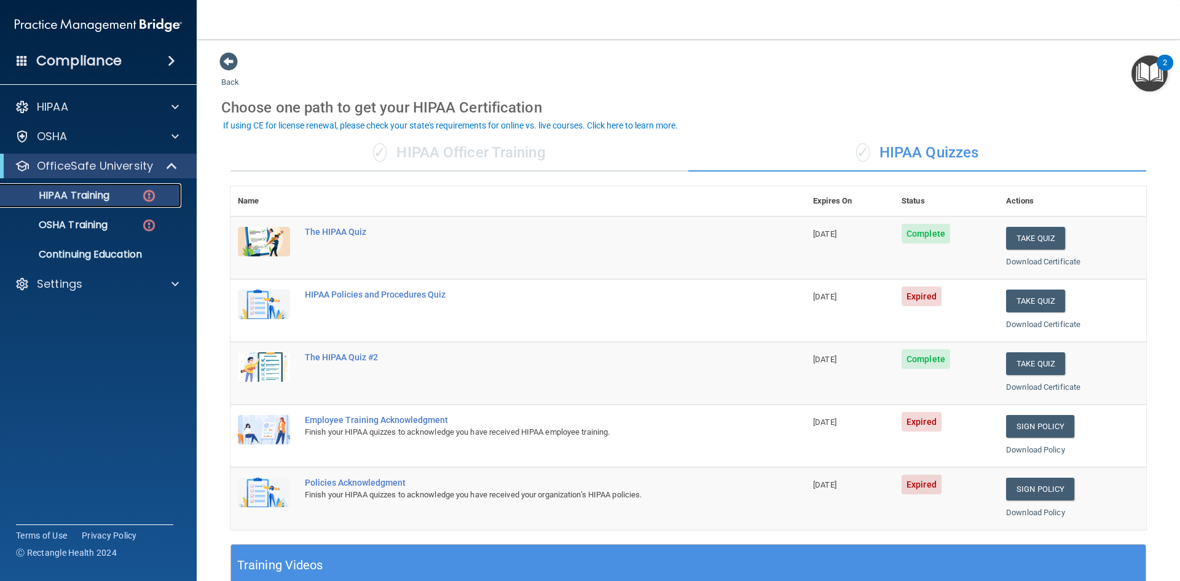
scroll to position [61, 0]
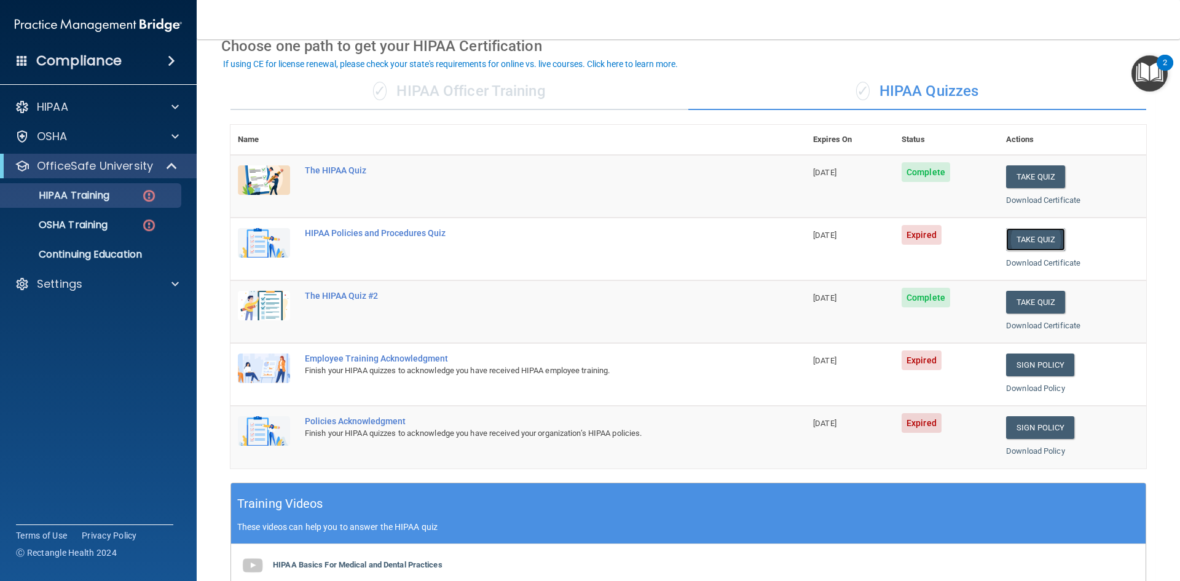
click at [1013, 245] on button "Take Quiz" at bounding box center [1035, 239] width 59 height 23
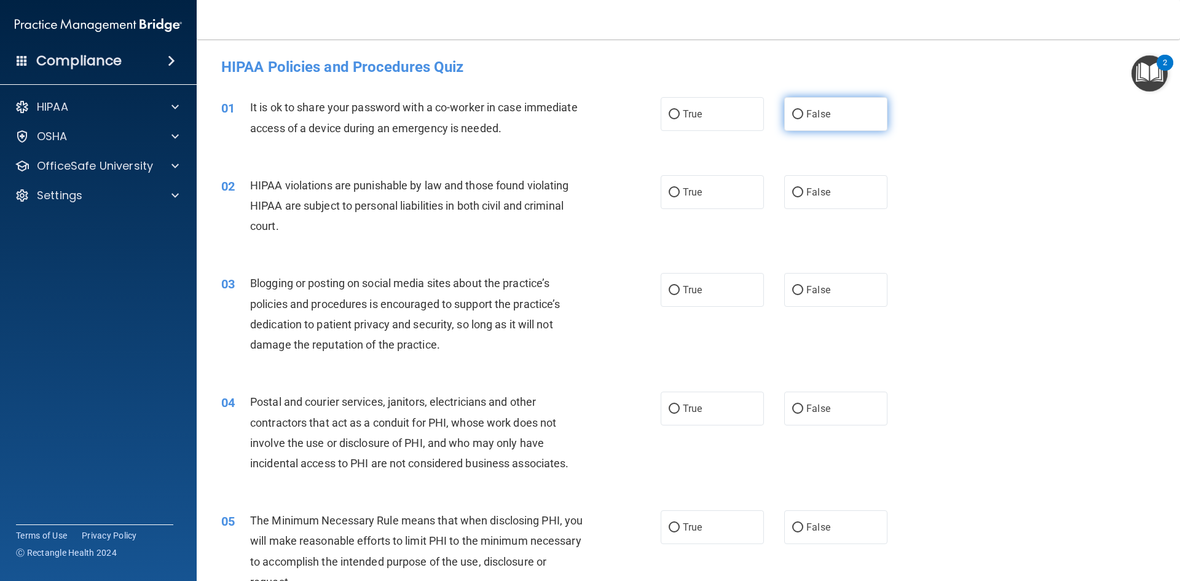
click at [846, 122] on label "False" at bounding box center [835, 114] width 103 height 34
click at [803, 119] on input "False" at bounding box center [797, 114] width 11 height 9
radio input "true"
click at [683, 202] on label "True" at bounding box center [711, 192] width 103 height 34
click at [679, 197] on input "True" at bounding box center [673, 192] width 11 height 9
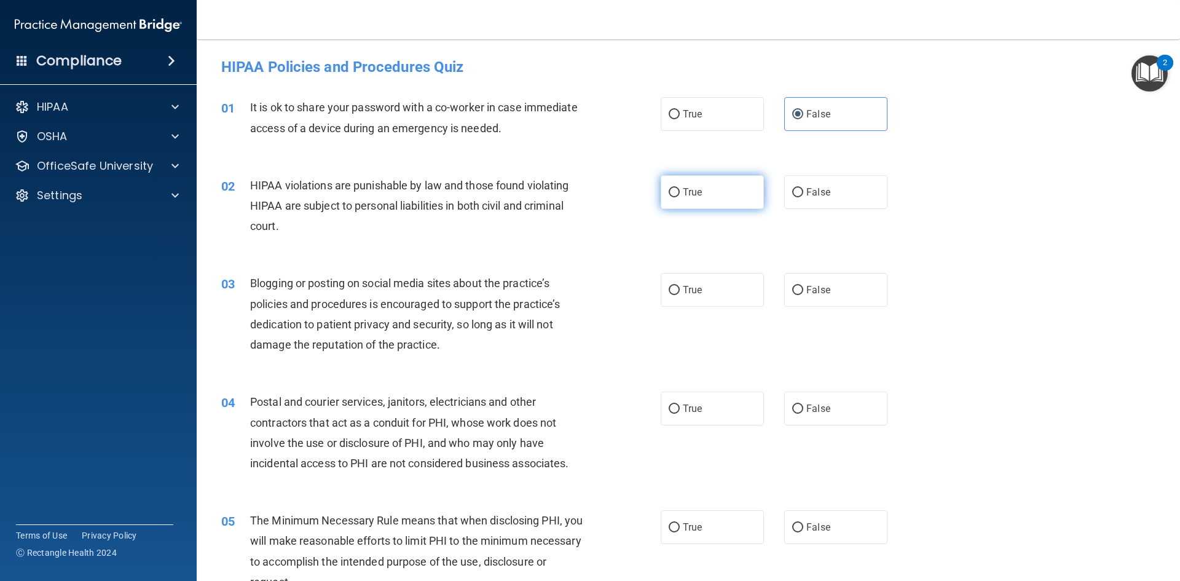
radio input "true"
click at [818, 284] on span "False" at bounding box center [818, 290] width 24 height 12
click at [803, 286] on input "False" at bounding box center [797, 290] width 11 height 9
radio input "true"
click at [667, 398] on label "True" at bounding box center [711, 408] width 103 height 34
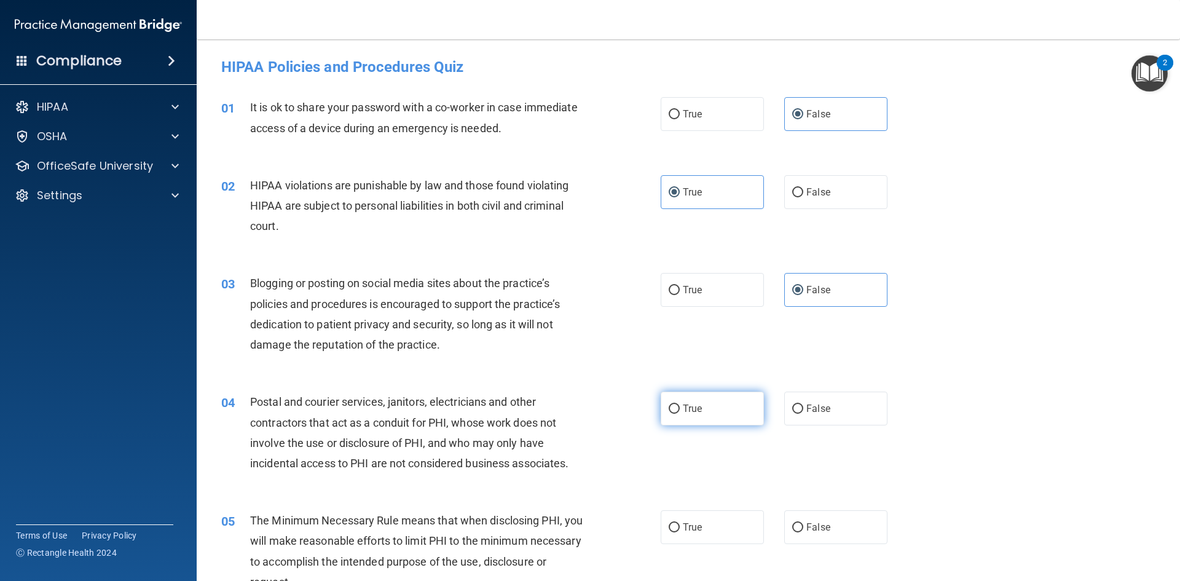
click at [668, 404] on input "True" at bounding box center [673, 408] width 11 height 9
radio input "true"
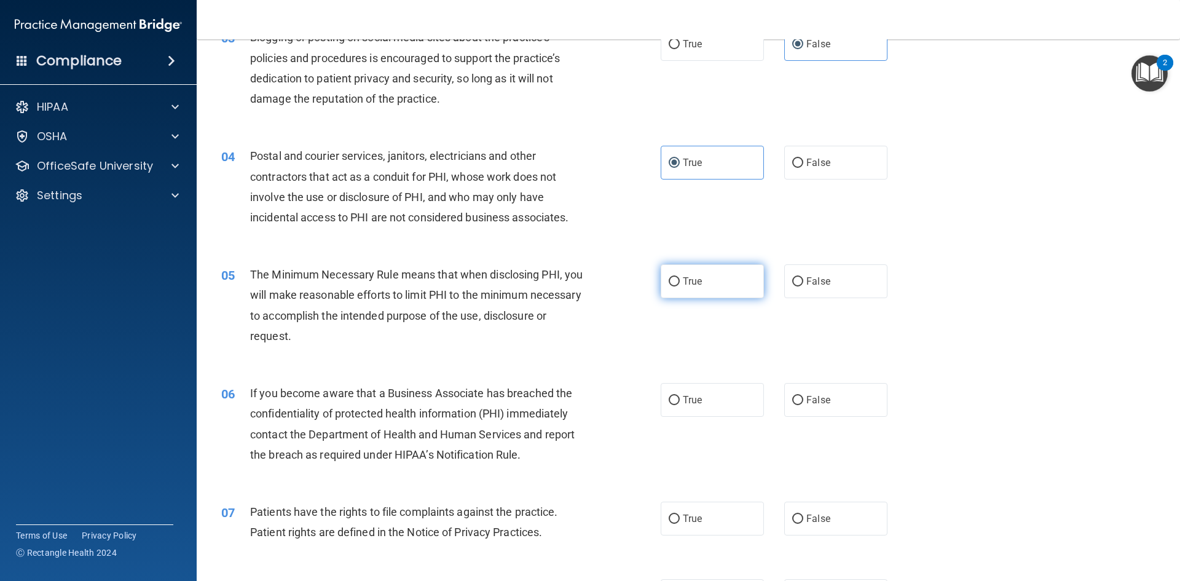
click at [691, 283] on span "True" at bounding box center [692, 281] width 19 height 12
click at [679, 283] on input "True" at bounding box center [673, 281] width 11 height 9
radio input "true"
click at [817, 402] on span "False" at bounding box center [818, 400] width 24 height 12
click at [803, 402] on input "False" at bounding box center [797, 400] width 11 height 9
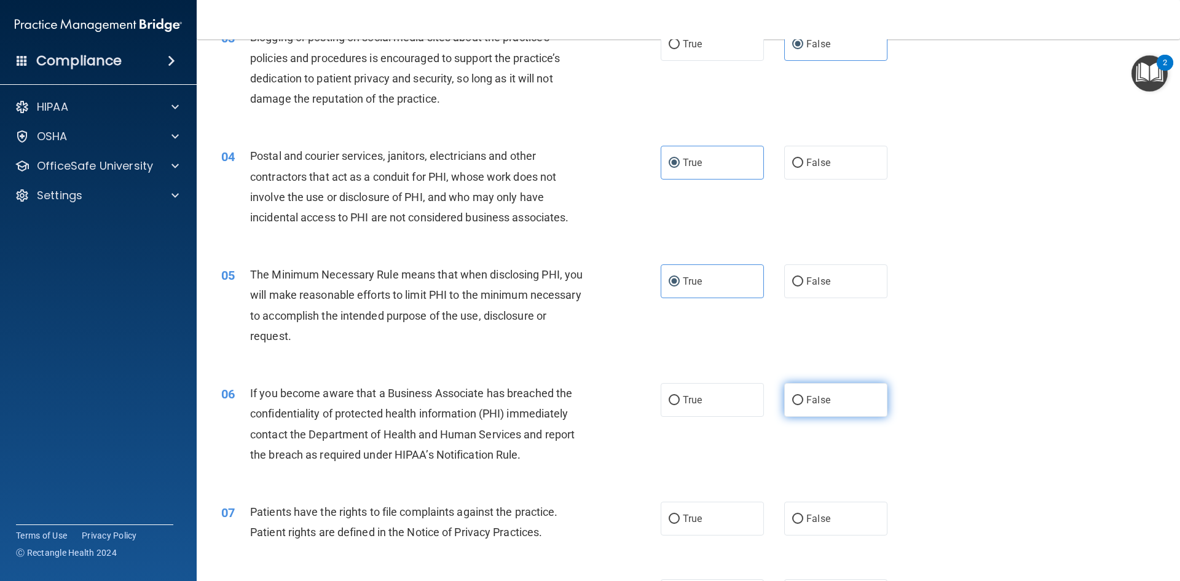
radio input "true"
click at [686, 516] on span "True" at bounding box center [692, 518] width 19 height 12
click at [679, 516] on input "True" at bounding box center [673, 518] width 11 height 9
radio input "true"
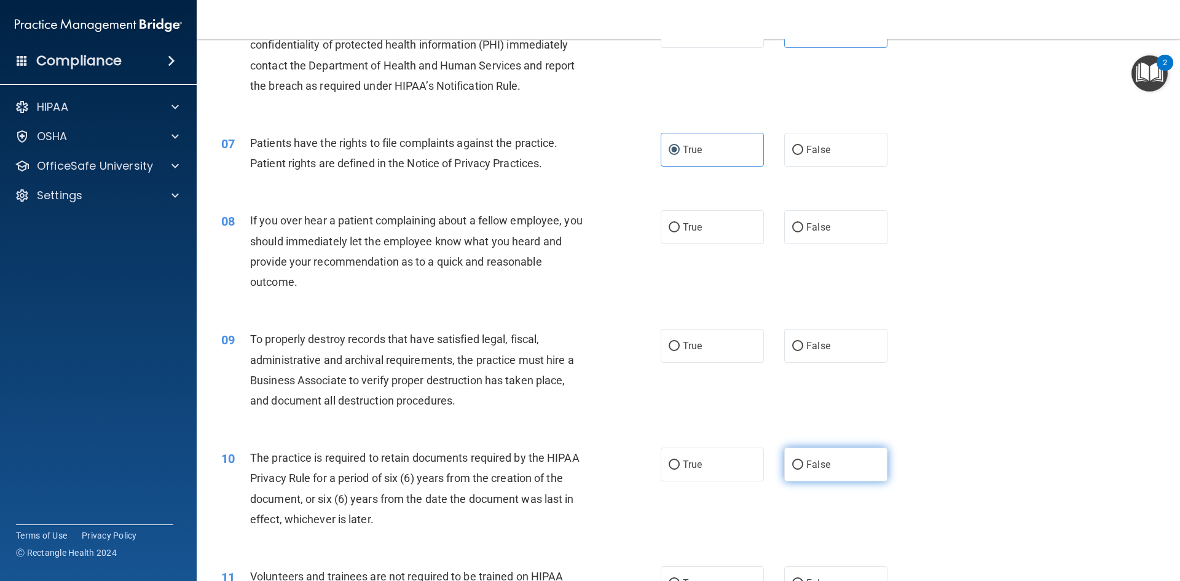
scroll to position [676, 0]
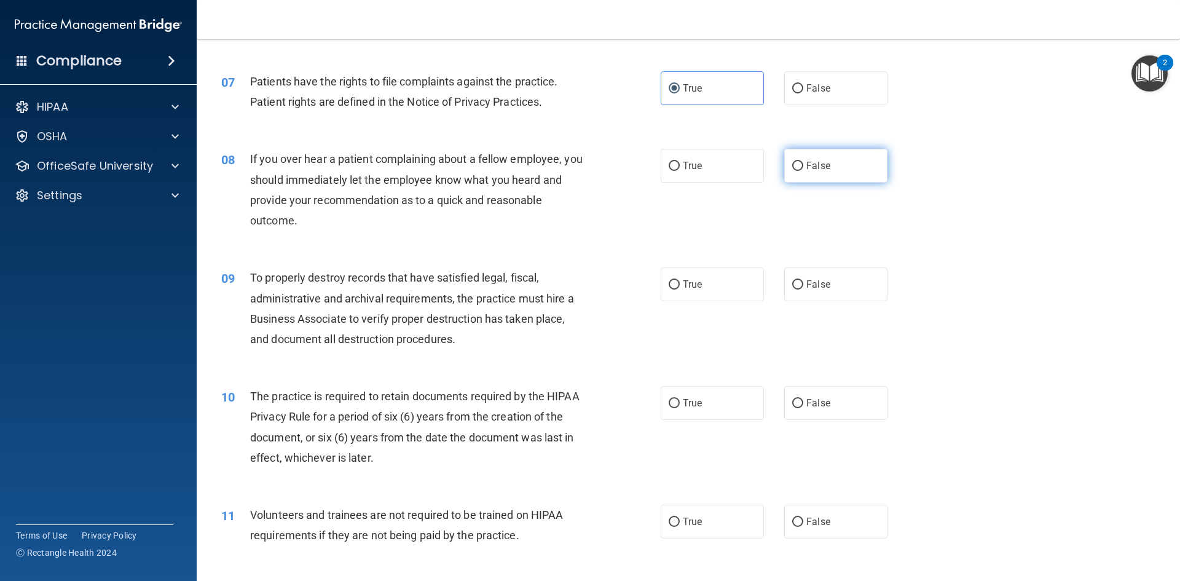
click at [809, 168] on span "False" at bounding box center [818, 166] width 24 height 12
click at [803, 168] on input "False" at bounding box center [797, 166] width 11 height 9
radio input "true"
click at [824, 286] on label "False" at bounding box center [835, 284] width 103 height 34
click at [803, 286] on input "False" at bounding box center [797, 284] width 11 height 9
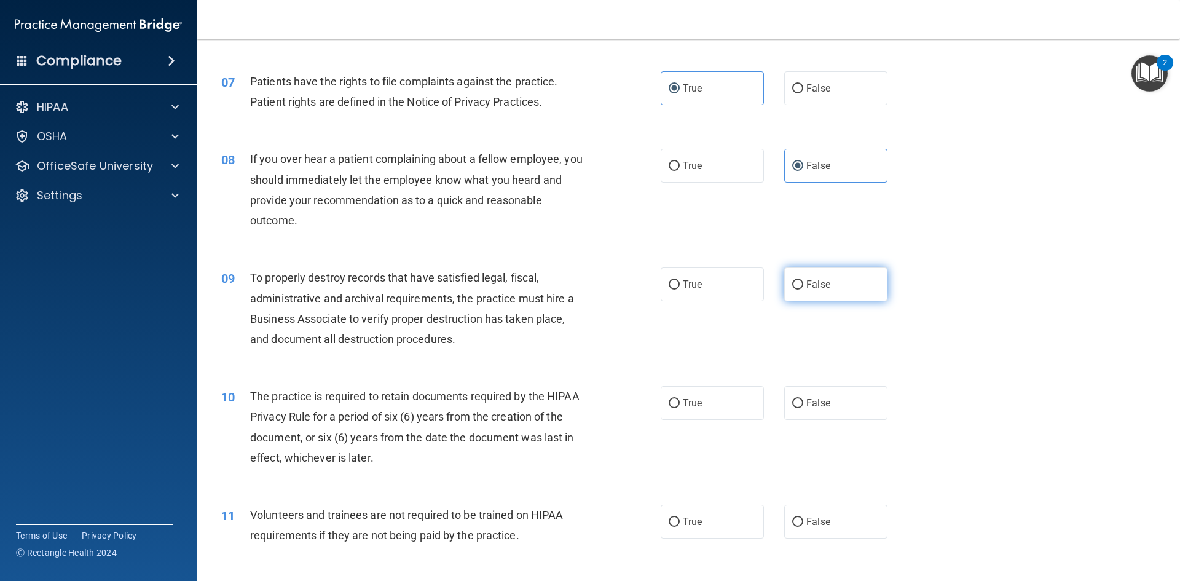
radio input "true"
click at [673, 410] on label "True" at bounding box center [711, 403] width 103 height 34
click at [673, 408] on input "True" at bounding box center [673, 403] width 11 height 9
radio input "true"
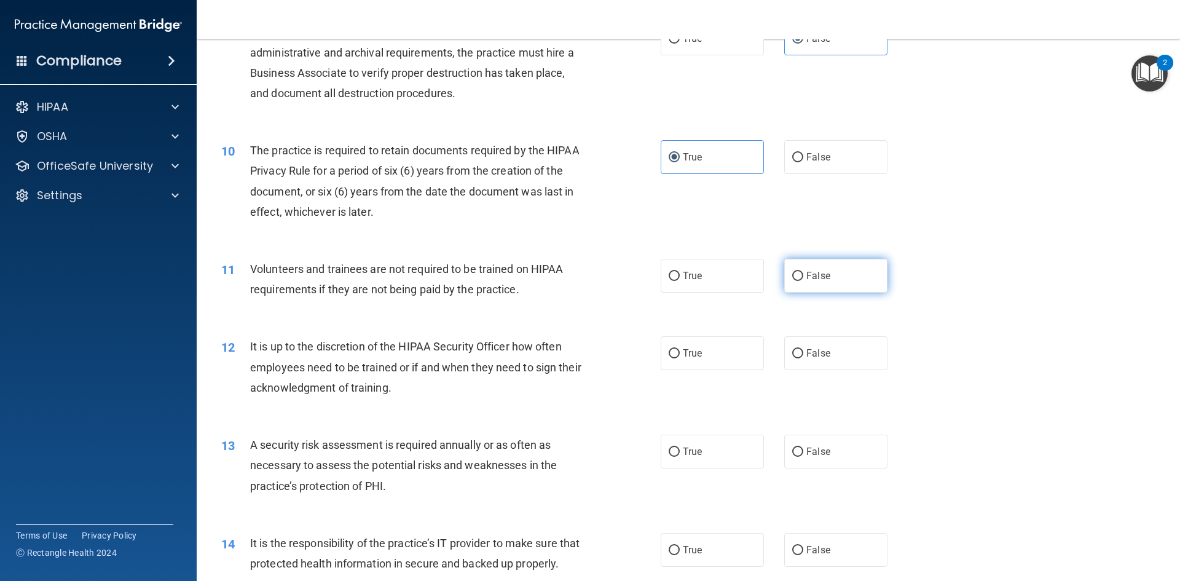
click at [825, 273] on label "False" at bounding box center [835, 276] width 103 height 34
click at [803, 273] on input "False" at bounding box center [797, 276] width 11 height 9
radio input "true"
click at [837, 358] on label "False" at bounding box center [835, 353] width 103 height 34
click at [803, 358] on input "False" at bounding box center [797, 353] width 11 height 9
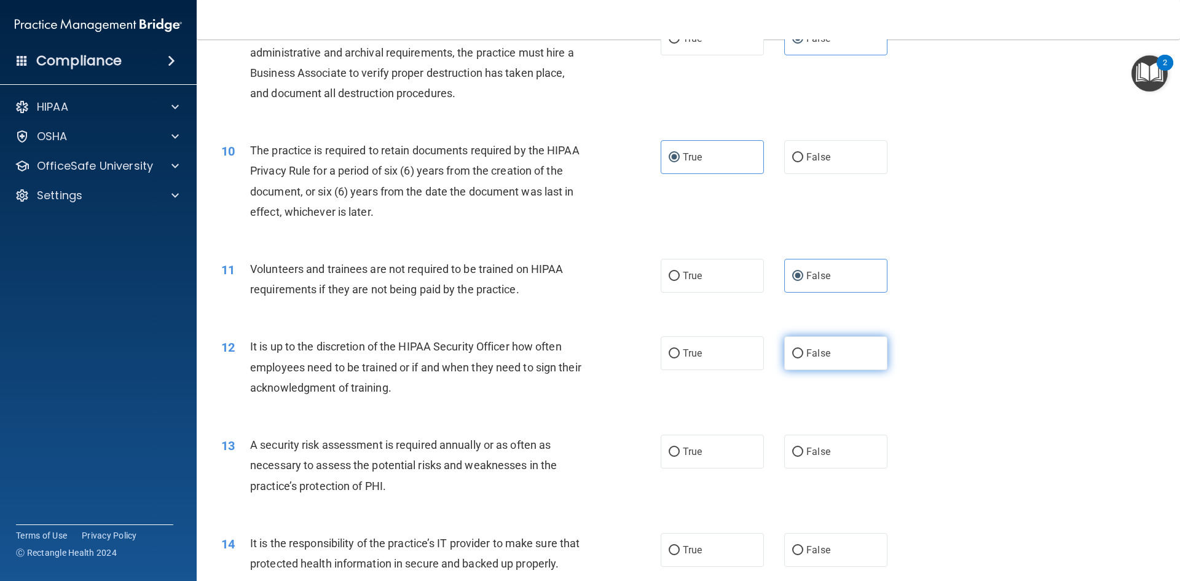
radio input "true"
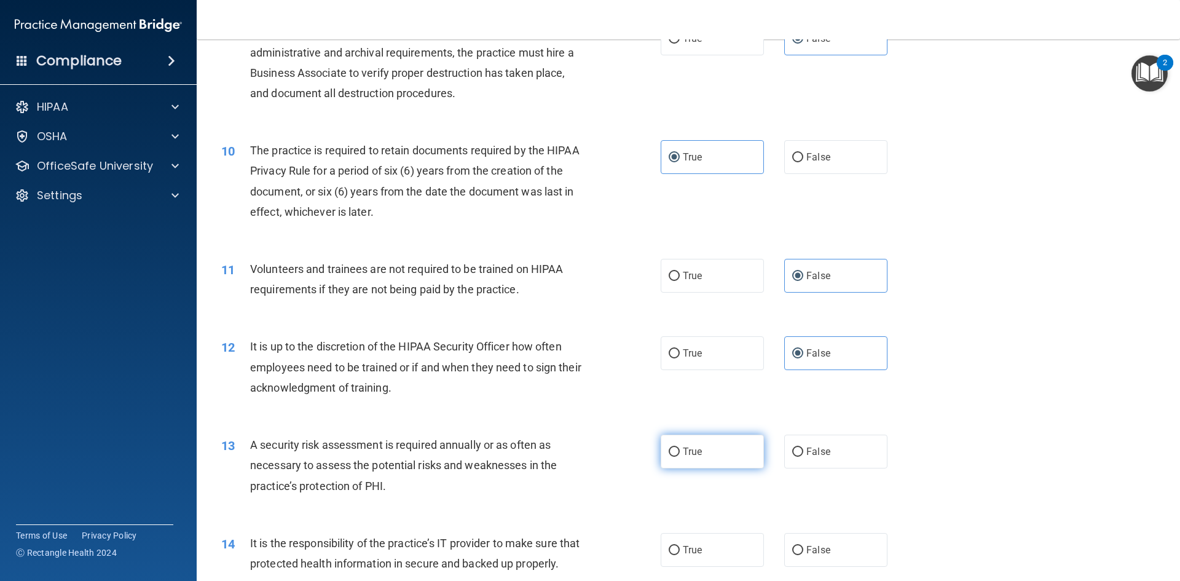
click at [696, 463] on label "True" at bounding box center [711, 451] width 103 height 34
click at [679, 456] on input "True" at bounding box center [673, 451] width 11 height 9
radio input "true"
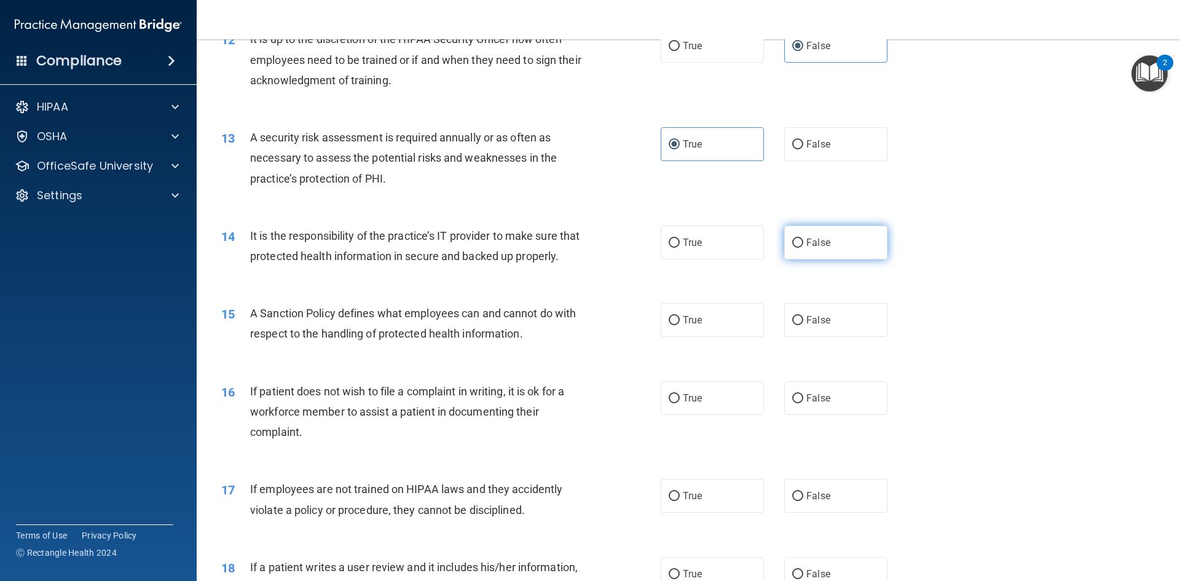
click at [823, 234] on label "False" at bounding box center [835, 242] width 103 height 34
click at [803, 238] on input "False" at bounding box center [797, 242] width 11 height 9
radio input "true"
click at [822, 326] on span "False" at bounding box center [818, 320] width 24 height 12
click at [803, 325] on input "False" at bounding box center [797, 320] width 11 height 9
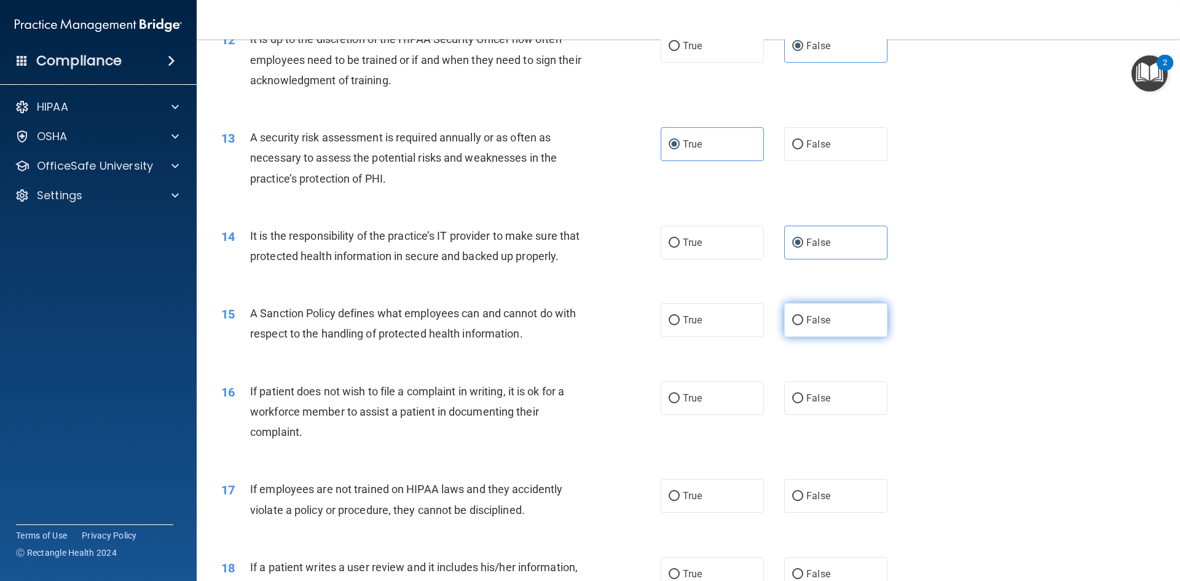
radio input "true"
click at [702, 415] on label "True" at bounding box center [711, 398] width 103 height 34
click at [679, 403] on input "True" at bounding box center [673, 398] width 11 height 9
radio input "true"
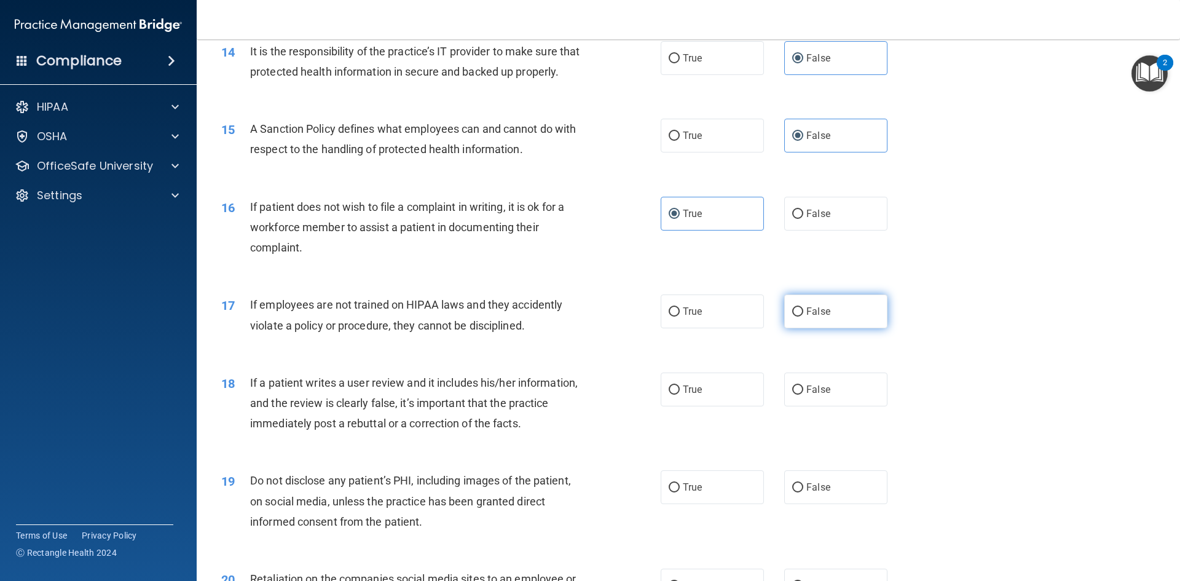
click at [843, 328] on label "False" at bounding box center [835, 311] width 103 height 34
click at [803, 316] on input "False" at bounding box center [797, 311] width 11 height 9
radio input "true"
drag, startPoint x: 820, startPoint y: 404, endPoint x: 702, endPoint y: 477, distance: 138.8
click at [819, 395] on span "False" at bounding box center [818, 389] width 24 height 12
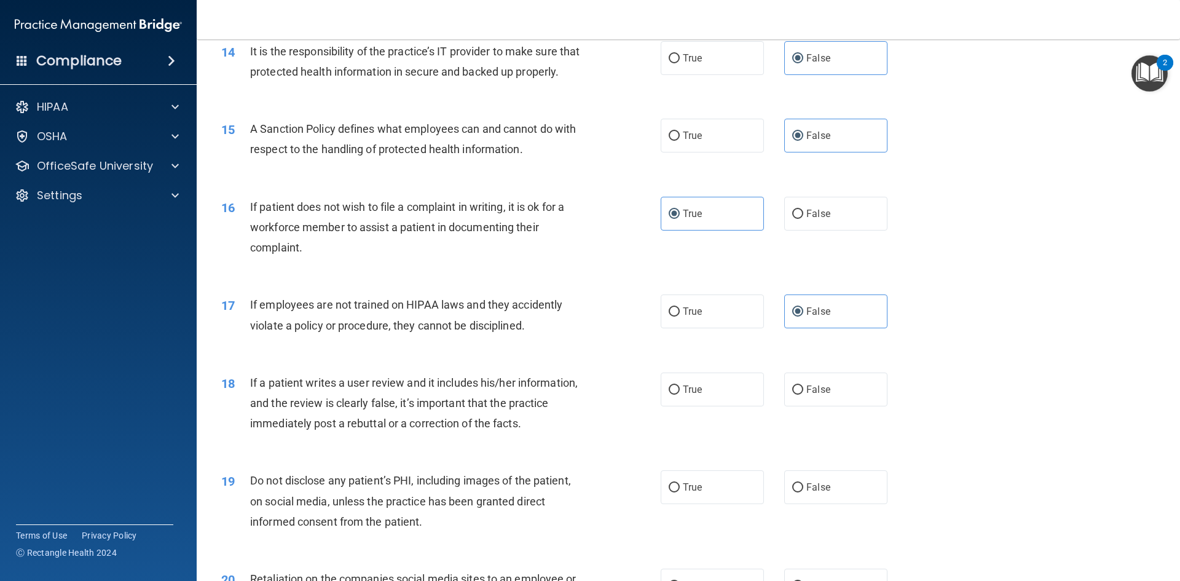
click at [803, 394] on input "False" at bounding box center [797, 389] width 11 height 9
radio input "true"
drag, startPoint x: 686, startPoint y: 508, endPoint x: 694, endPoint y: 504, distance: 8.2
click at [689, 493] on span "True" at bounding box center [692, 487] width 19 height 12
click at [679, 492] on input "True" at bounding box center [673, 487] width 11 height 9
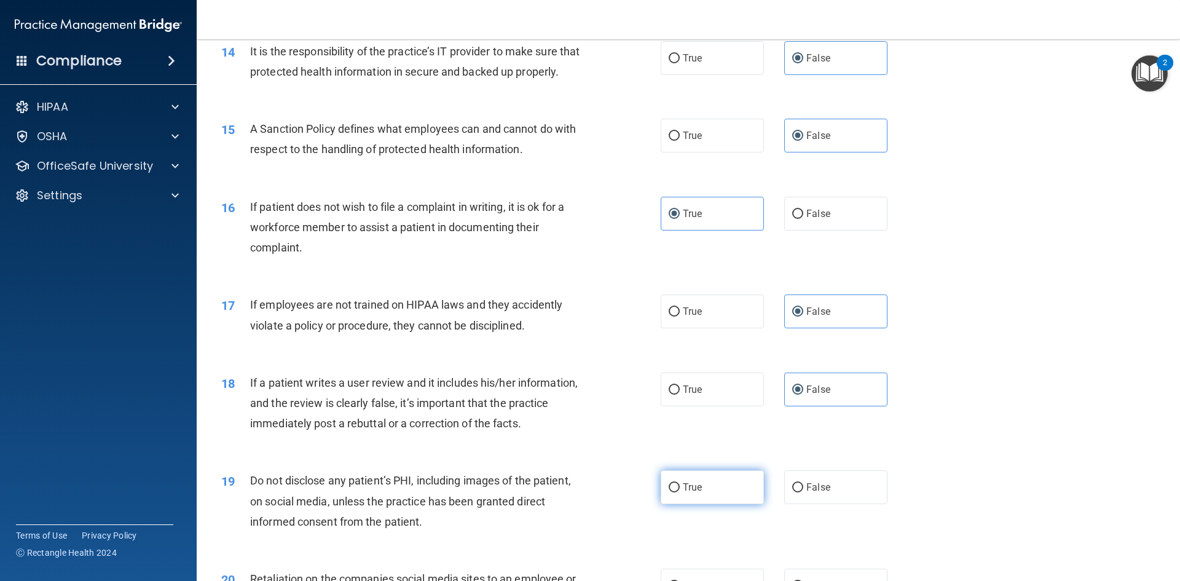
radio input "true"
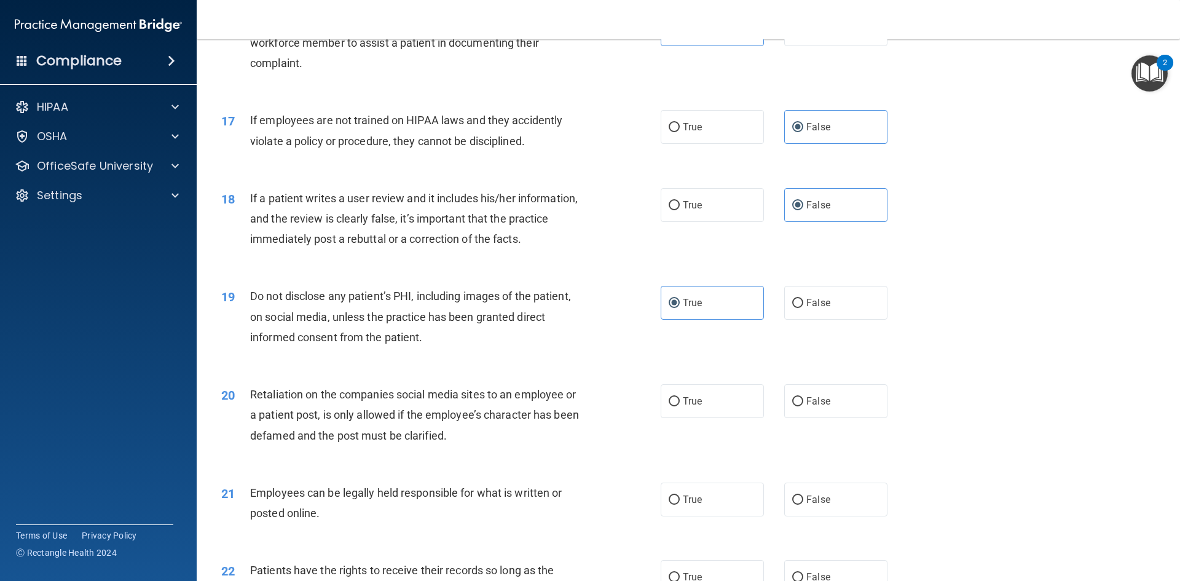
scroll to position [1659, 0]
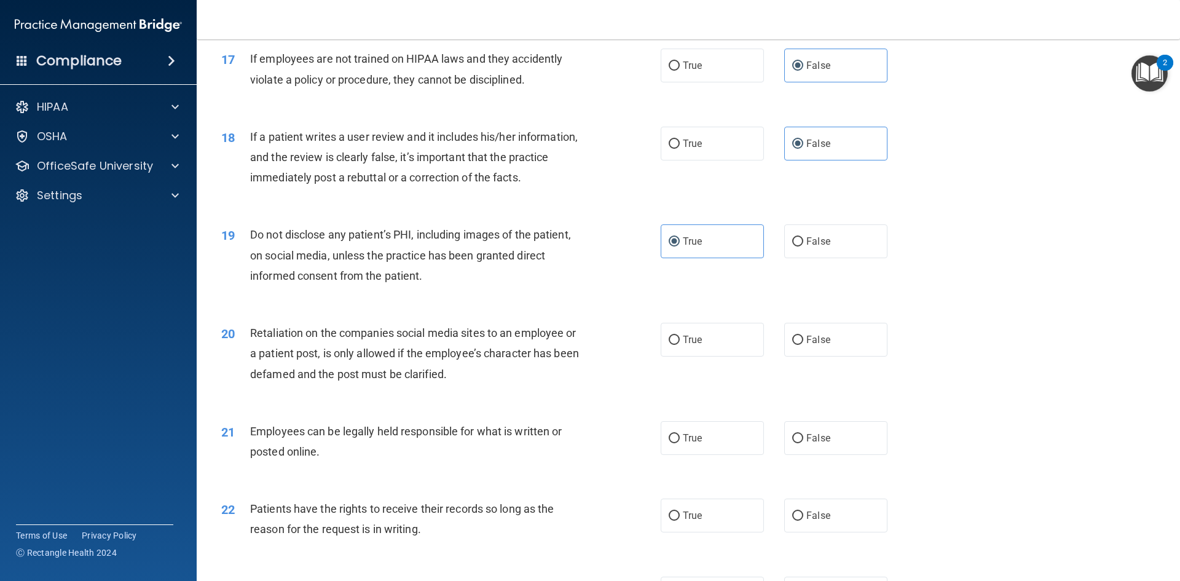
click at [815, 356] on label "False" at bounding box center [835, 340] width 103 height 34
click at [803, 345] on input "False" at bounding box center [797, 339] width 11 height 9
radio input "true"
click at [700, 455] on label "True" at bounding box center [711, 438] width 103 height 34
click at [679, 443] on input "True" at bounding box center [673, 438] width 11 height 9
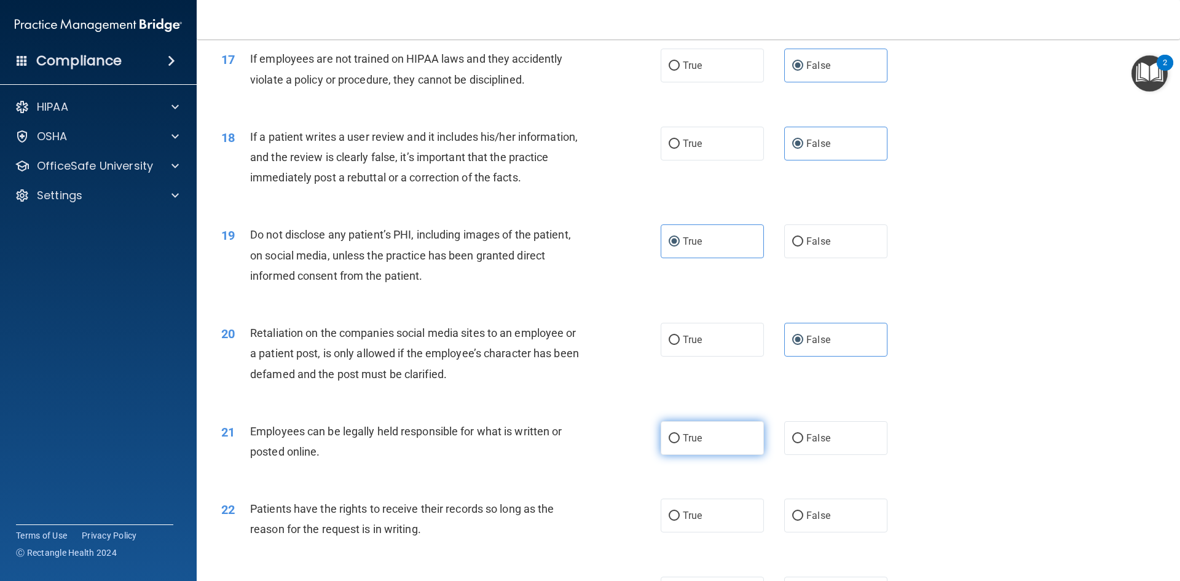
radio input "true"
click at [813, 521] on span "False" at bounding box center [818, 515] width 24 height 12
click at [803, 520] on input "False" at bounding box center [797, 515] width 11 height 9
radio input "true"
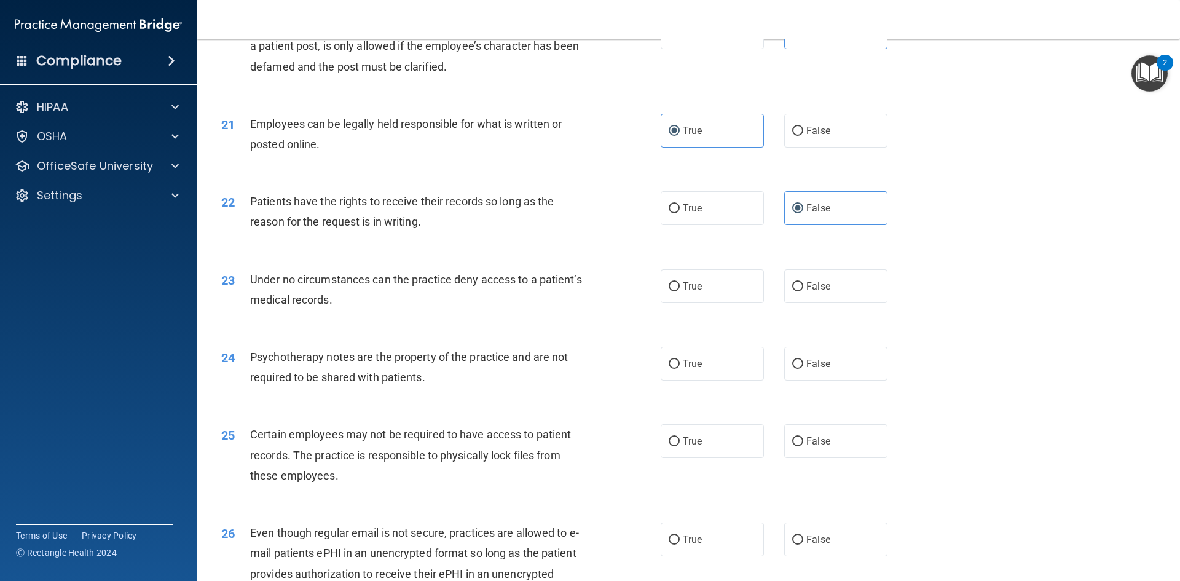
scroll to position [2027, 0]
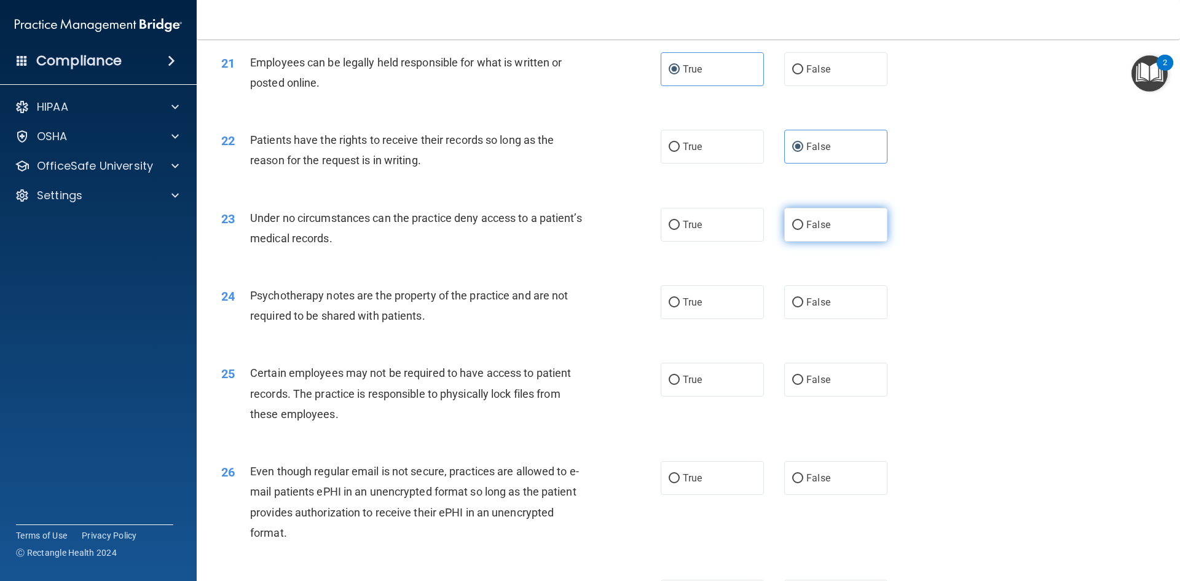
click at [828, 241] on label "False" at bounding box center [835, 225] width 103 height 34
click at [803, 230] on input "False" at bounding box center [797, 225] width 11 height 9
radio input "true"
click at [692, 319] on label "True" at bounding box center [711, 302] width 103 height 34
click at [679, 307] on input "True" at bounding box center [673, 302] width 11 height 9
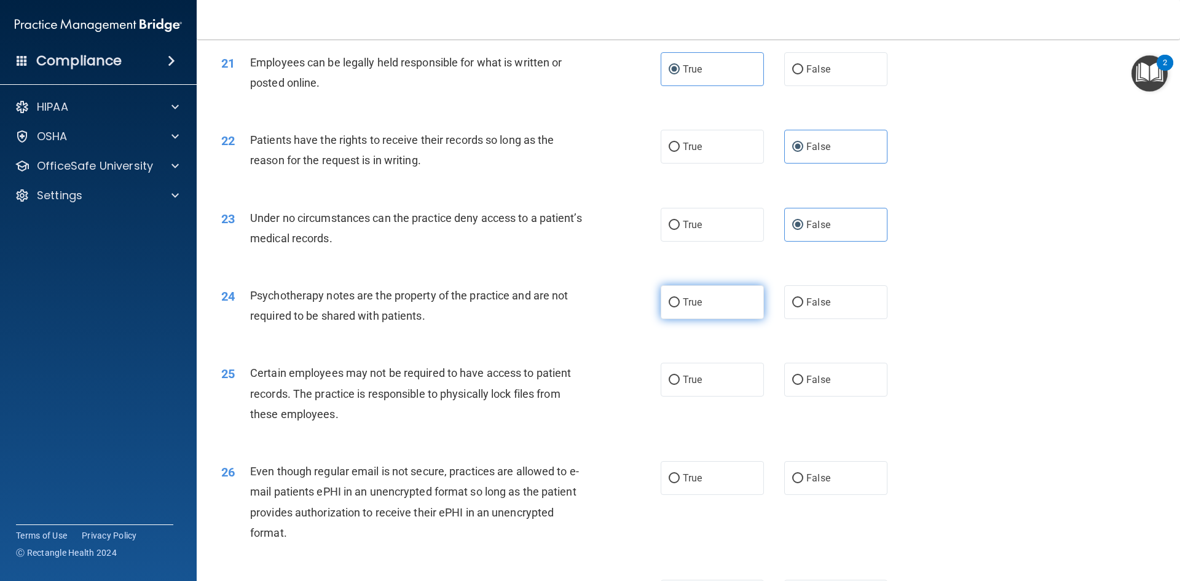
radio input "true"
click at [674, 385] on input "True" at bounding box center [673, 379] width 11 height 9
radio input "true"
click at [683, 484] on span "True" at bounding box center [692, 478] width 19 height 12
click at [679, 483] on input "True" at bounding box center [673, 478] width 11 height 9
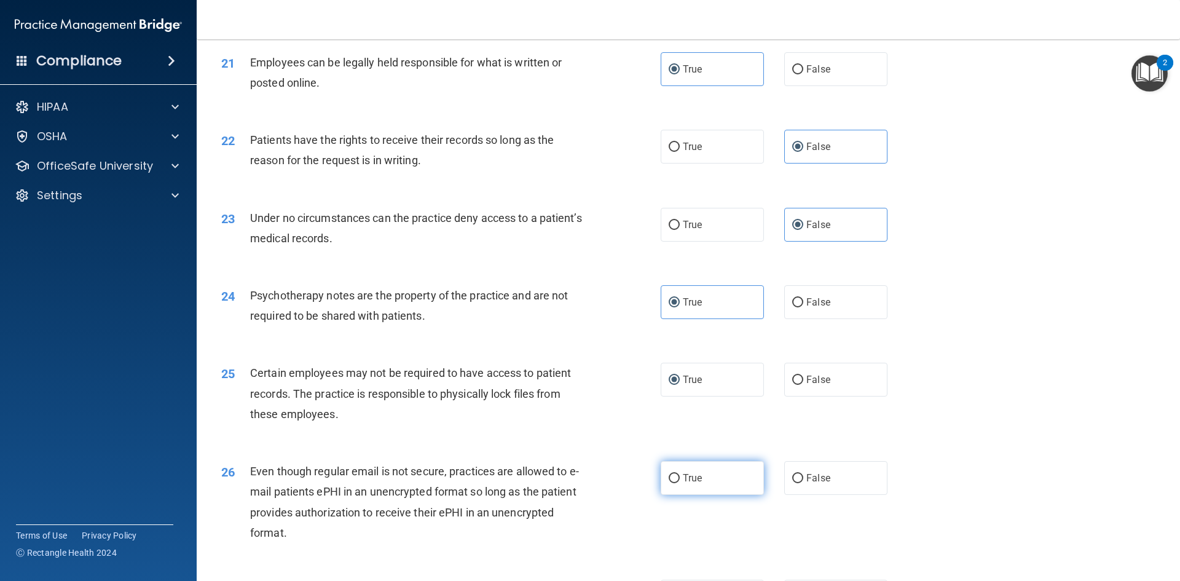
radio input "true"
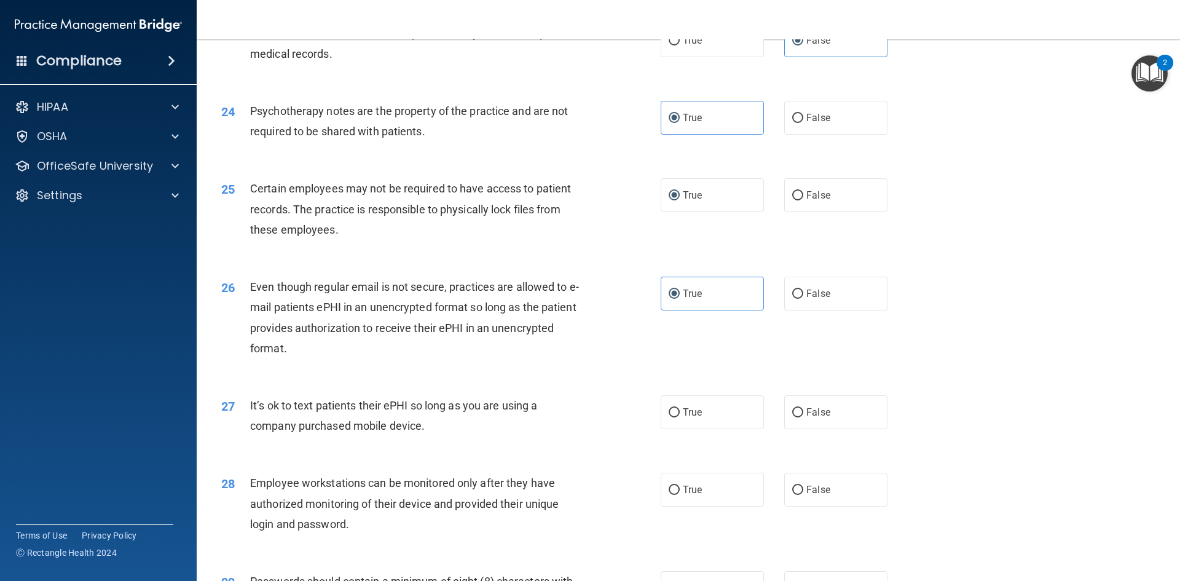
scroll to position [2335, 0]
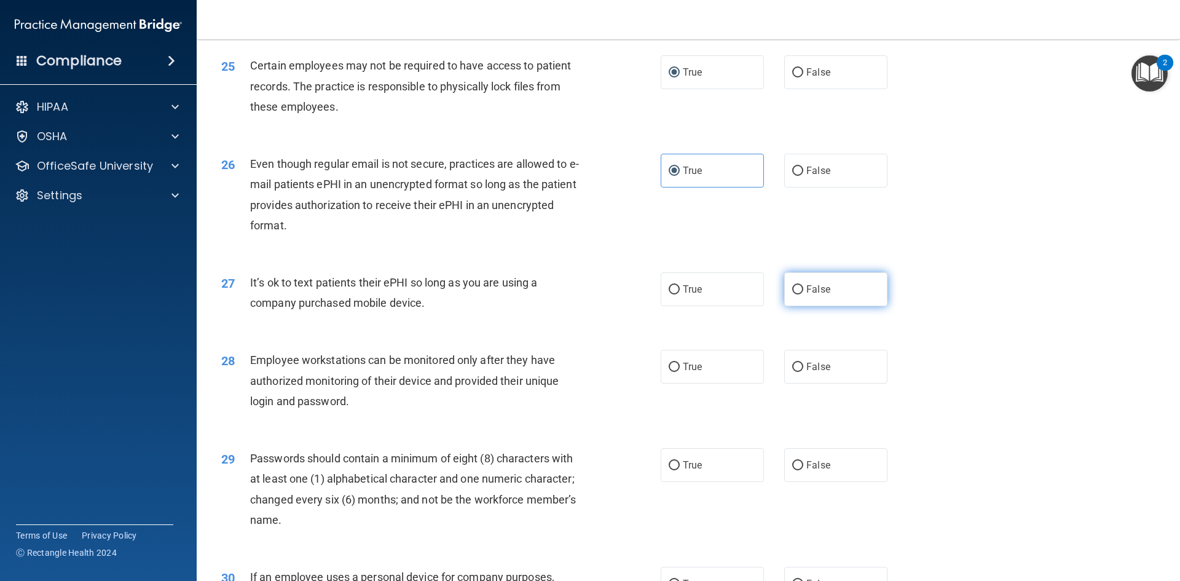
click at [833, 306] on label "False" at bounding box center [835, 289] width 103 height 34
click at [803, 294] on input "False" at bounding box center [797, 289] width 11 height 9
radio input "true"
click at [824, 383] on label "False" at bounding box center [835, 367] width 103 height 34
click at [803, 372] on input "False" at bounding box center [797, 366] width 11 height 9
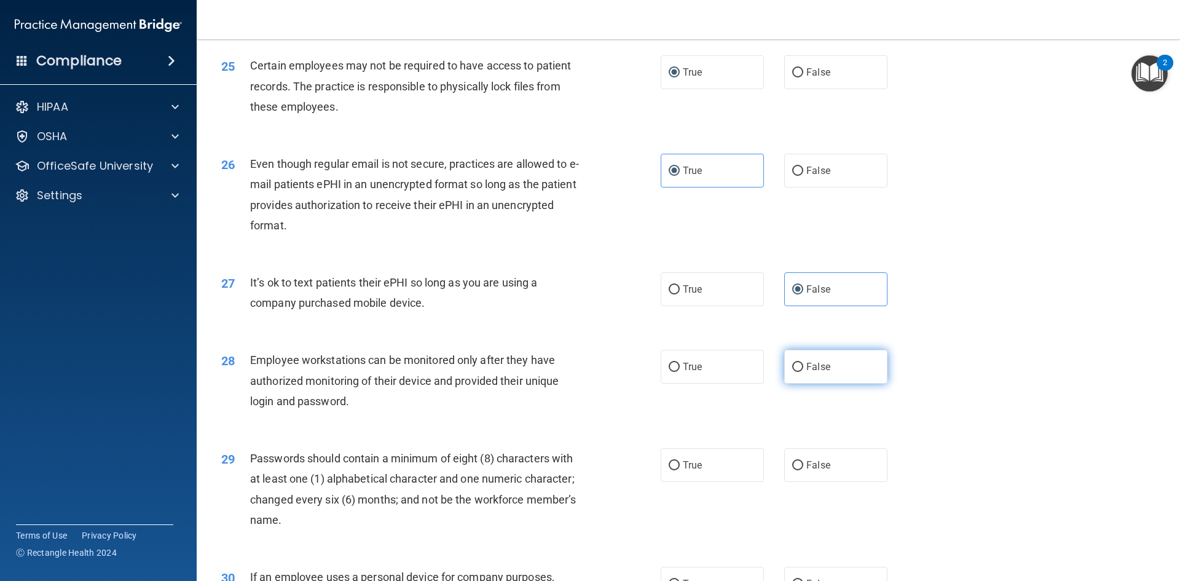
radio input "true"
click at [694, 482] on label "True" at bounding box center [711, 465] width 103 height 34
click at [679, 470] on input "True" at bounding box center [673, 465] width 11 height 9
radio input "true"
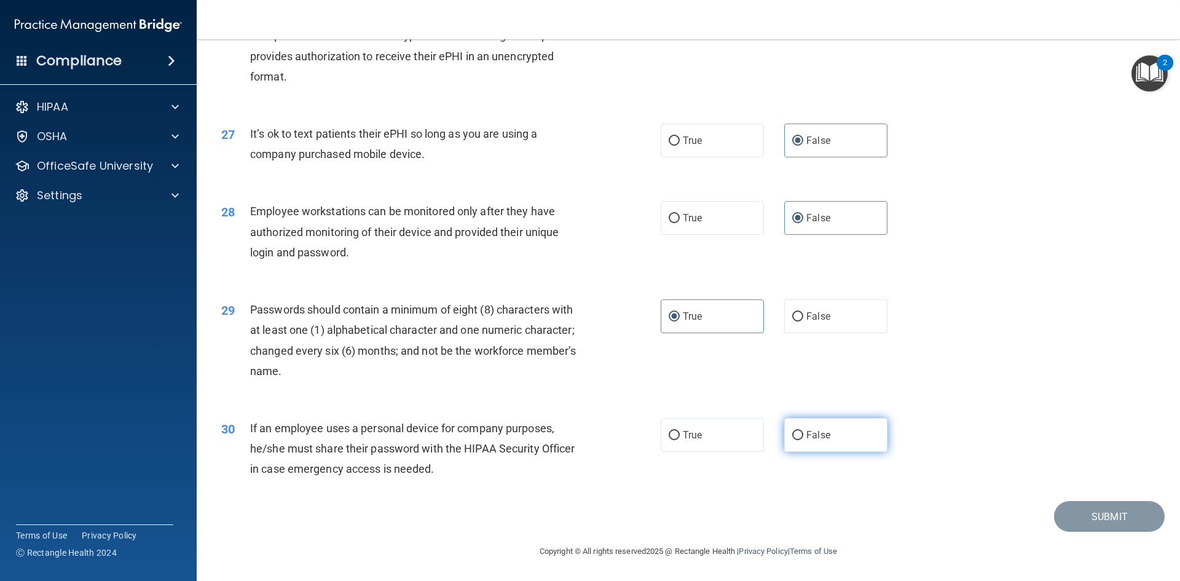
click at [832, 437] on label "False" at bounding box center [835, 435] width 103 height 34
click at [803, 437] on input "False" at bounding box center [797, 435] width 11 height 9
radio input "true"
click at [1079, 511] on button "Submit" at bounding box center [1109, 516] width 111 height 31
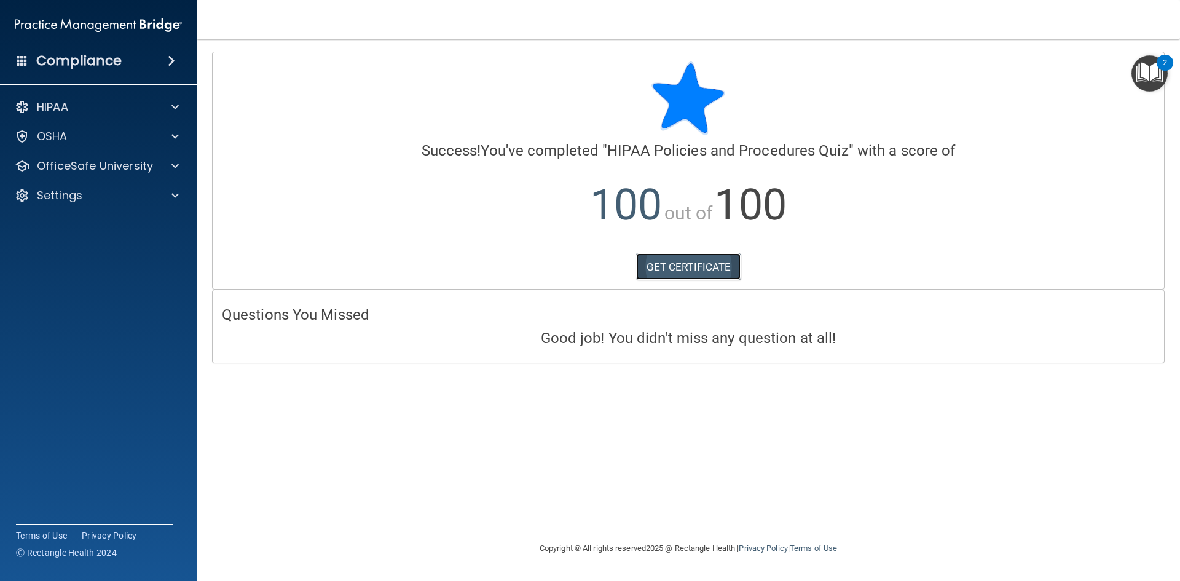
click at [681, 273] on link "GET CERTIFICATE" at bounding box center [688, 266] width 105 height 27
click at [165, 168] on div at bounding box center [173, 166] width 31 height 15
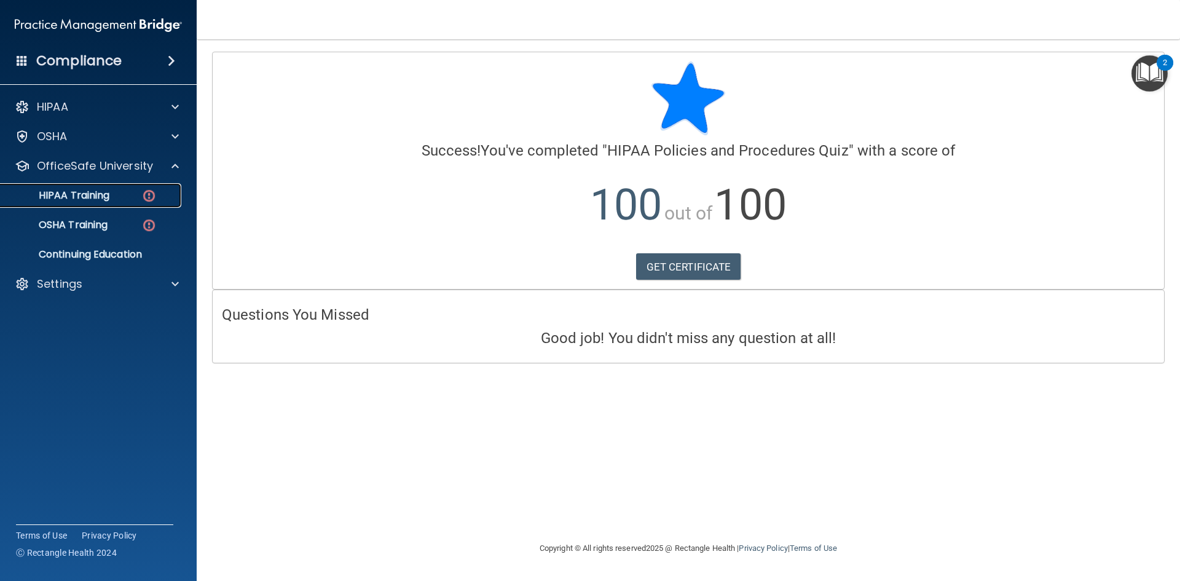
click at [143, 199] on img at bounding box center [148, 195] width 15 height 15
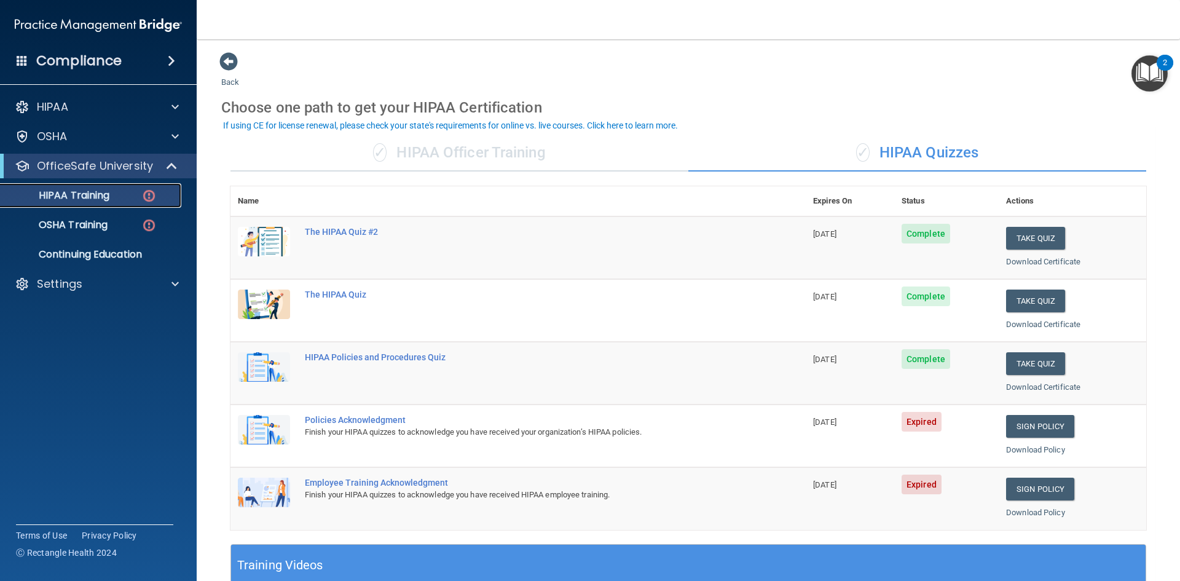
scroll to position [61, 0]
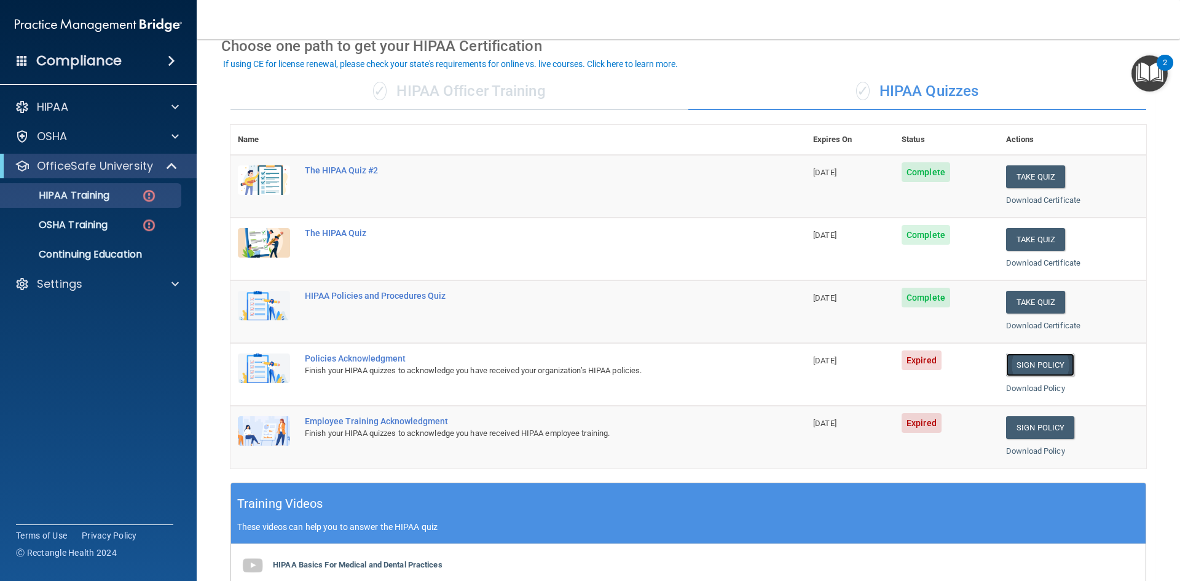
click at [1017, 364] on link "Sign Policy" at bounding box center [1040, 364] width 68 height 23
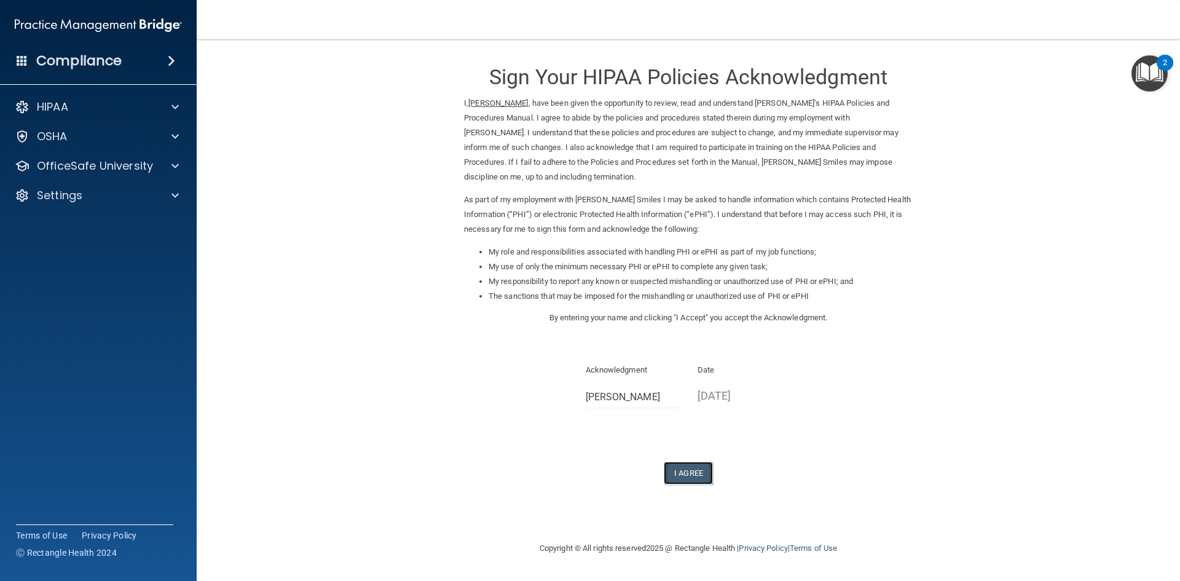
click at [693, 476] on button "I Agree" at bounding box center [688, 472] width 49 height 23
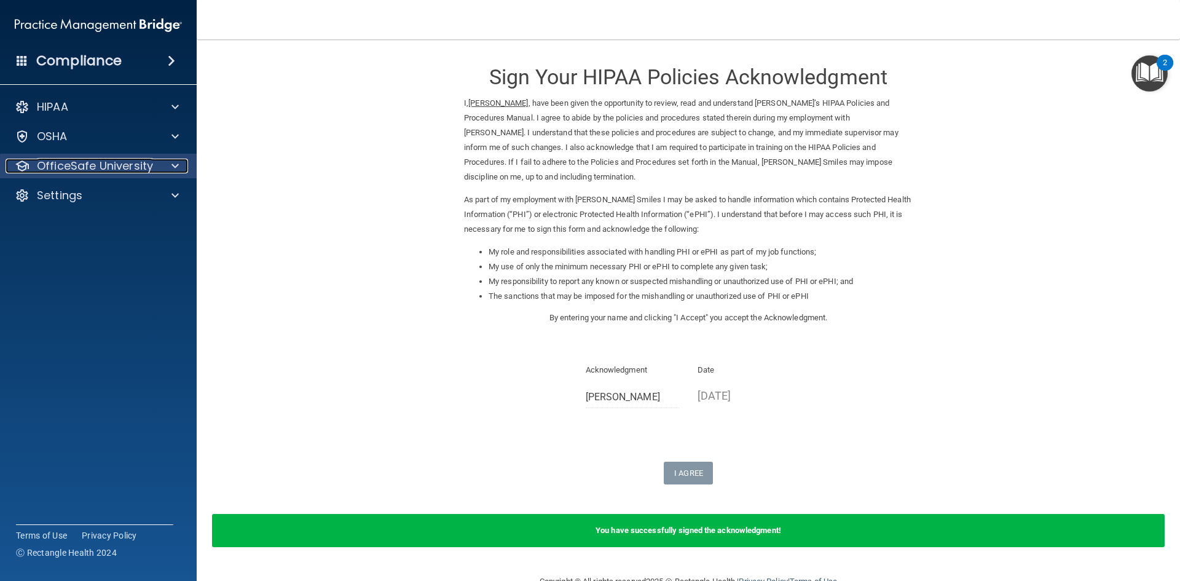
click at [175, 170] on span at bounding box center [174, 166] width 7 height 15
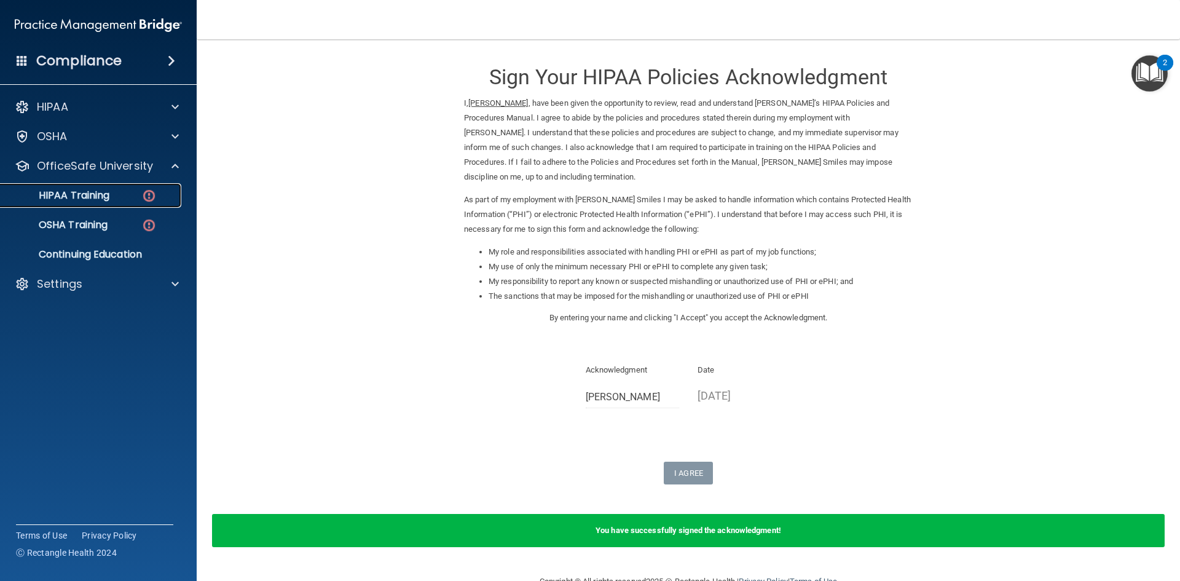
click at [138, 196] on div "HIPAA Training" at bounding box center [92, 195] width 168 height 12
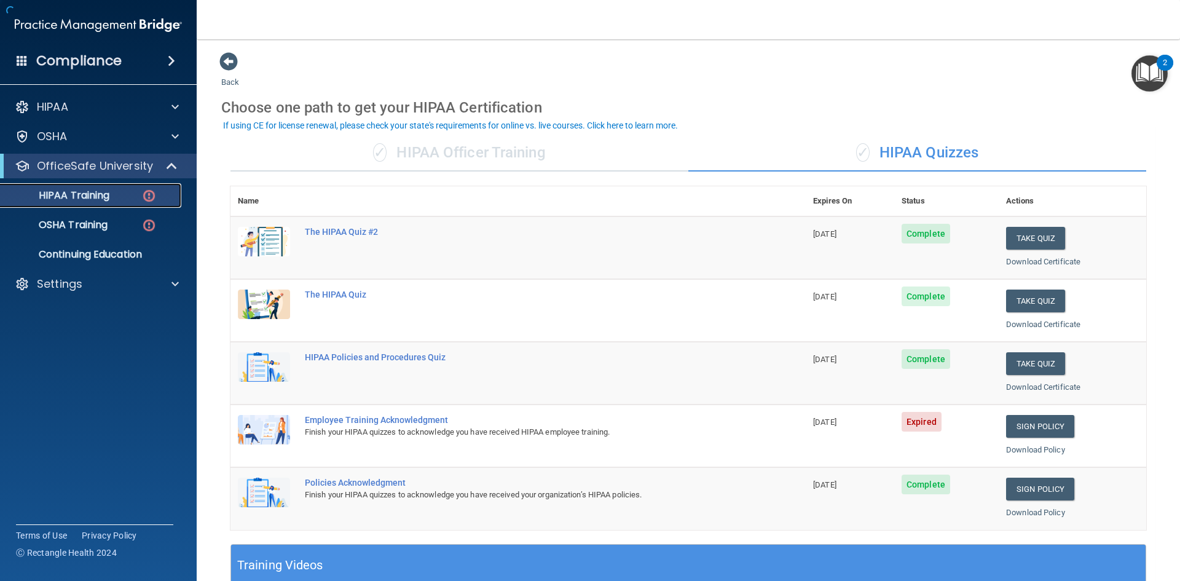
scroll to position [61, 0]
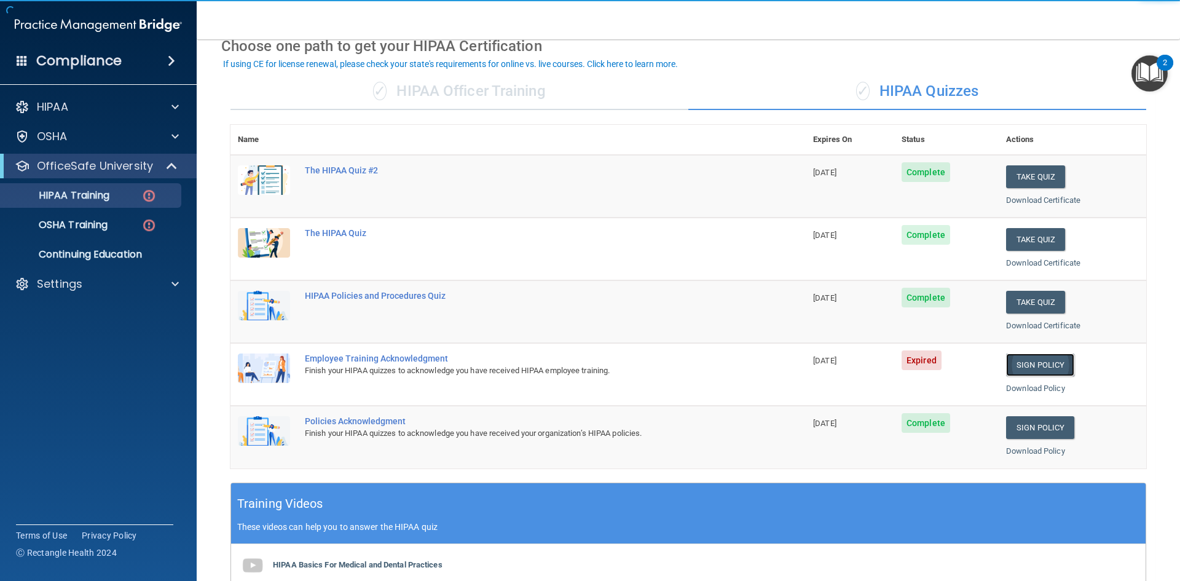
click at [1033, 366] on link "Sign Policy" at bounding box center [1040, 364] width 68 height 23
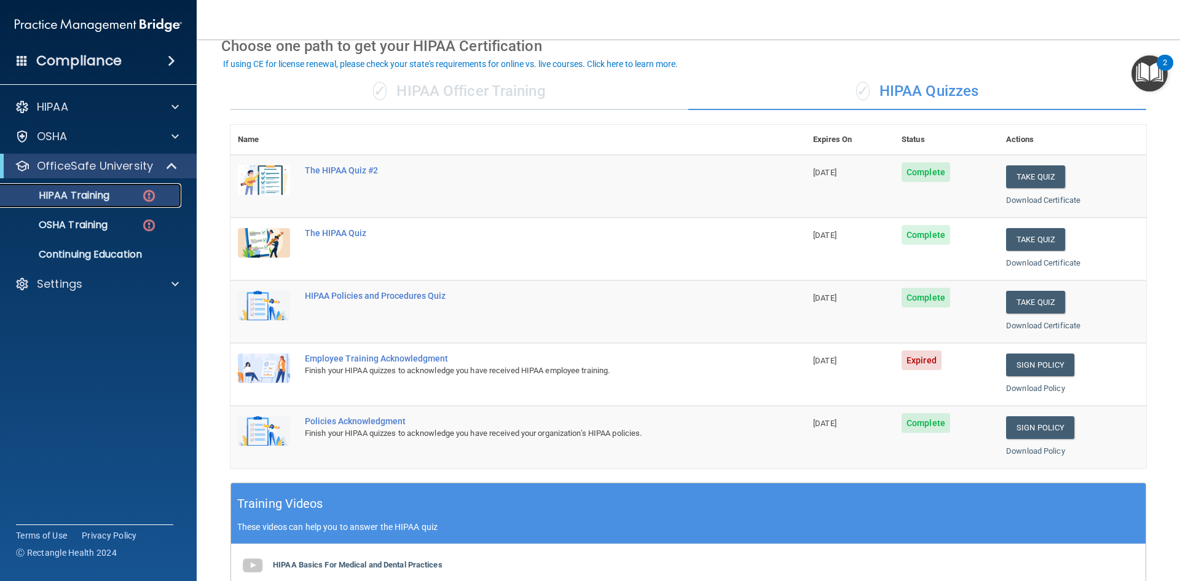
click at [89, 201] on p "HIPAA Training" at bounding box center [58, 195] width 101 height 12
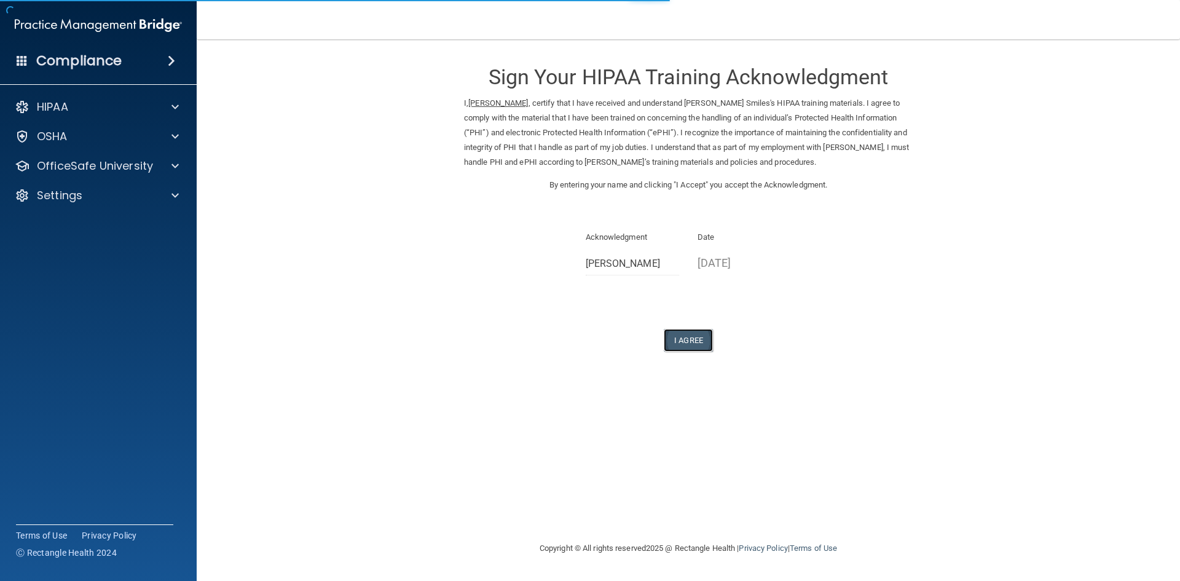
click at [699, 344] on button "I Agree" at bounding box center [688, 340] width 49 height 23
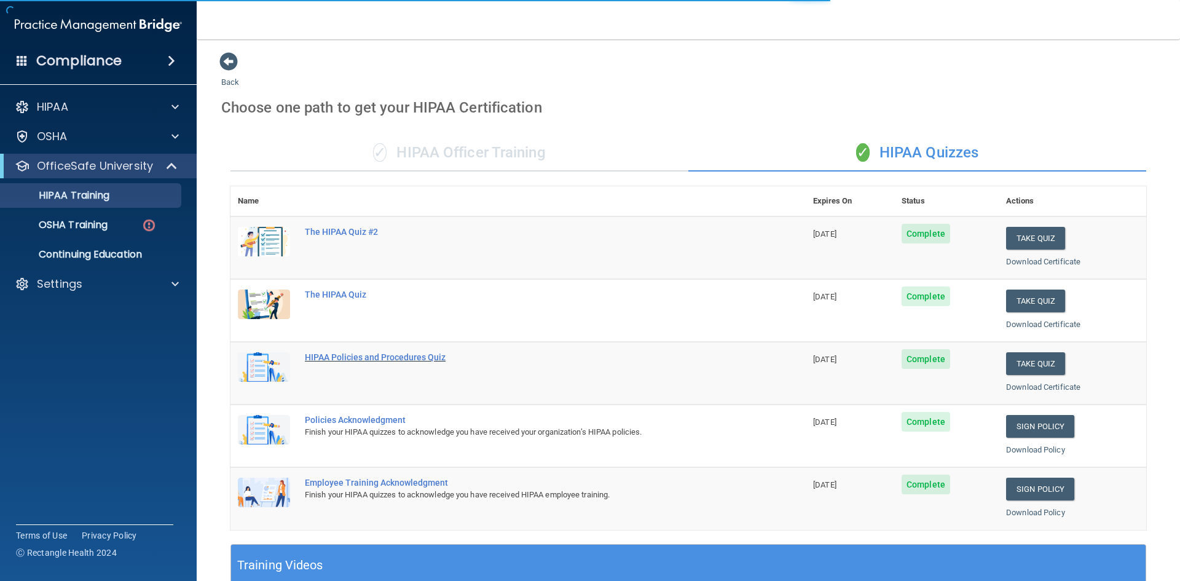
scroll to position [123, 0]
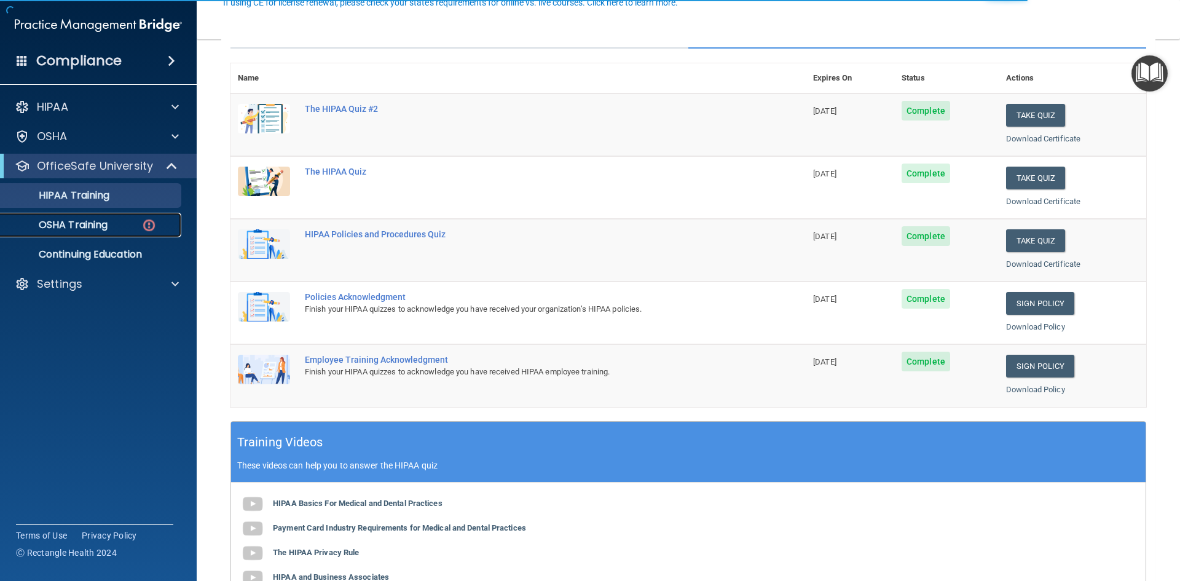
click at [91, 221] on p "OSHA Training" at bounding box center [58, 225] width 100 height 12
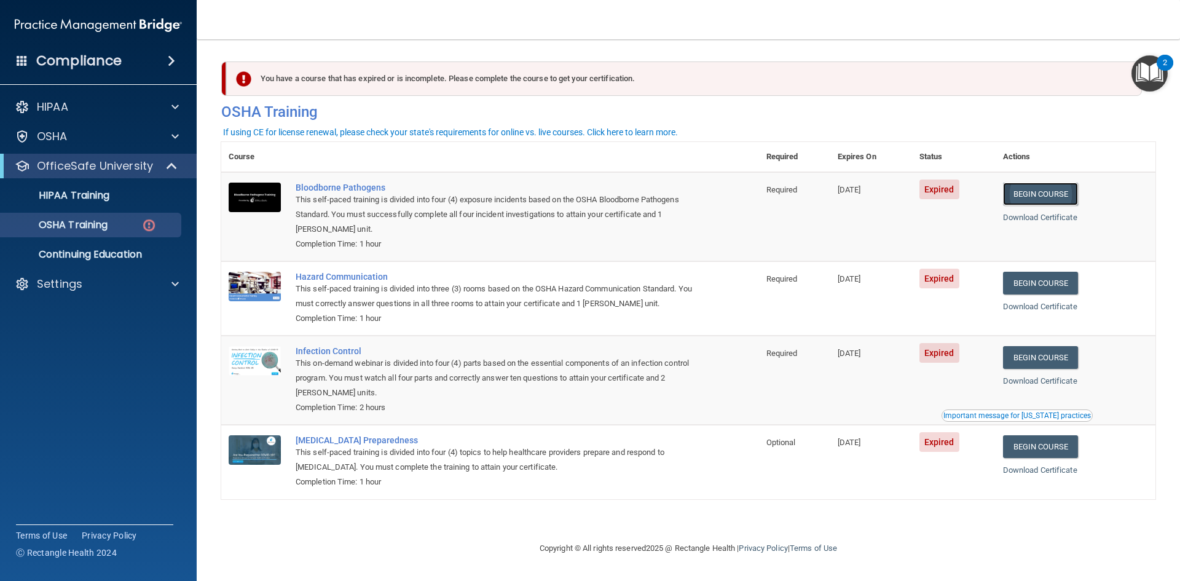
click at [1038, 193] on link "Begin Course" at bounding box center [1040, 193] width 75 height 23
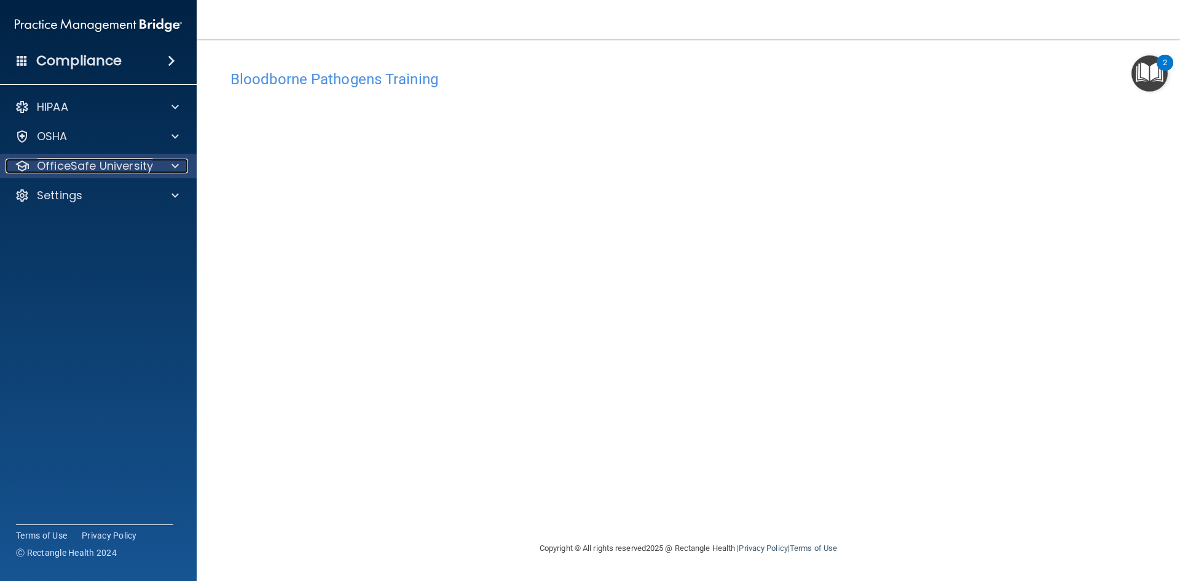
click at [117, 168] on p "OfficeSafe University" at bounding box center [95, 166] width 116 height 15
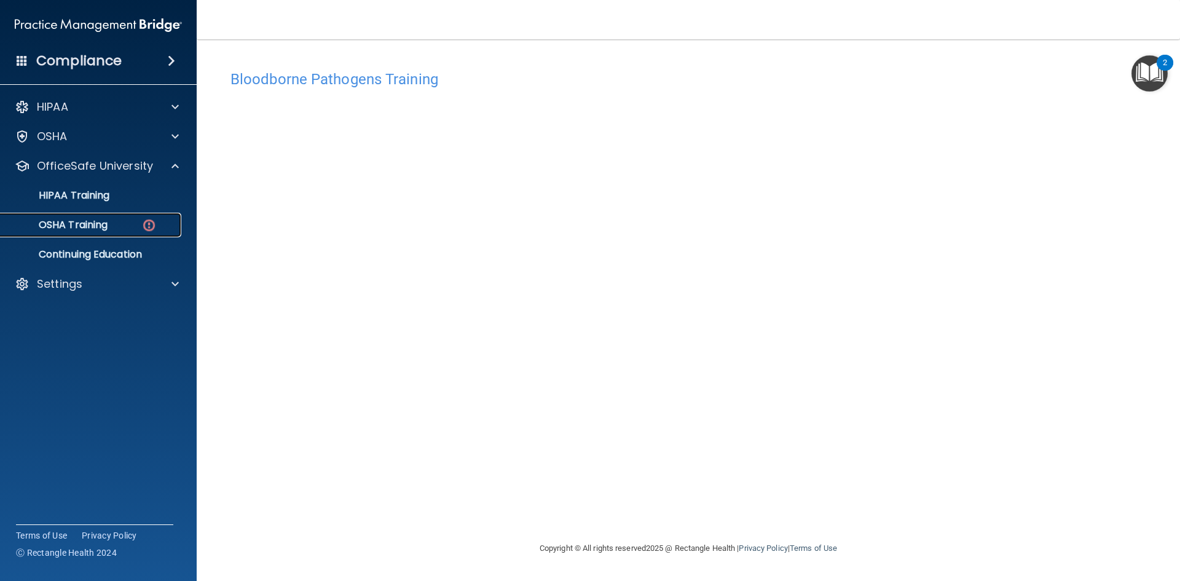
click at [98, 224] on p "OSHA Training" at bounding box center [58, 225] width 100 height 12
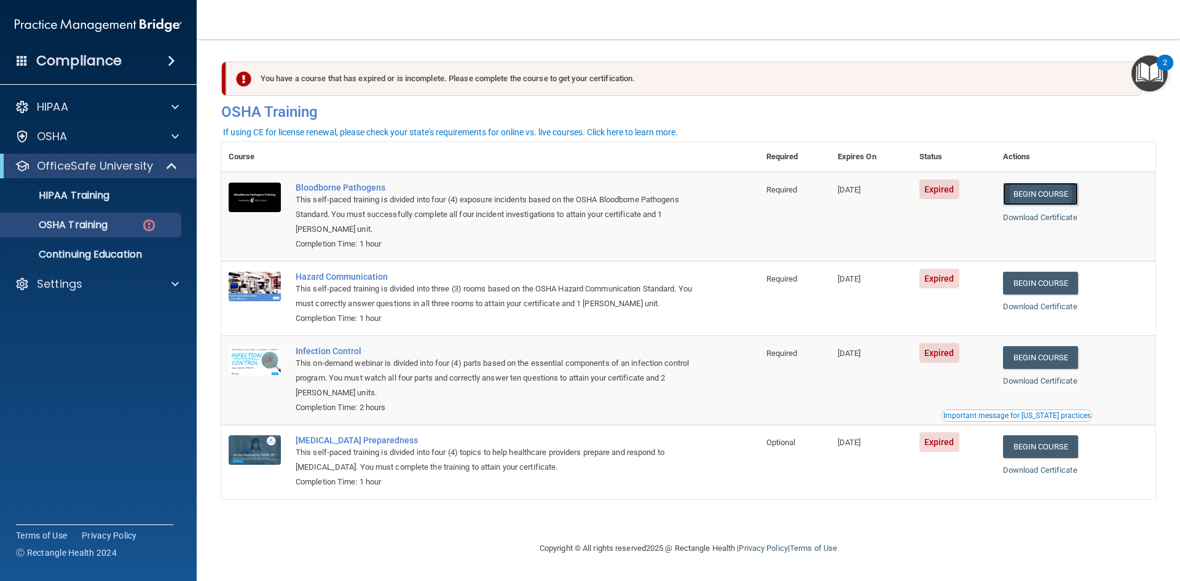
click at [1062, 198] on link "Begin Course" at bounding box center [1040, 193] width 75 height 23
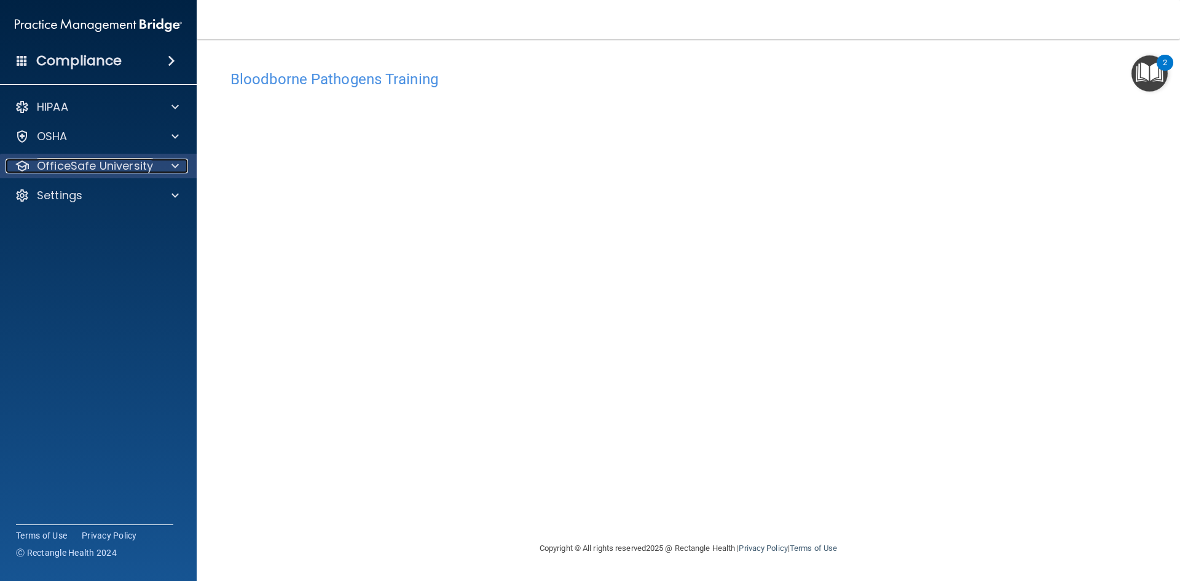
click at [114, 168] on p "OfficeSafe University" at bounding box center [95, 166] width 116 height 15
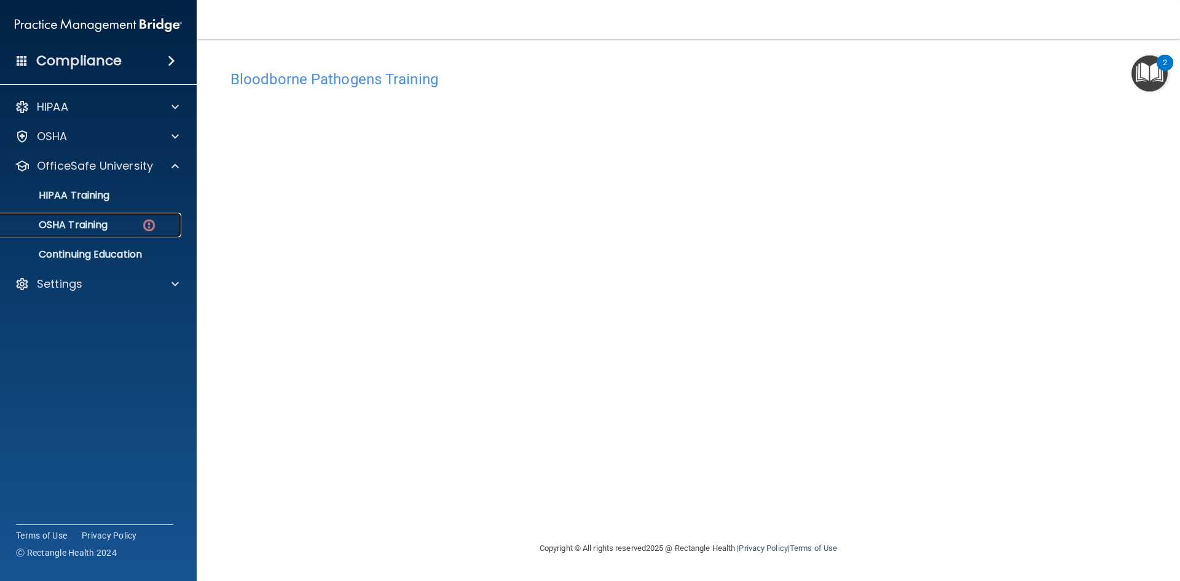
click at [120, 221] on div "OSHA Training" at bounding box center [92, 225] width 168 height 12
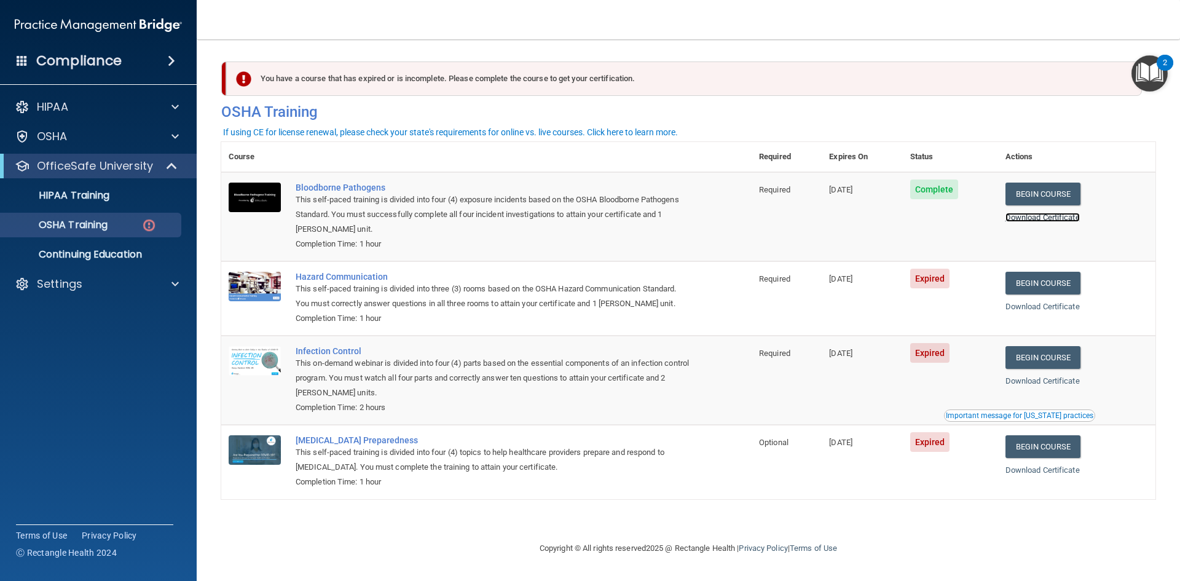
click at [1055, 220] on link "Download Certificate" at bounding box center [1042, 217] width 74 height 9
click at [1061, 362] on link "Begin Course" at bounding box center [1042, 357] width 75 height 23
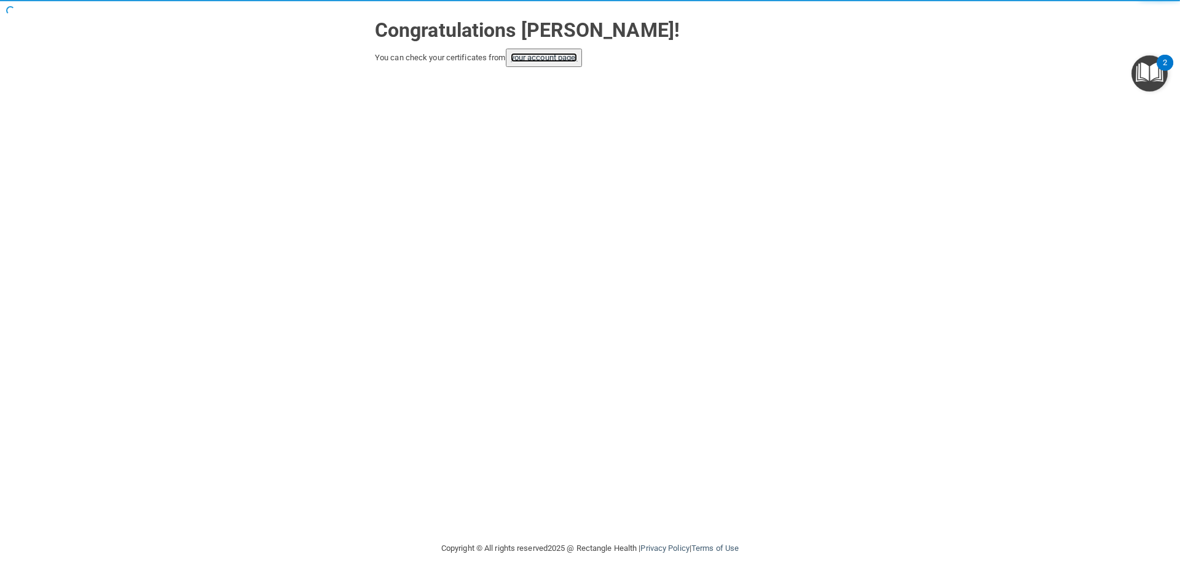
click at [546, 58] on link "your account page!" at bounding box center [544, 57] width 67 height 9
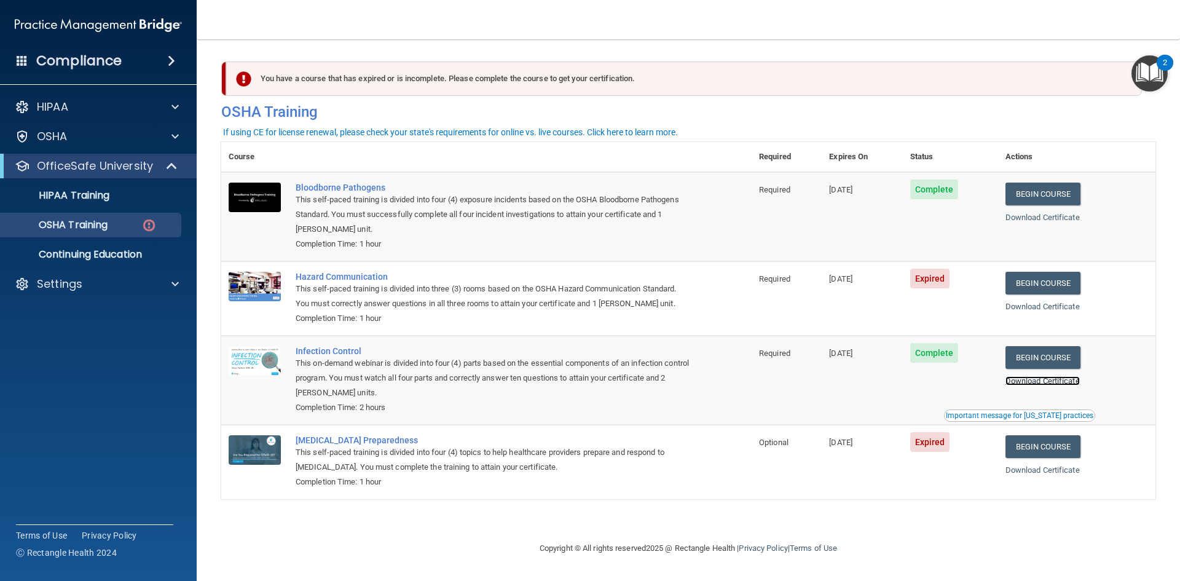
click at [1047, 385] on link "Download Certificate" at bounding box center [1042, 380] width 74 height 9
click at [1048, 288] on link "Begin Course" at bounding box center [1042, 283] width 75 height 23
